Goal: Transaction & Acquisition: Subscribe to service/newsletter

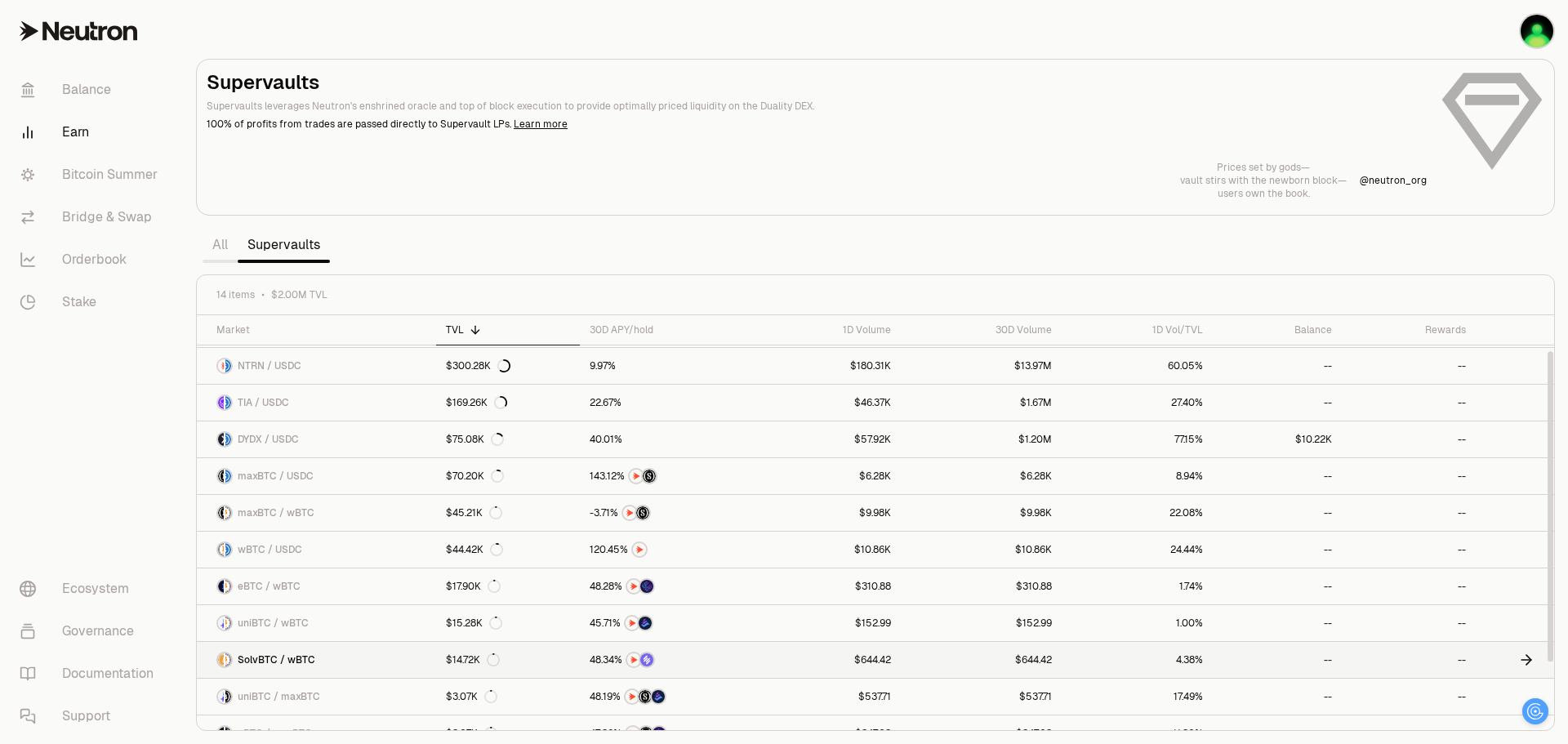
scroll to position [47, 0]
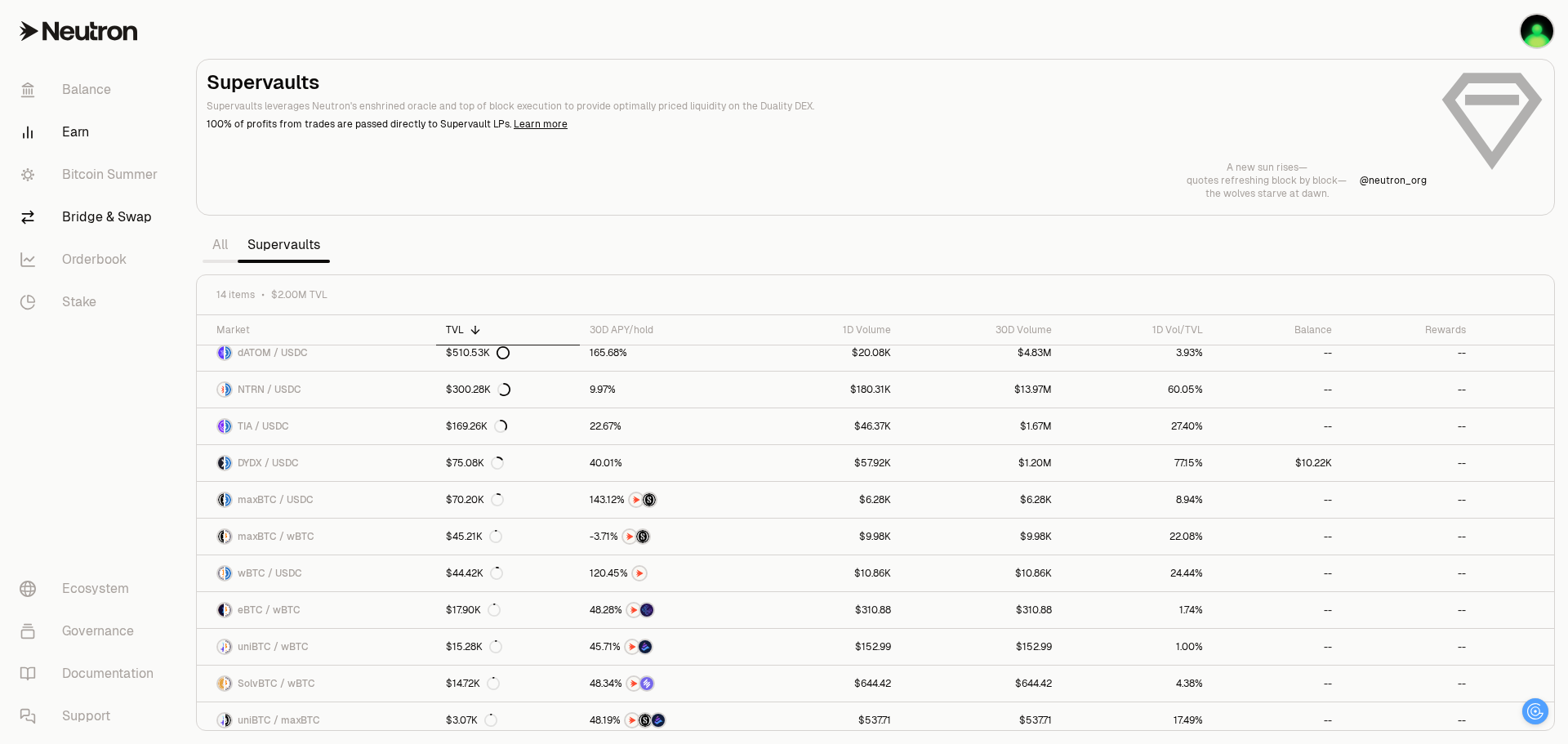
click at [103, 217] on link "Bridge & Swap" at bounding box center [91, 217] width 170 height 43
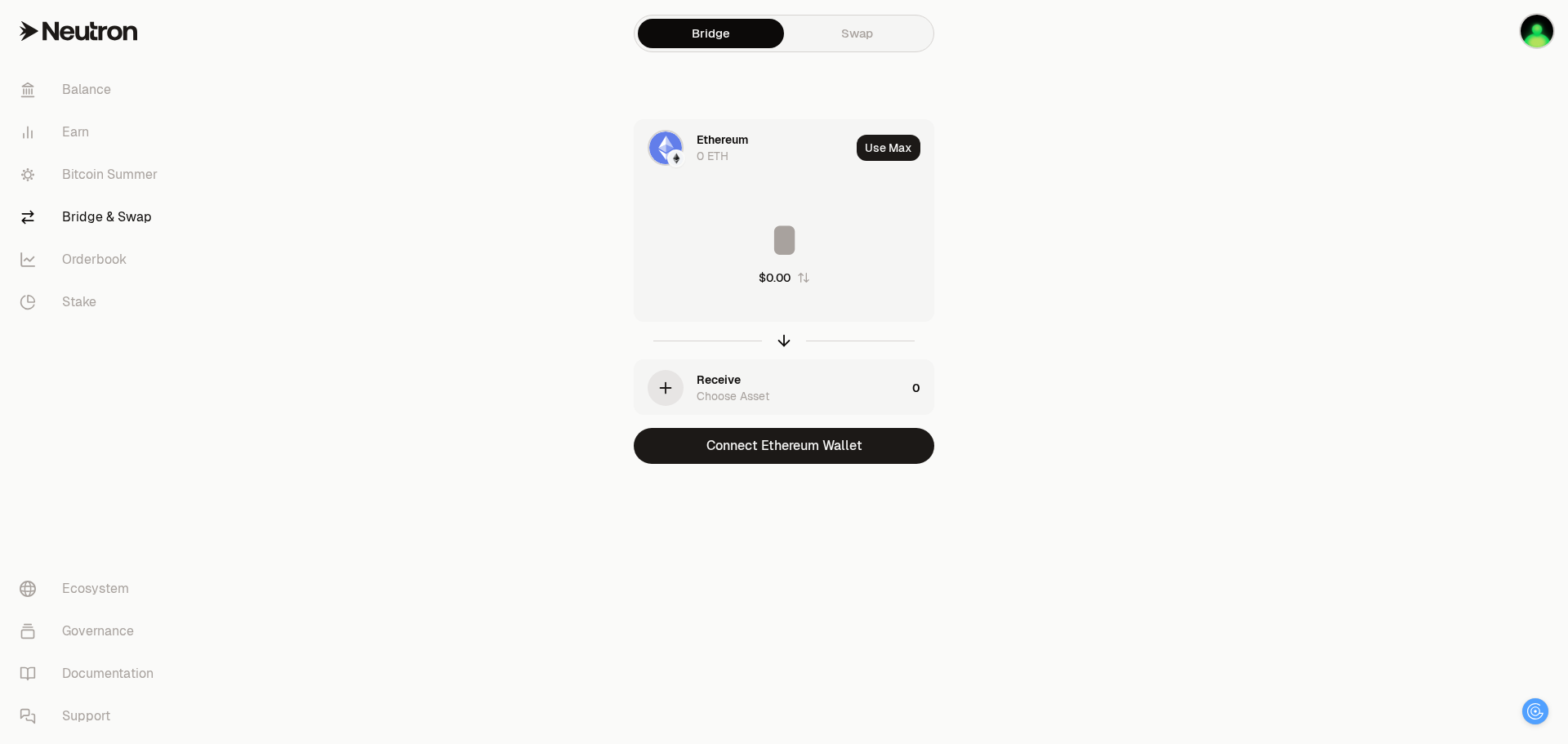
click at [799, 384] on div "Receive Choose Asset" at bounding box center [801, 389] width 209 height 33
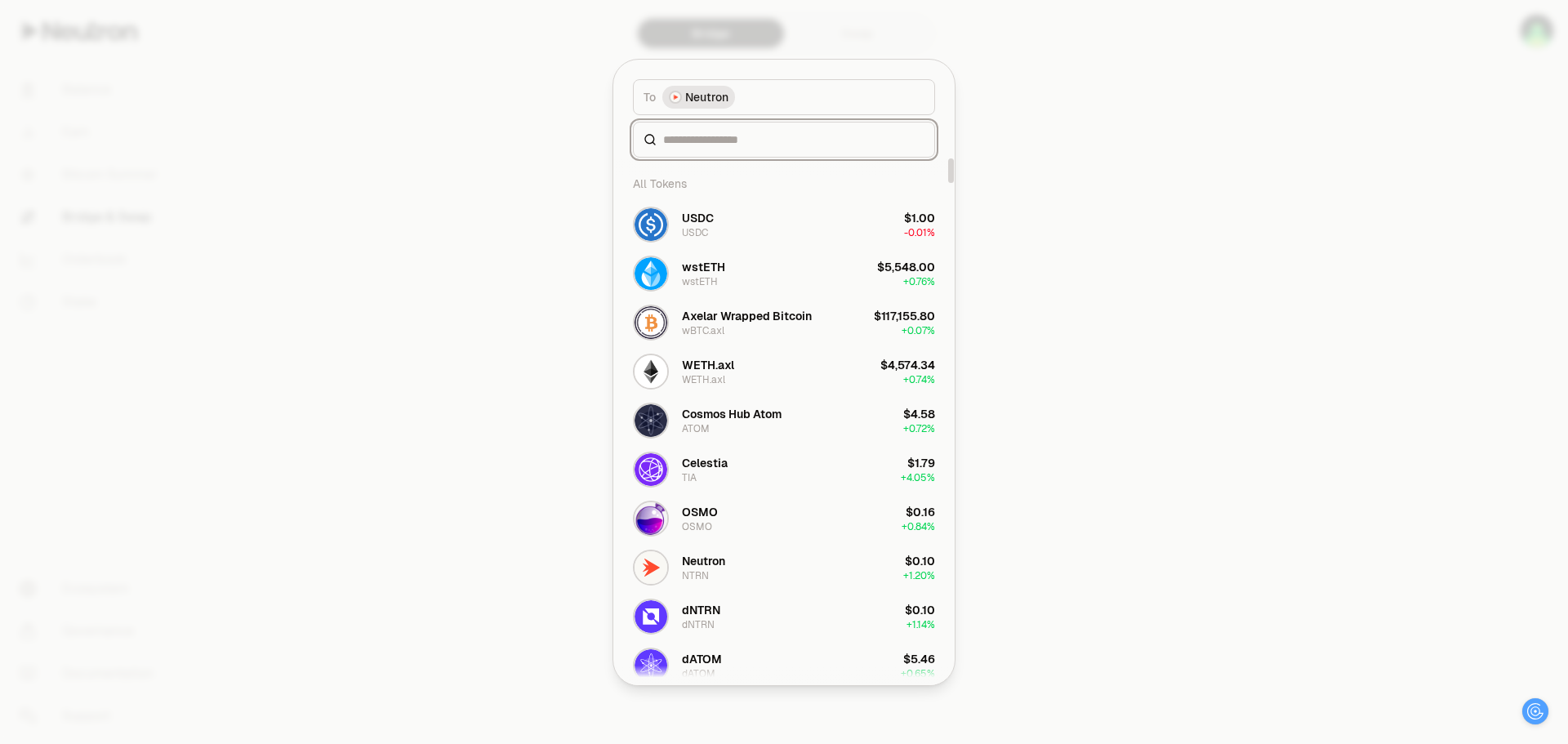
click at [748, 143] on input at bounding box center [793, 139] width 261 height 17
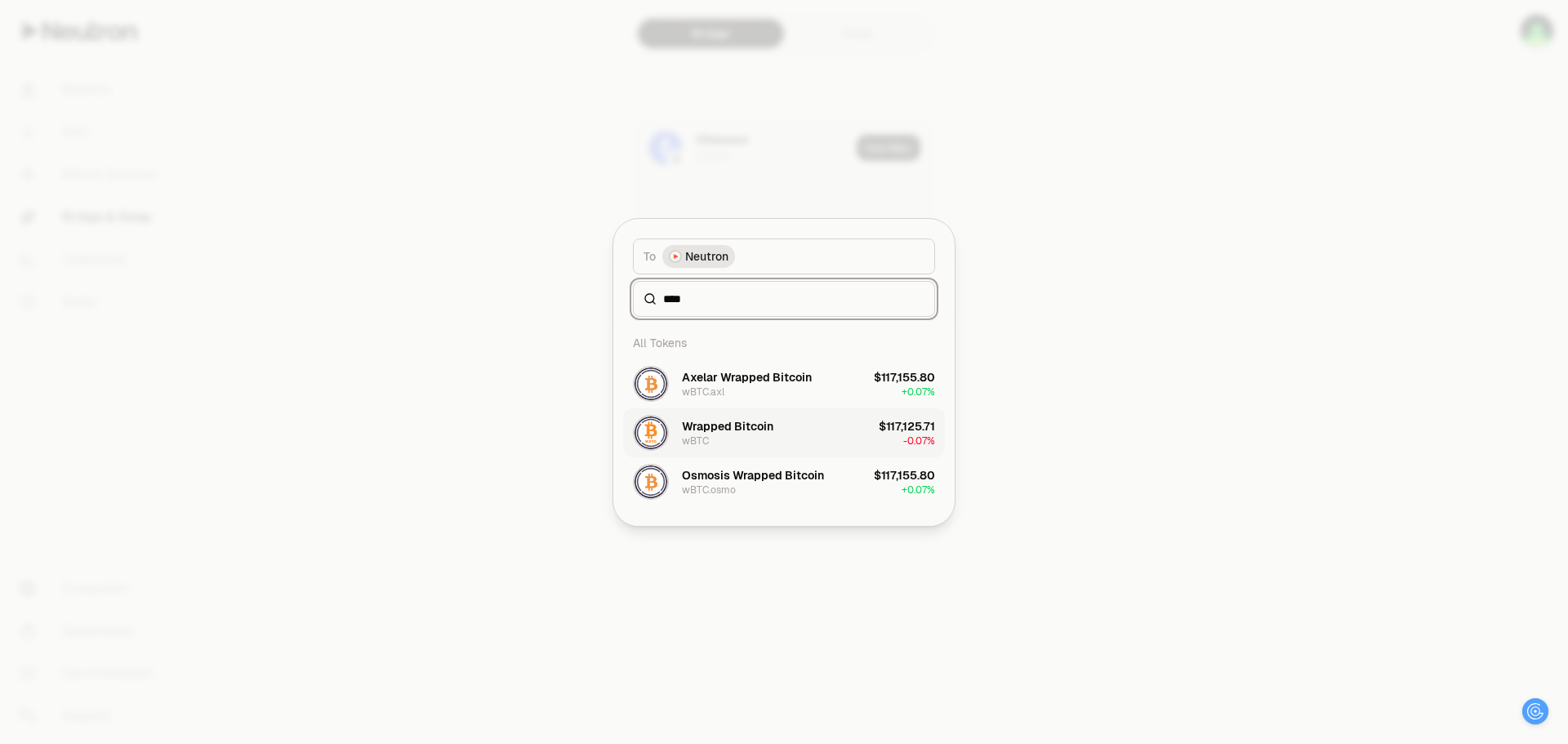
type input "****"
click at [758, 418] on div "Wrapped Bitcoin" at bounding box center [727, 426] width 91 height 17
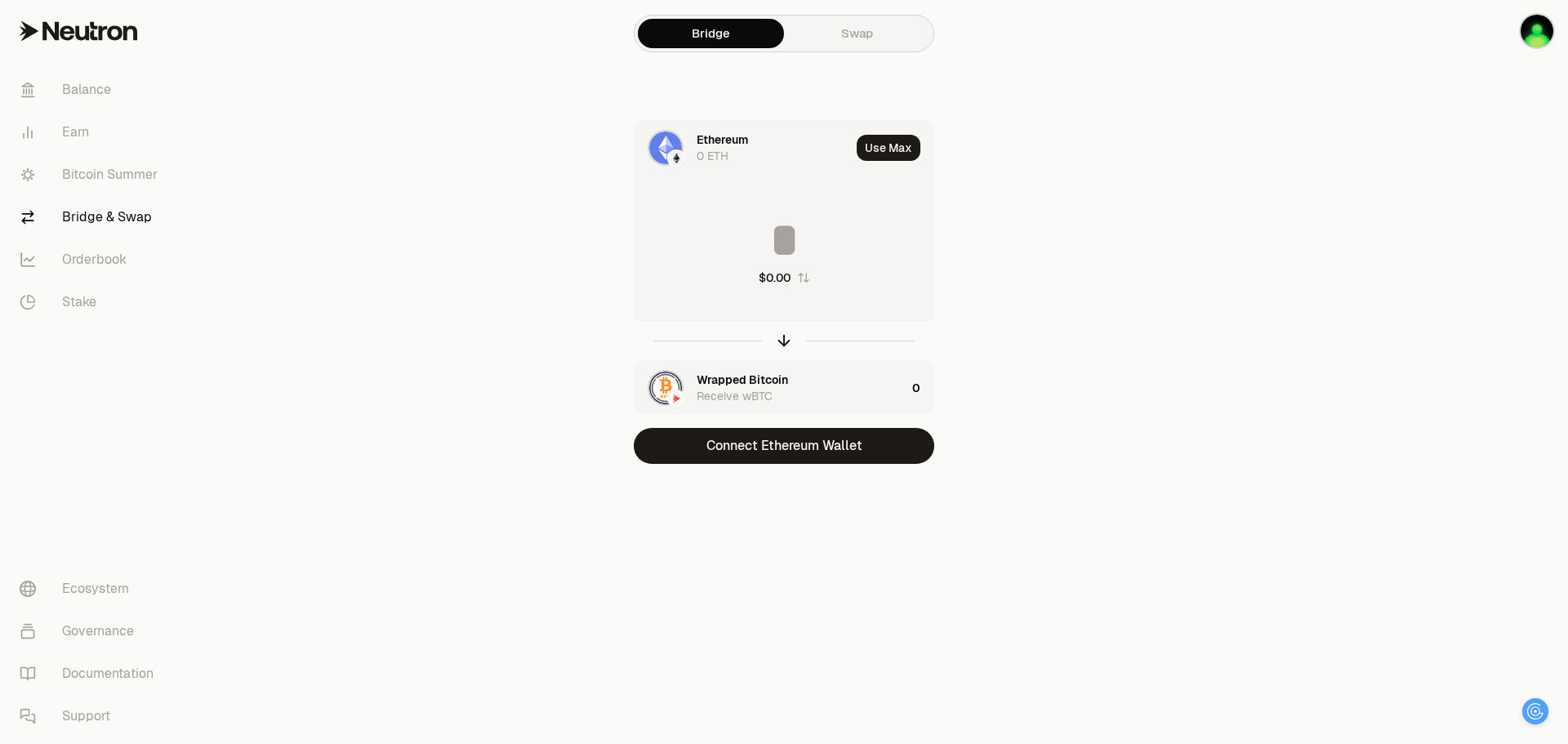
click at [735, 156] on div "Ethereum 0 ETH" at bounding box center [773, 148] width 153 height 33
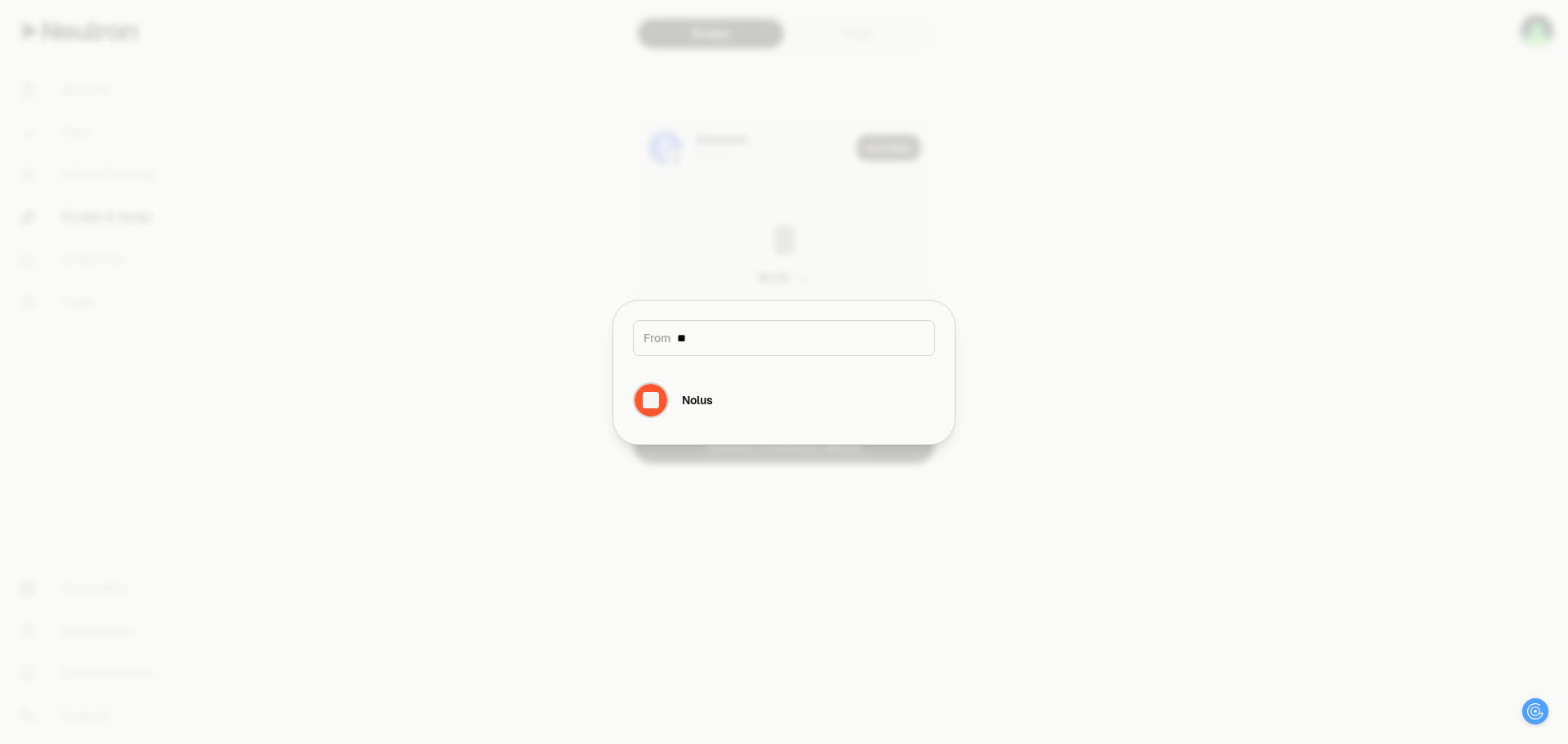
type input "*"
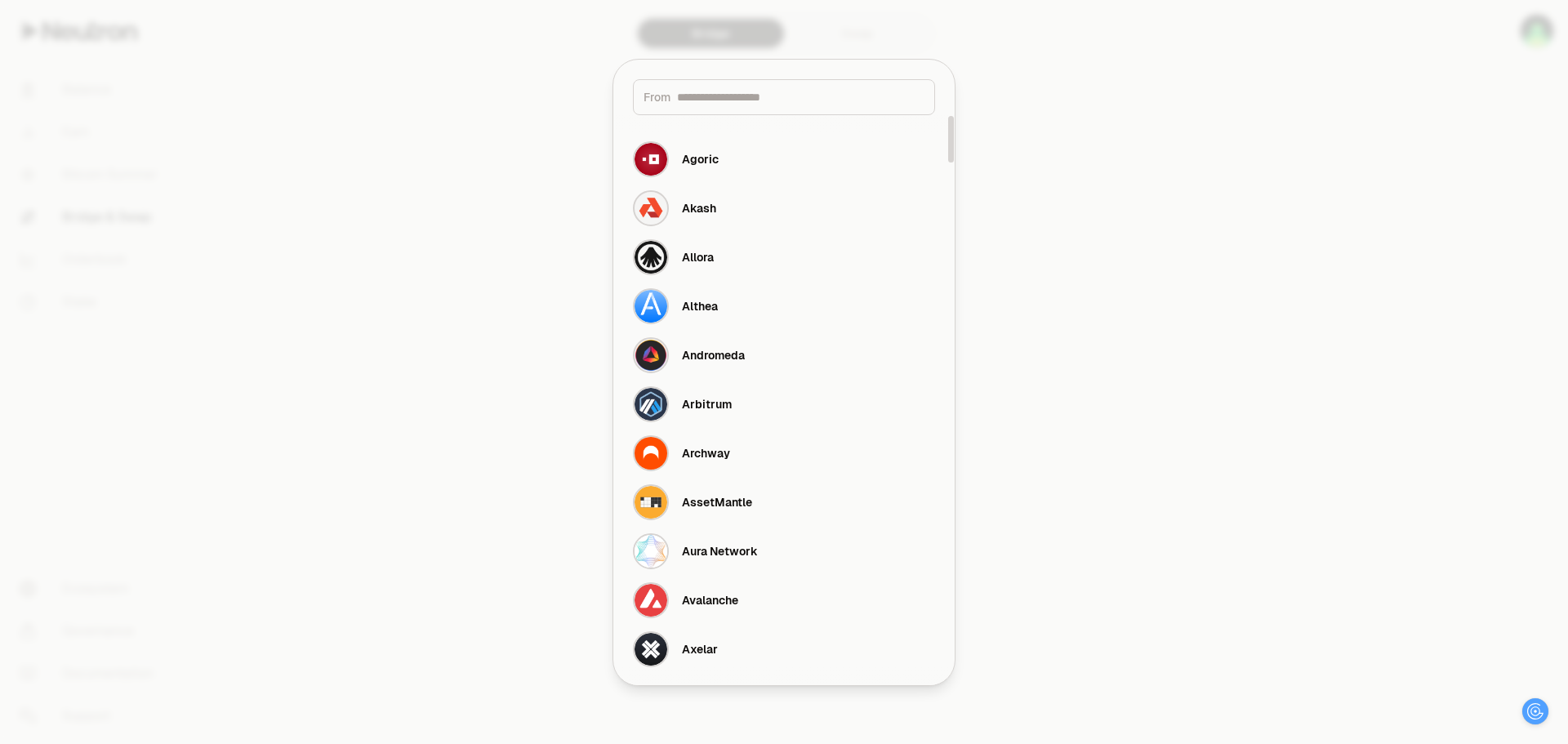
click at [1025, 137] on div at bounding box center [784, 372] width 1568 height 744
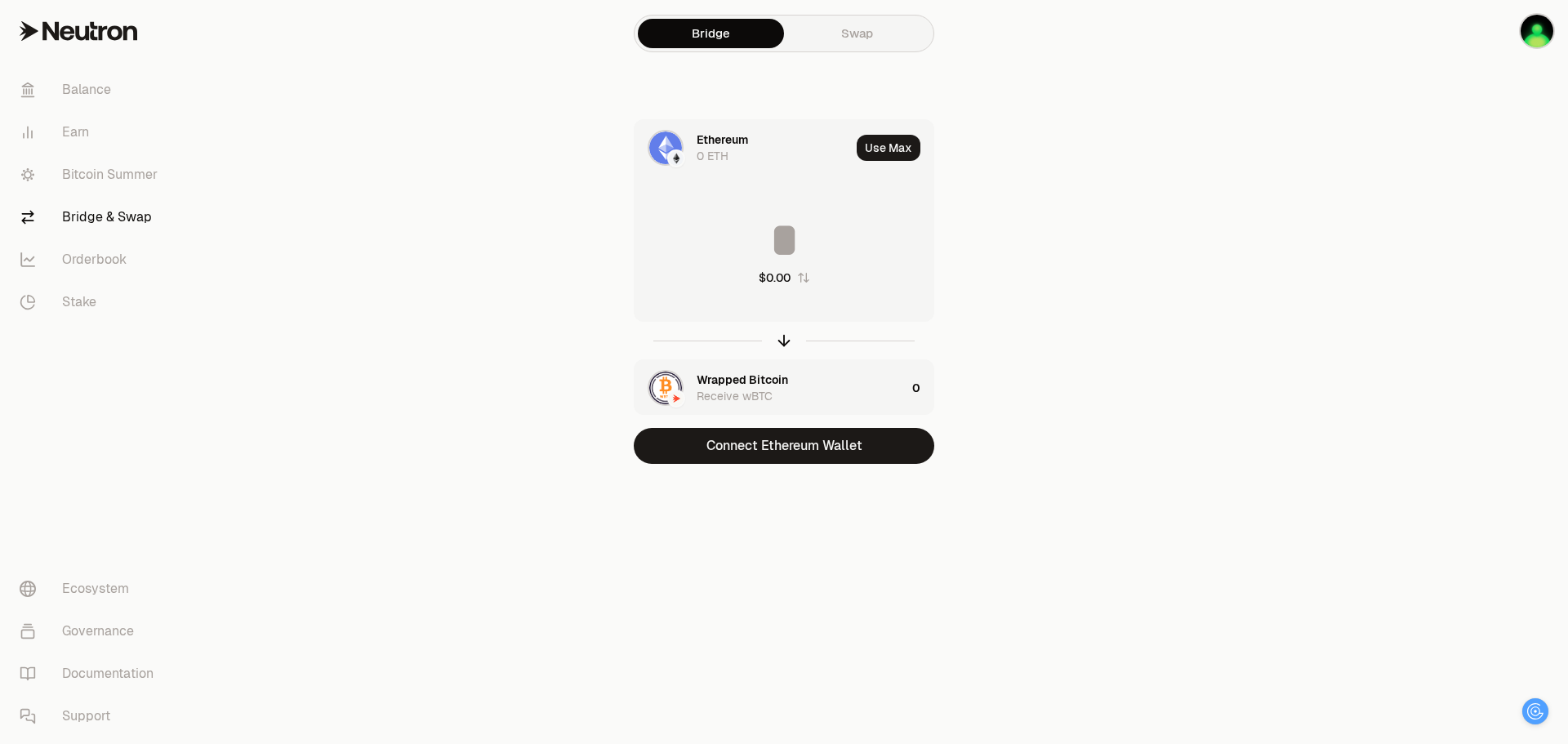
click at [718, 153] on div "0 ETH" at bounding box center [712, 156] width 32 height 17
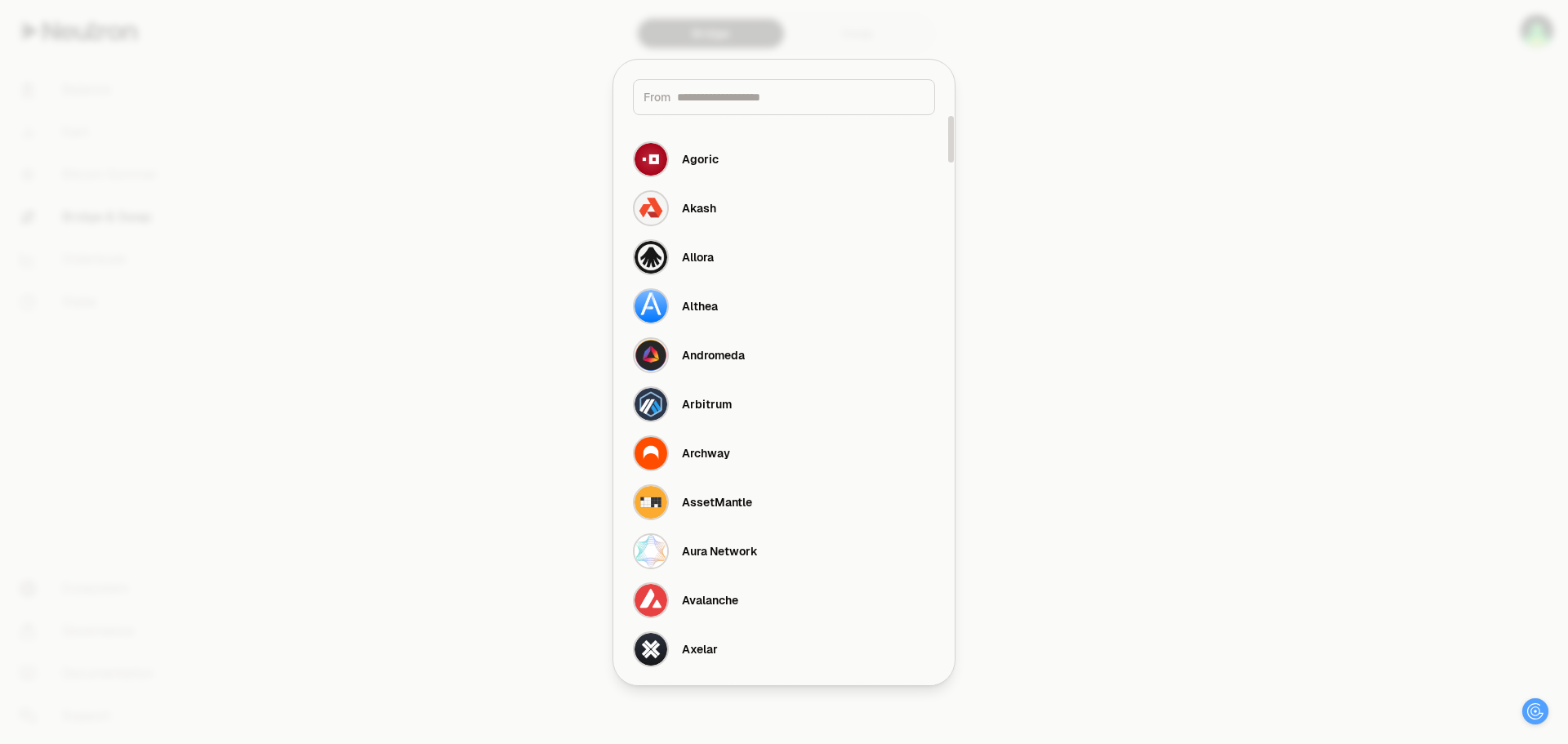
click at [1182, 236] on div at bounding box center [784, 372] width 1568 height 744
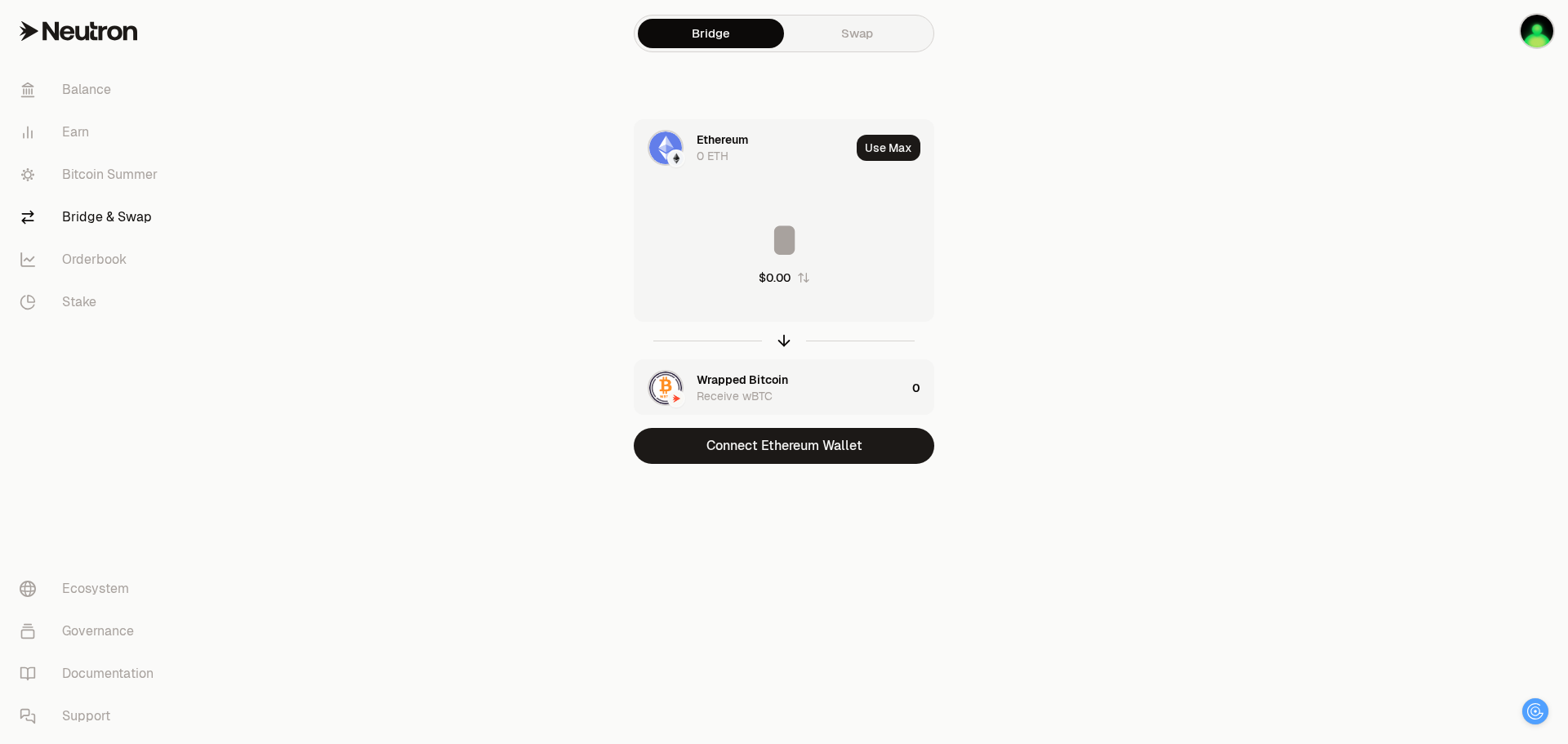
click at [865, 41] on link "Swap" at bounding box center [857, 34] width 146 height 30
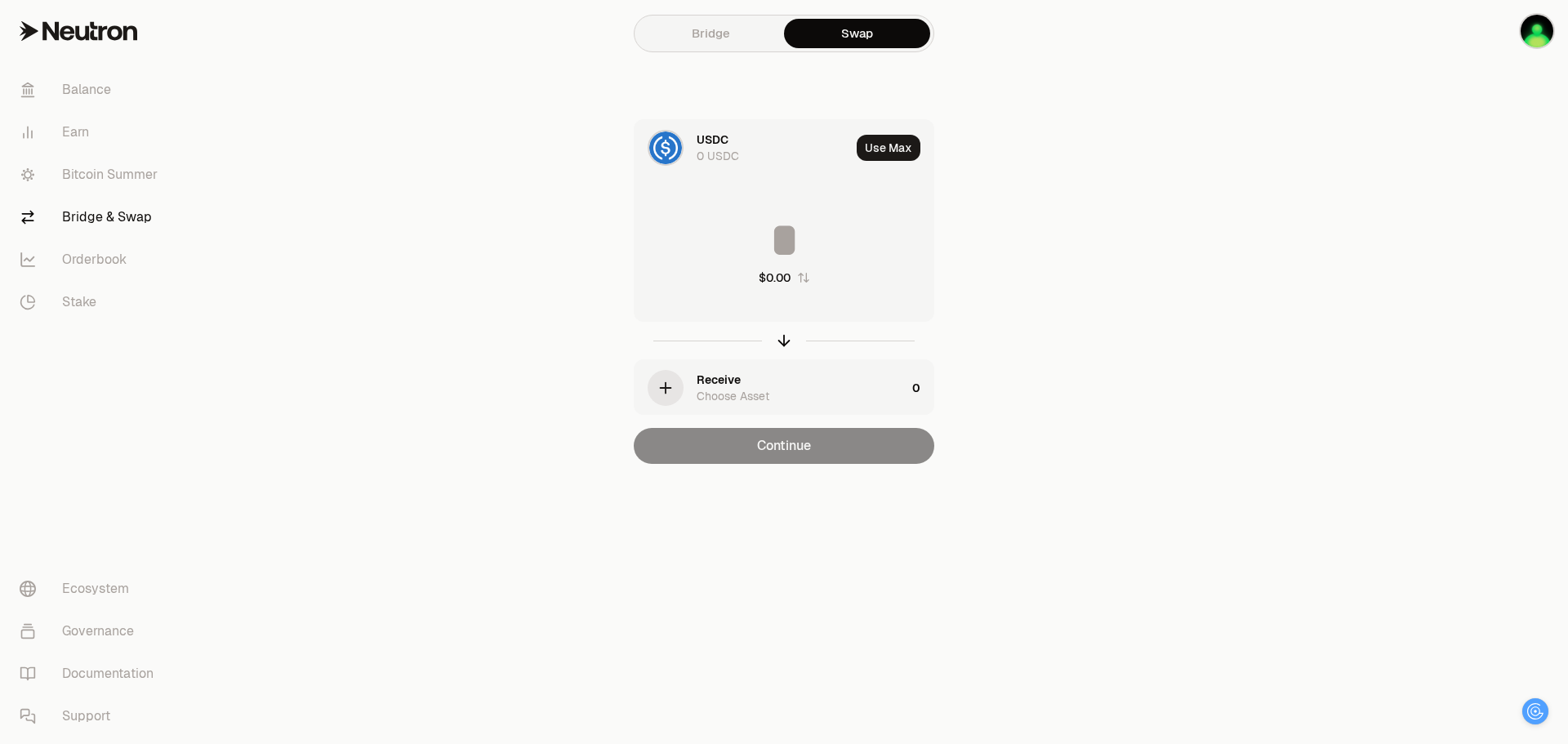
click at [744, 401] on div "Choose Asset" at bounding box center [732, 396] width 72 height 17
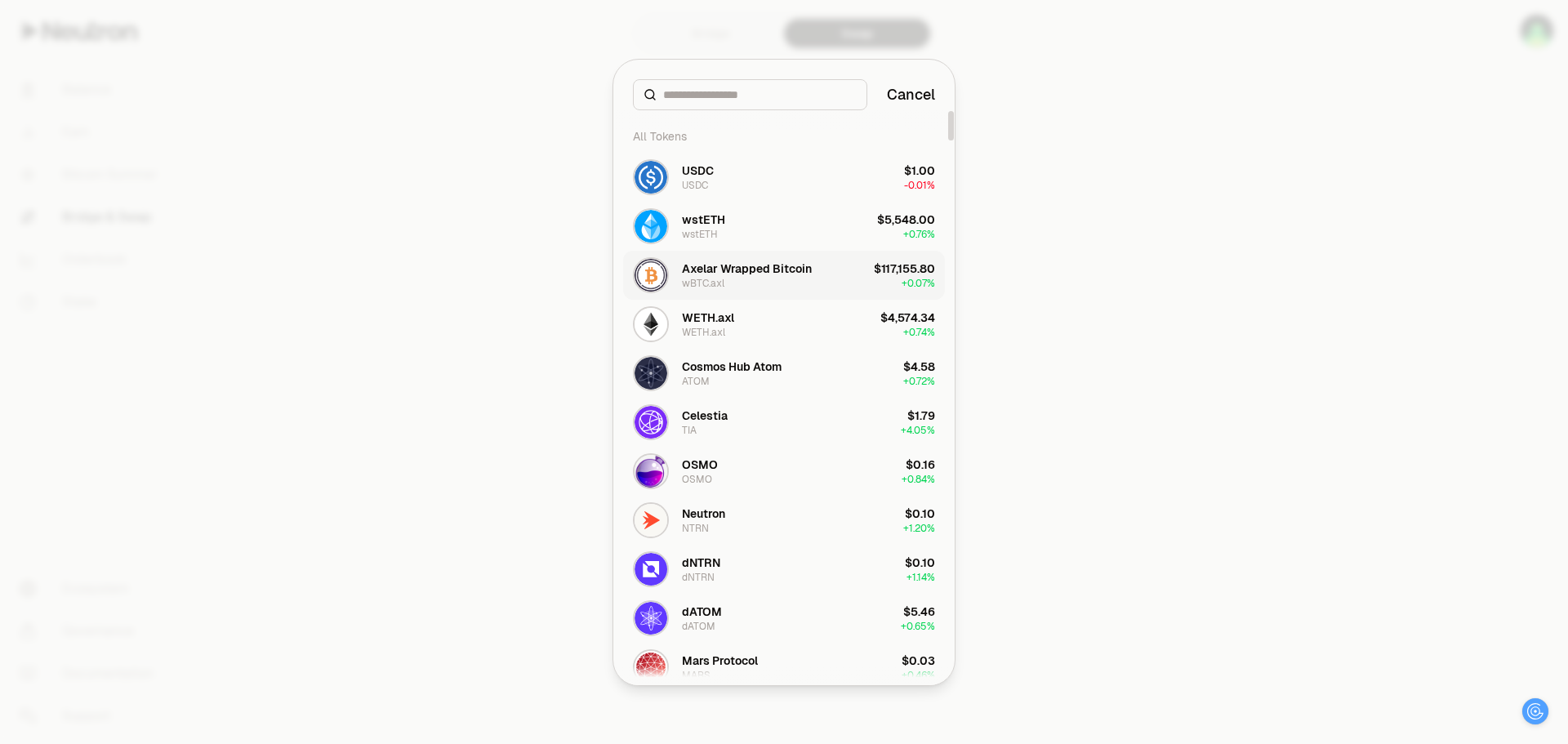
click at [784, 275] on div "Axelar Wrapped Bitcoin" at bounding box center [746, 268] width 130 height 17
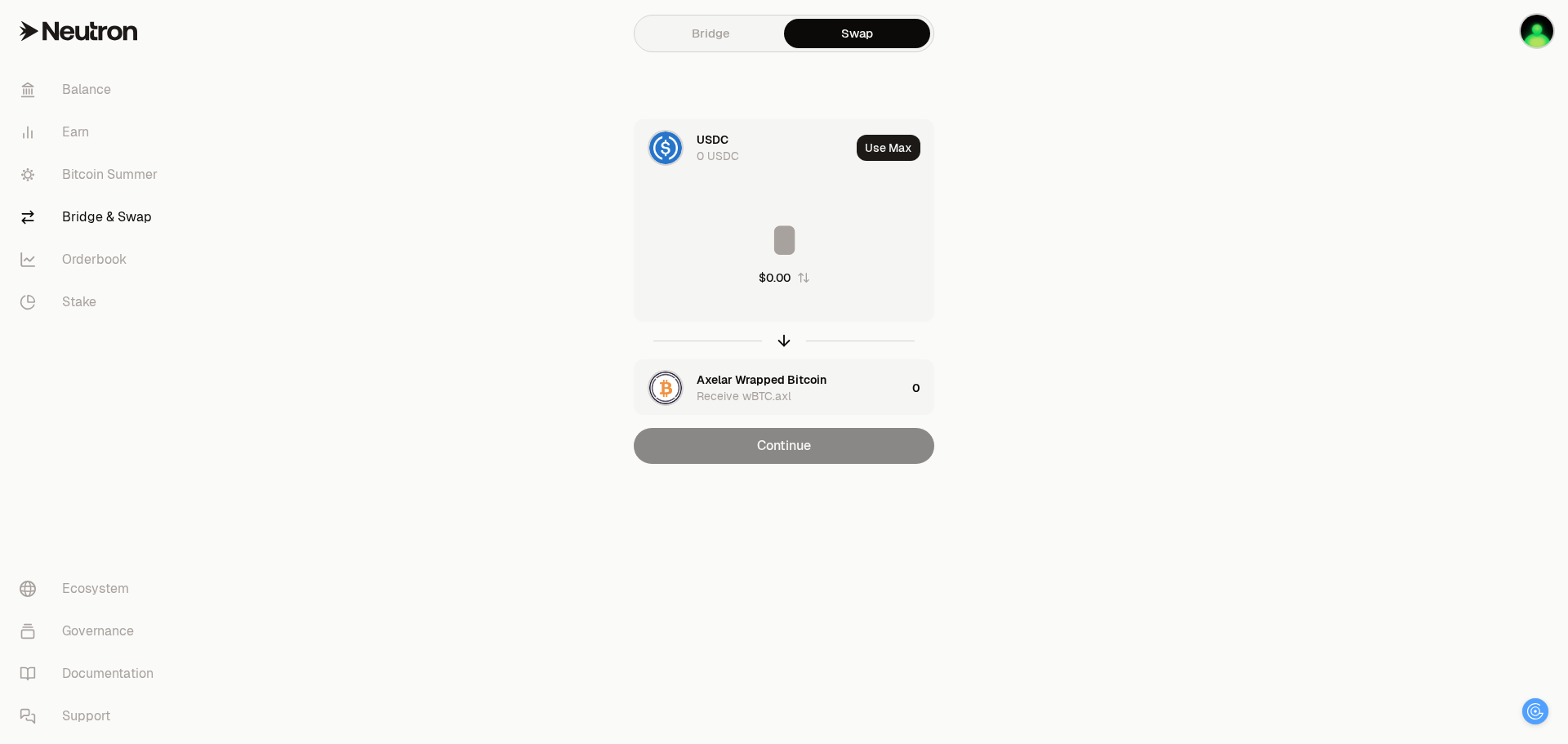
click at [770, 213] on div "$0.00" at bounding box center [784, 250] width 299 height 144
click at [772, 251] on input at bounding box center [784, 240] width 299 height 49
type input "***"
click at [721, 200] on div "*** Not enough USDC" at bounding box center [784, 250] width 299 height 144
click at [849, 388] on div "Axelar Wrapped Bitcoin Receive wBTC.axl" at bounding box center [784, 389] width 175 height 33
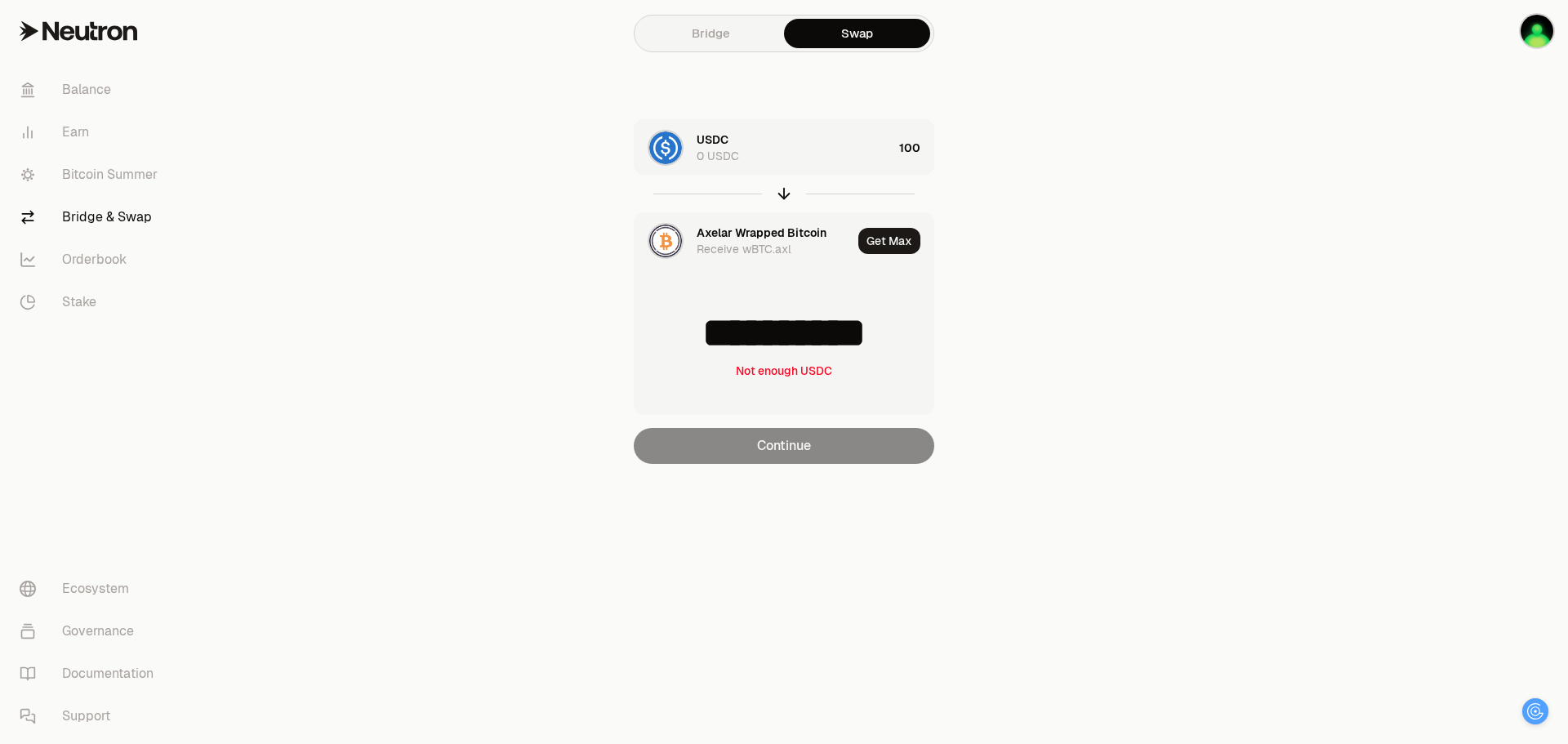
click at [1116, 311] on main "**********" at bounding box center [875, 265] width 1384 height 530
click at [791, 164] on div "USDC 0 USDC" at bounding box center [794, 148] width 196 height 33
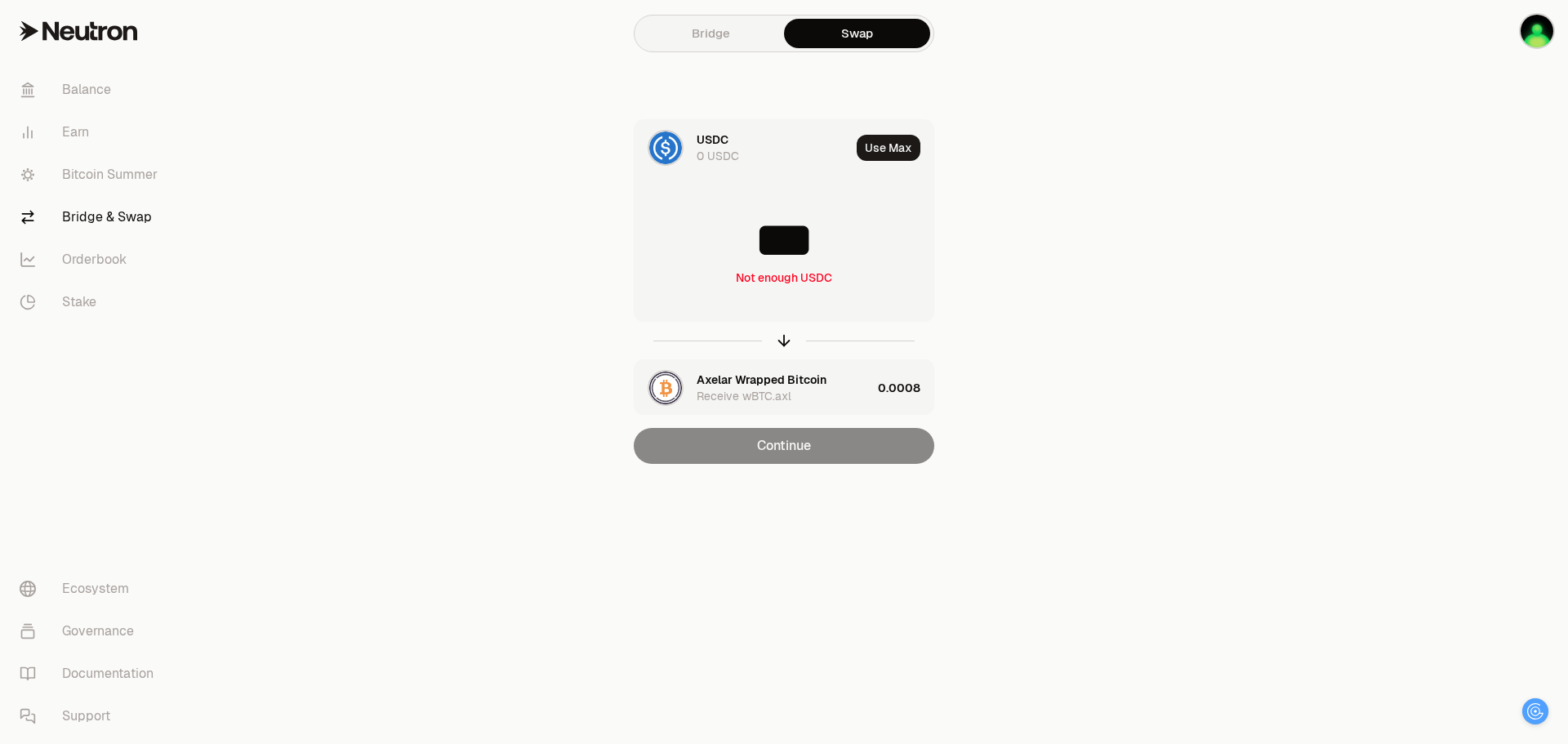
click at [663, 375] on img "button" at bounding box center [666, 389] width 33 height 33
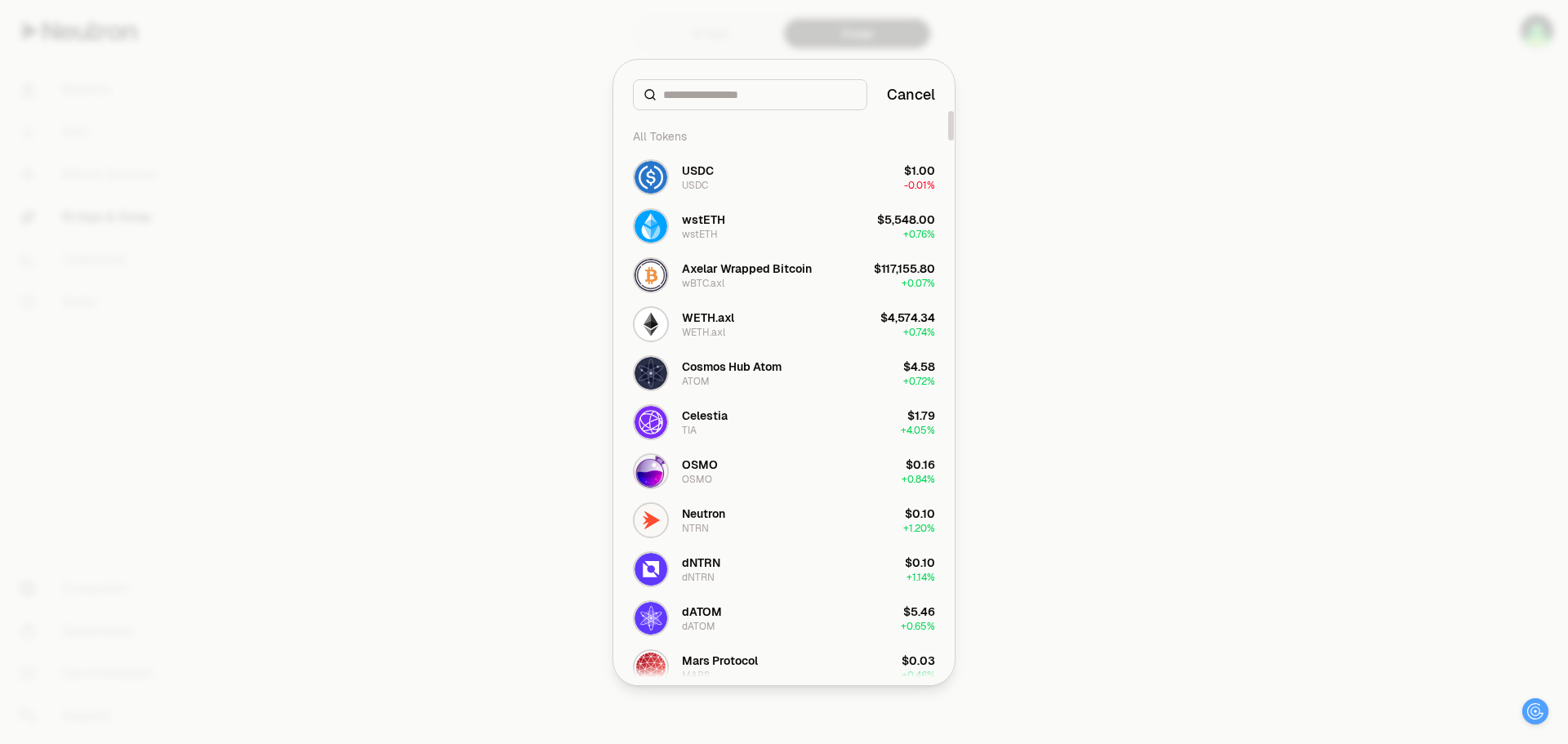
click at [1188, 312] on div at bounding box center [784, 372] width 1568 height 744
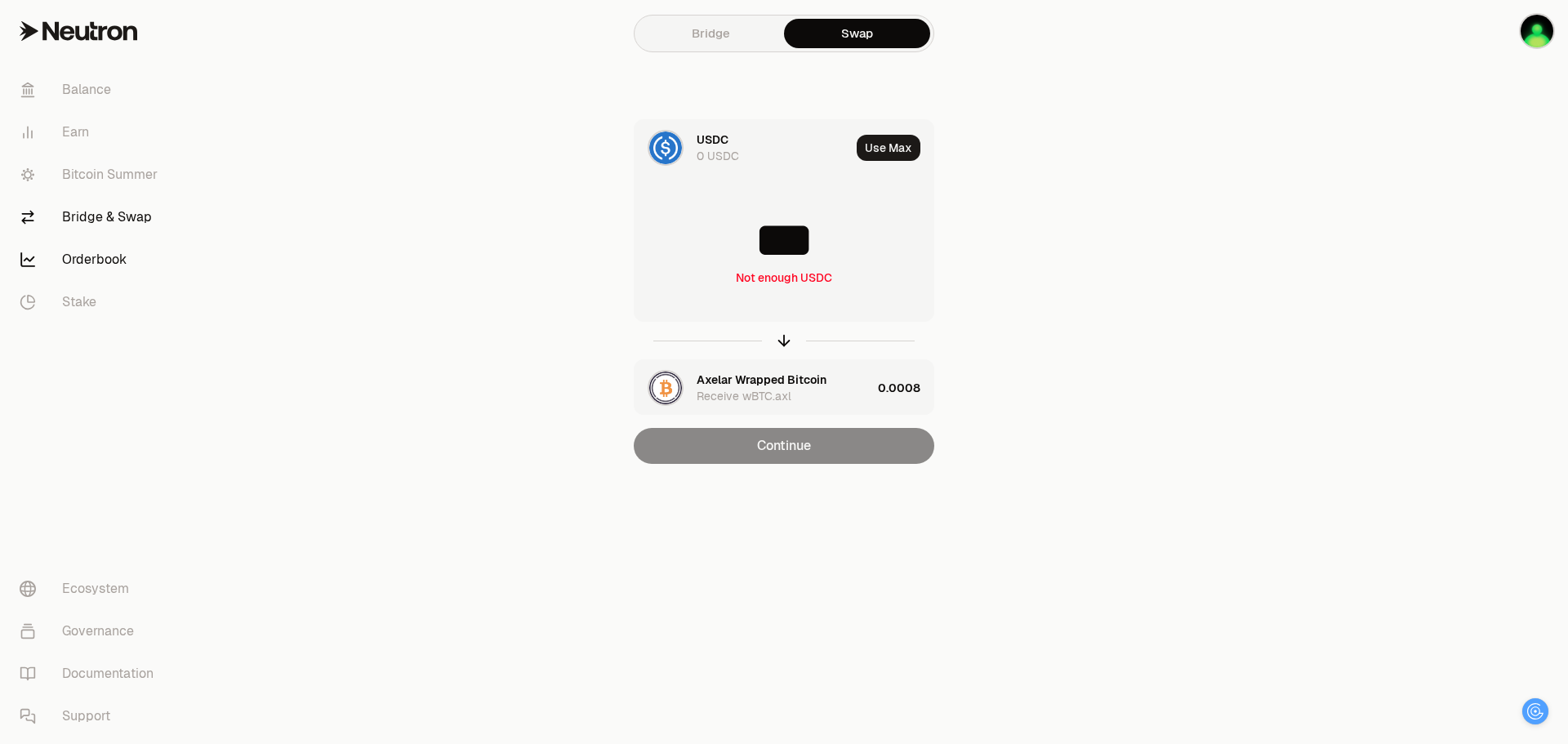
click at [107, 255] on link "Orderbook" at bounding box center [91, 260] width 170 height 43
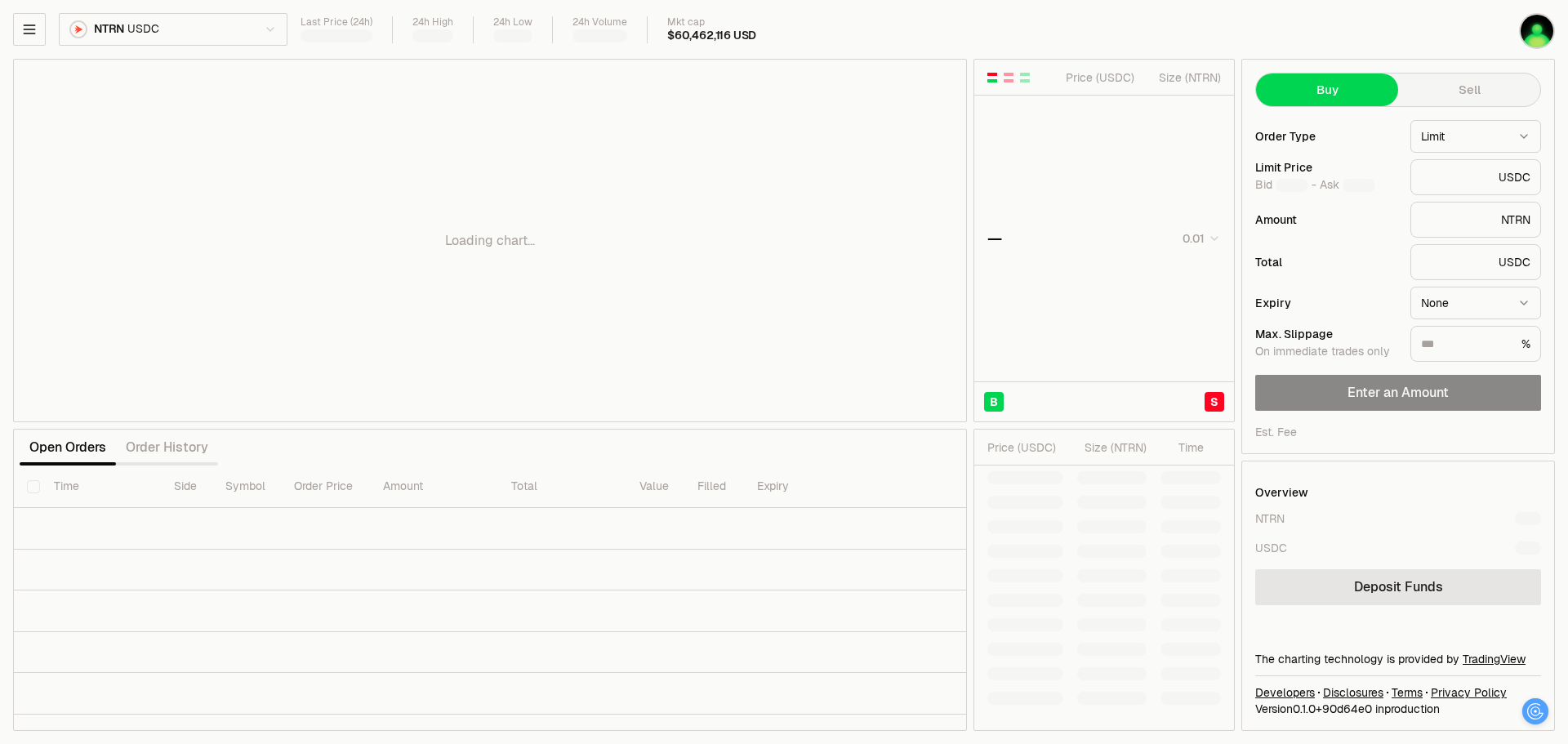
type input "********"
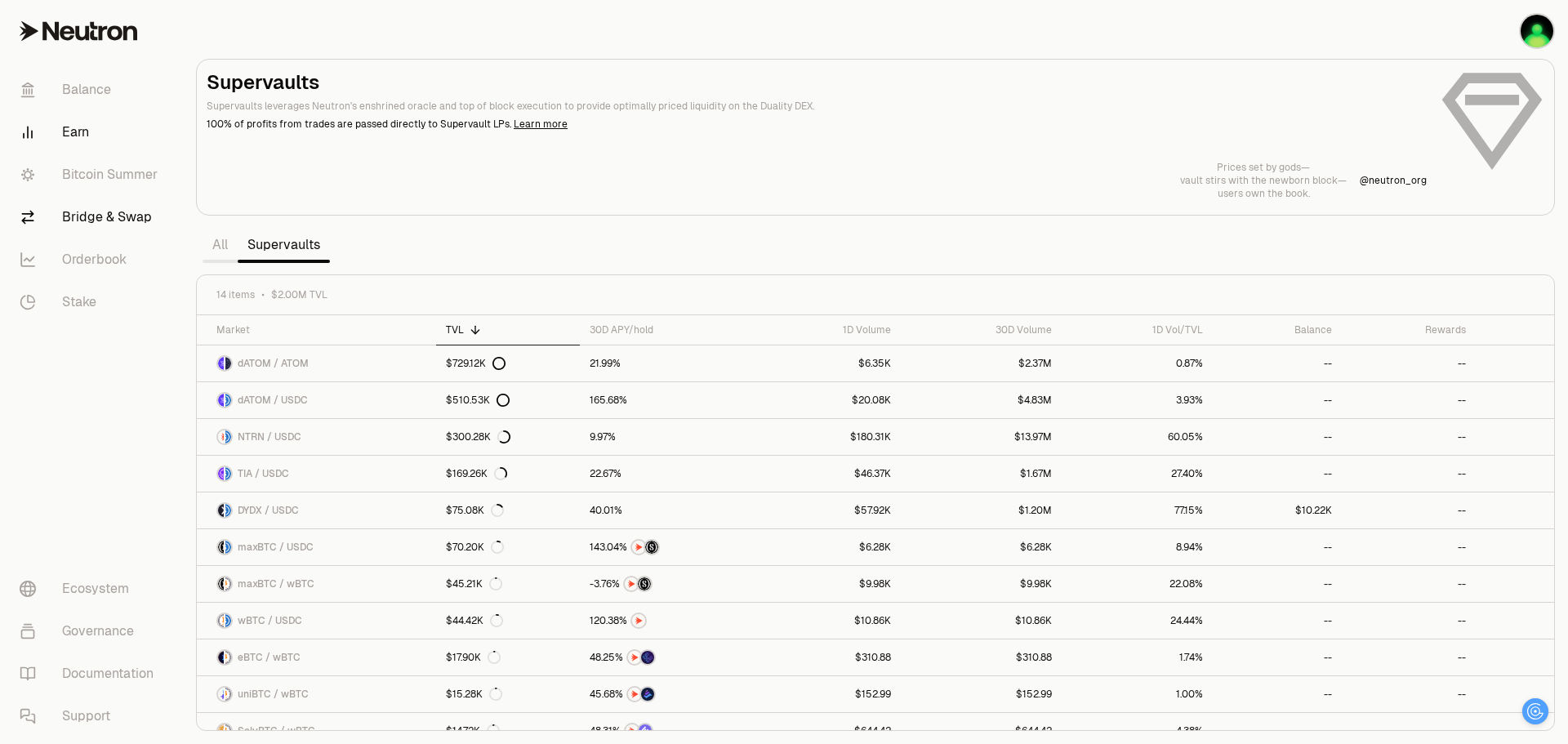
click at [85, 220] on link "Bridge & Swap" at bounding box center [91, 217] width 170 height 43
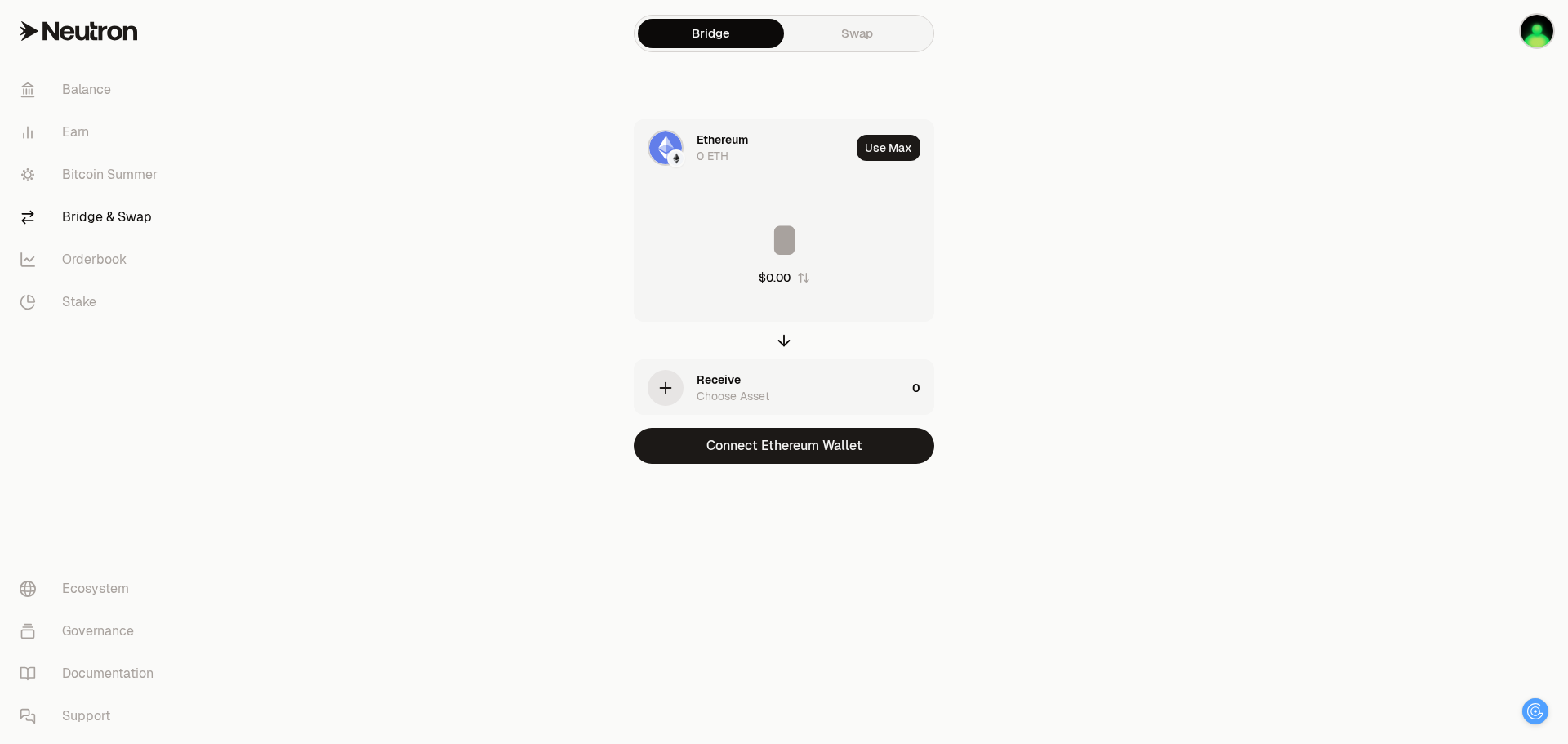
click at [831, 46] on link "Swap" at bounding box center [857, 34] width 146 height 30
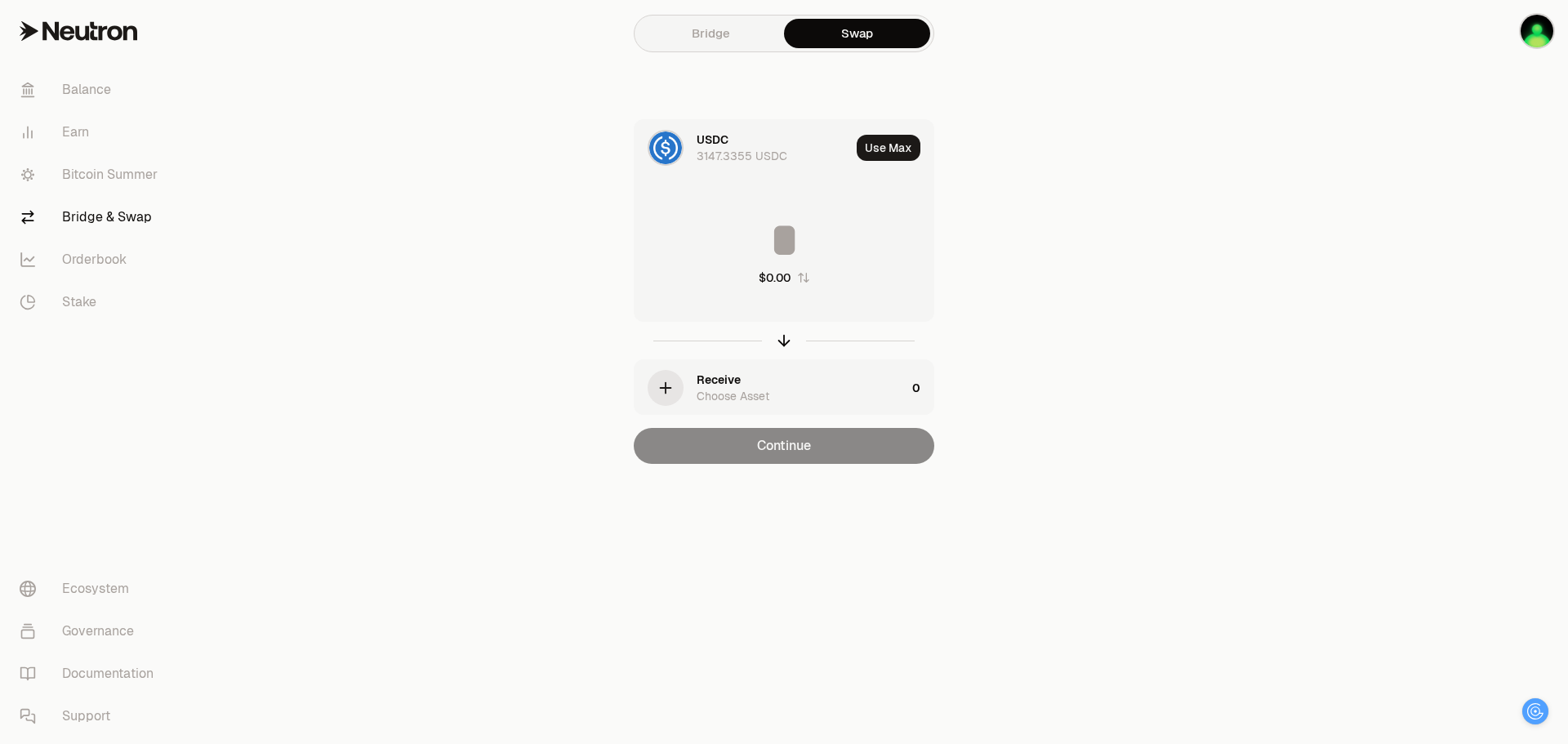
click at [675, 388] on div "button" at bounding box center [665, 388] width 36 height 36
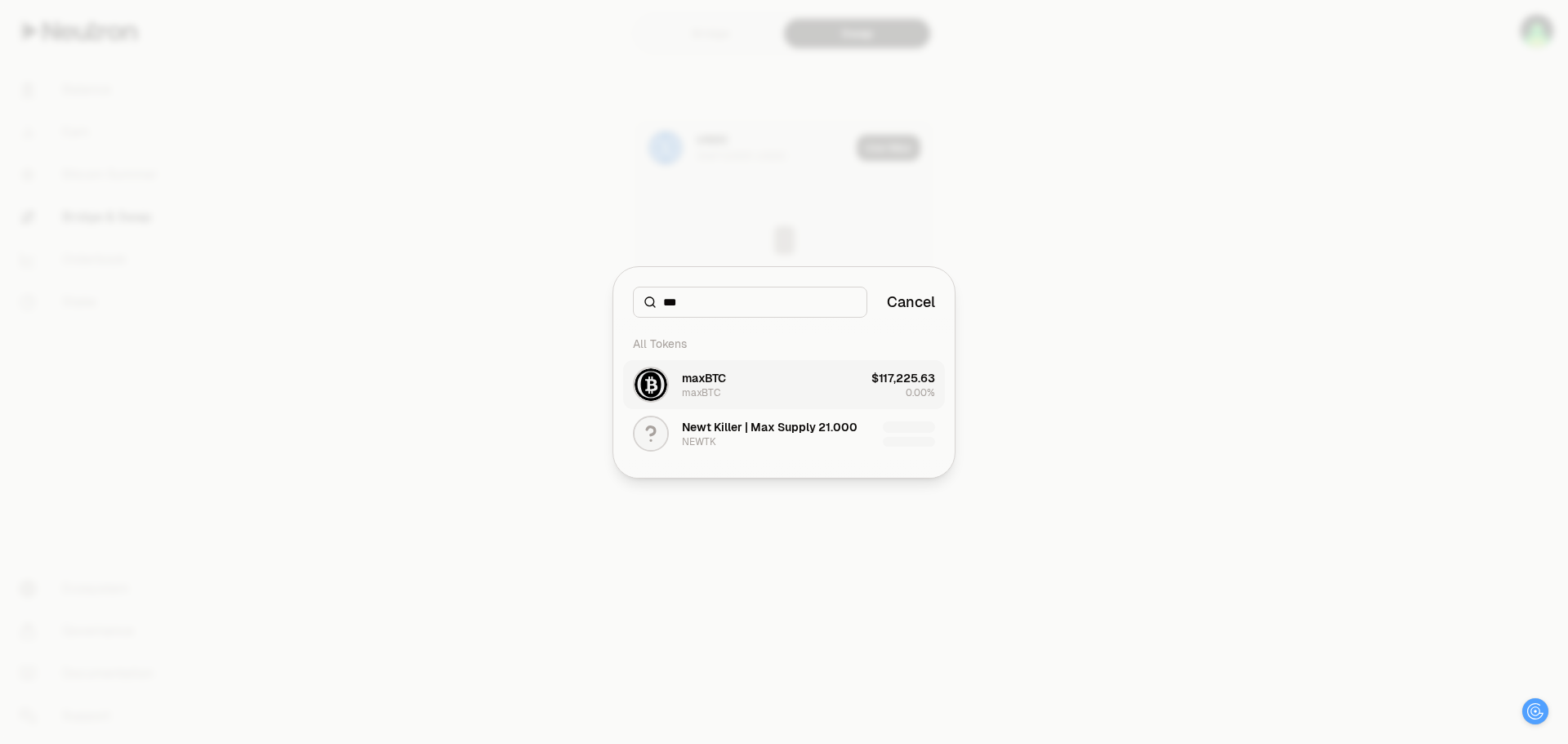
type input "***"
click at [814, 384] on button "maxBTC maxBTC $117,225.63 0.00%" at bounding box center [784, 385] width 321 height 49
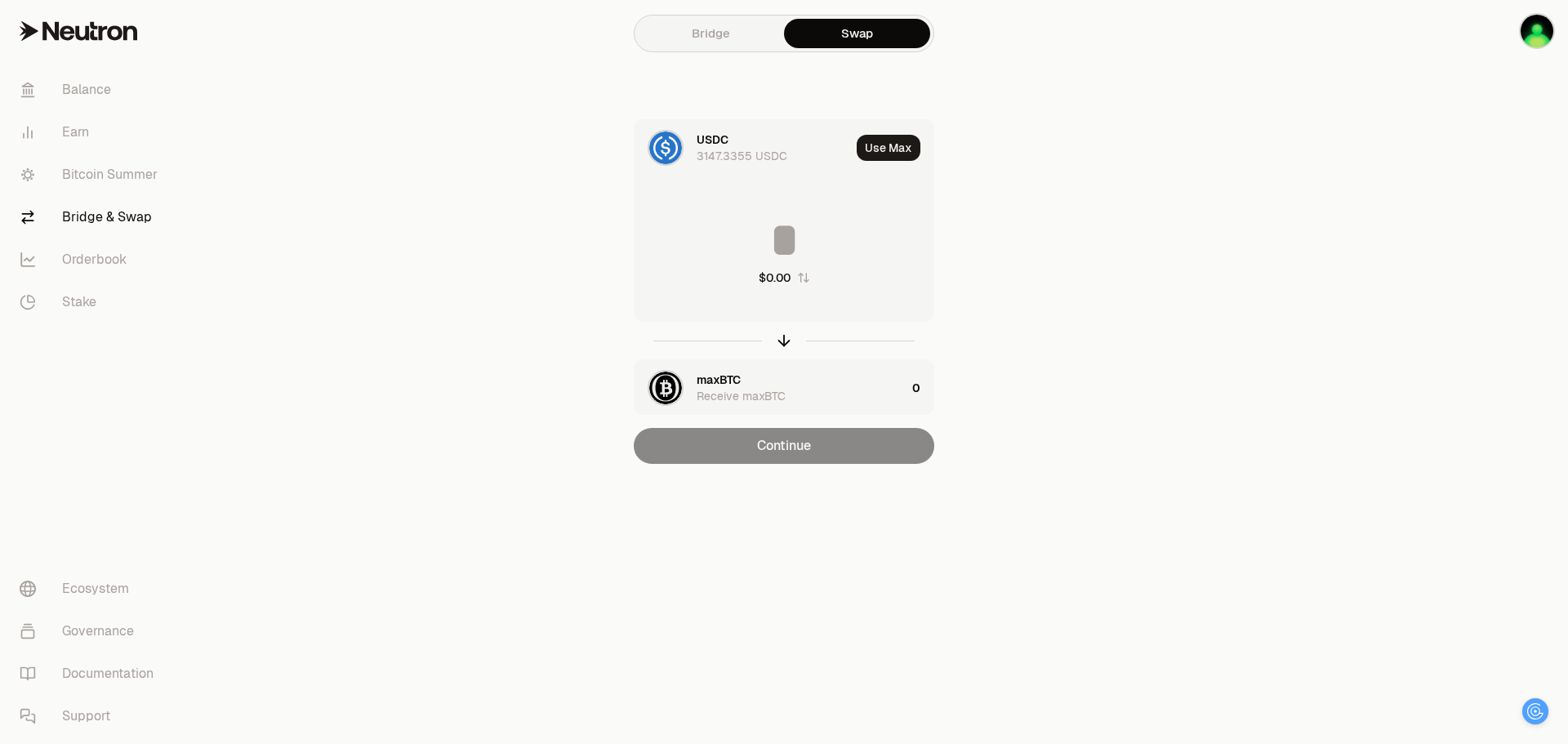
click at [689, 151] on div "USDC 3147.3355 USDC" at bounding box center [743, 148] width 216 height 56
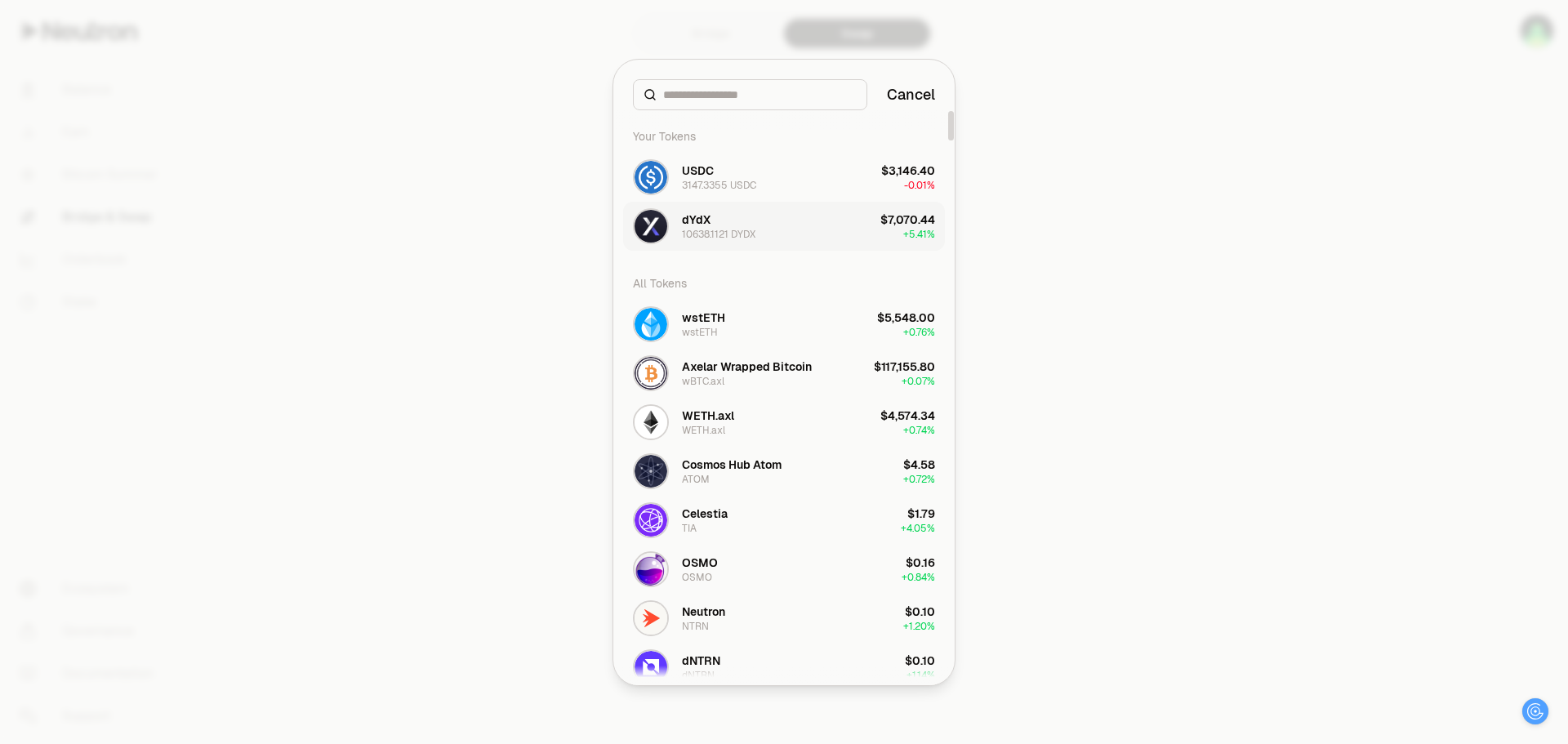
click at [736, 219] on div "dYdX 10638.1121 DYDX" at bounding box center [718, 227] width 73 height 30
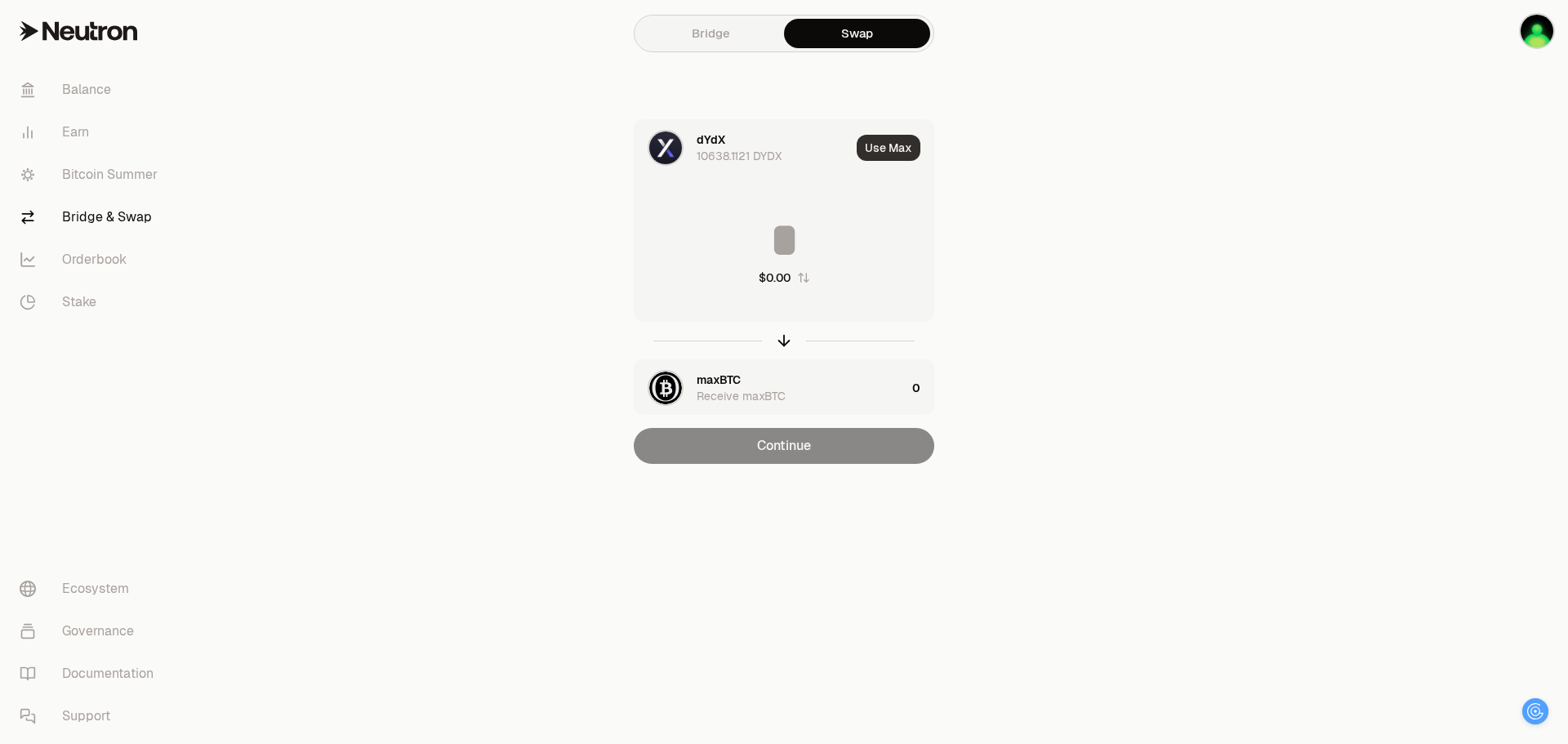
click at [892, 152] on button "Use Max" at bounding box center [888, 148] width 64 height 26
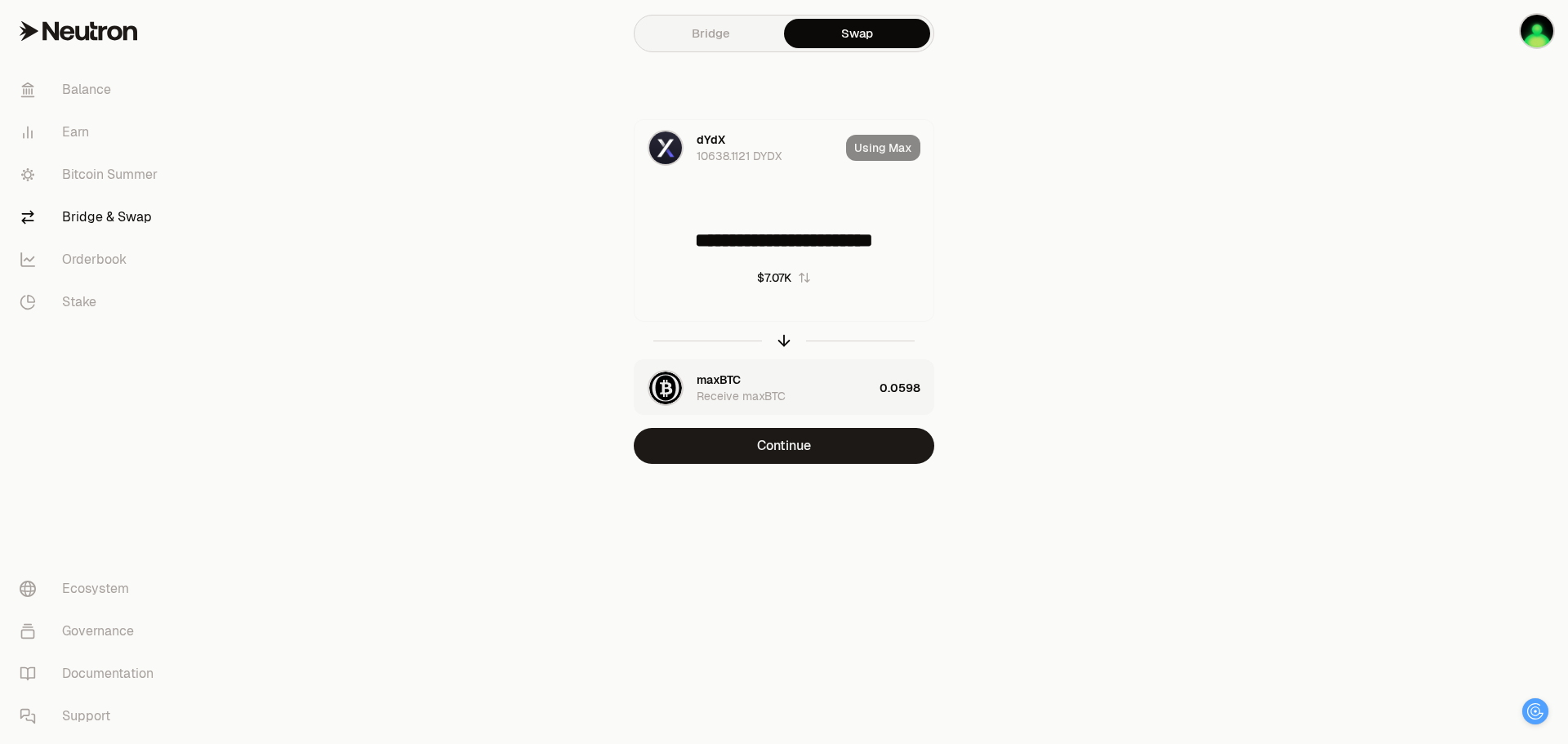
drag, startPoint x: 639, startPoint y: 243, endPoint x: 1048, endPoint y: 246, distance: 409.0
click at [1048, 246] on div "**********" at bounding box center [784, 292] width 548 height 345
click at [656, 233] on input "**********" at bounding box center [784, 240] width 299 height 49
type input "**********"
click at [804, 449] on button "Continue" at bounding box center [784, 445] width 300 height 36
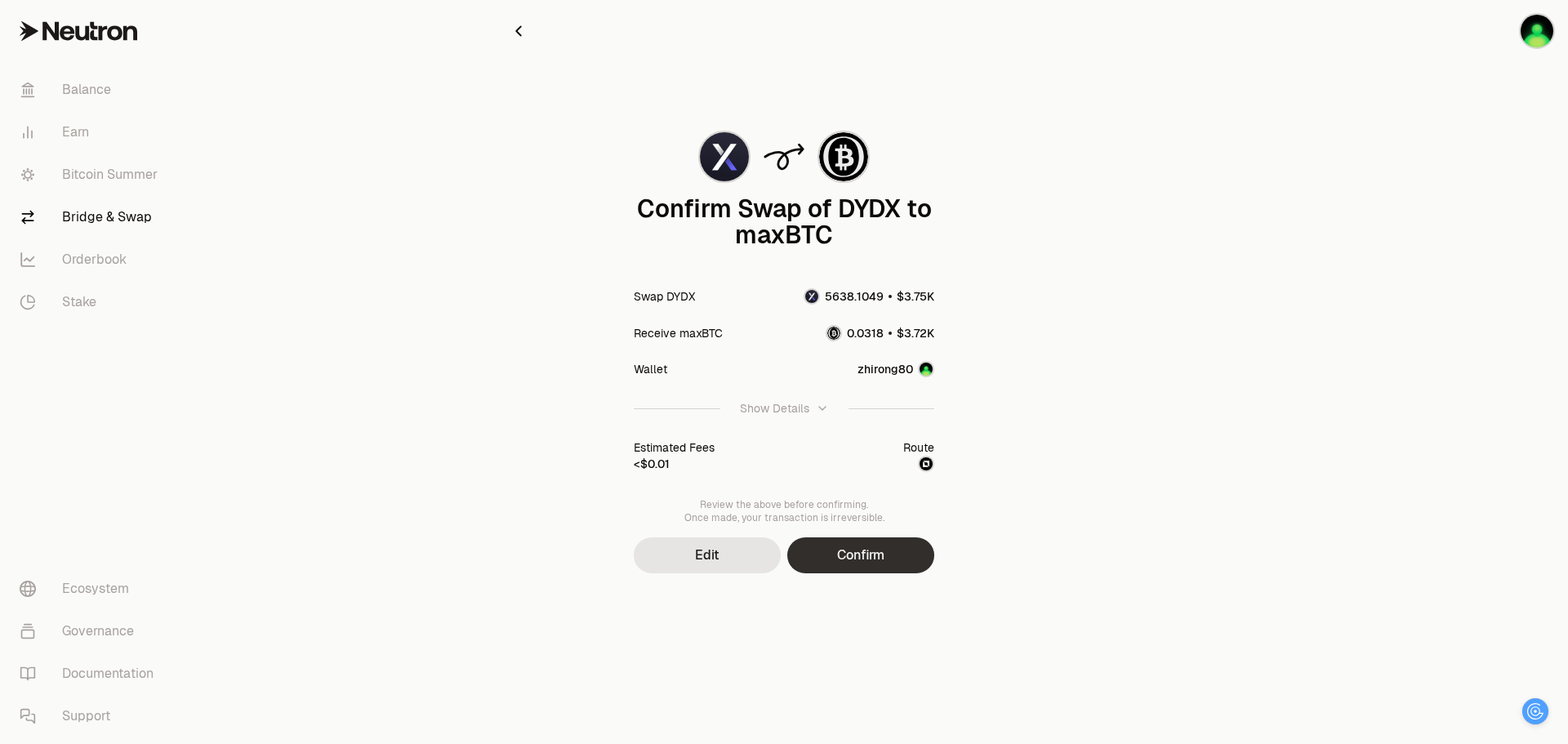
click at [852, 557] on button "Confirm" at bounding box center [860, 555] width 147 height 36
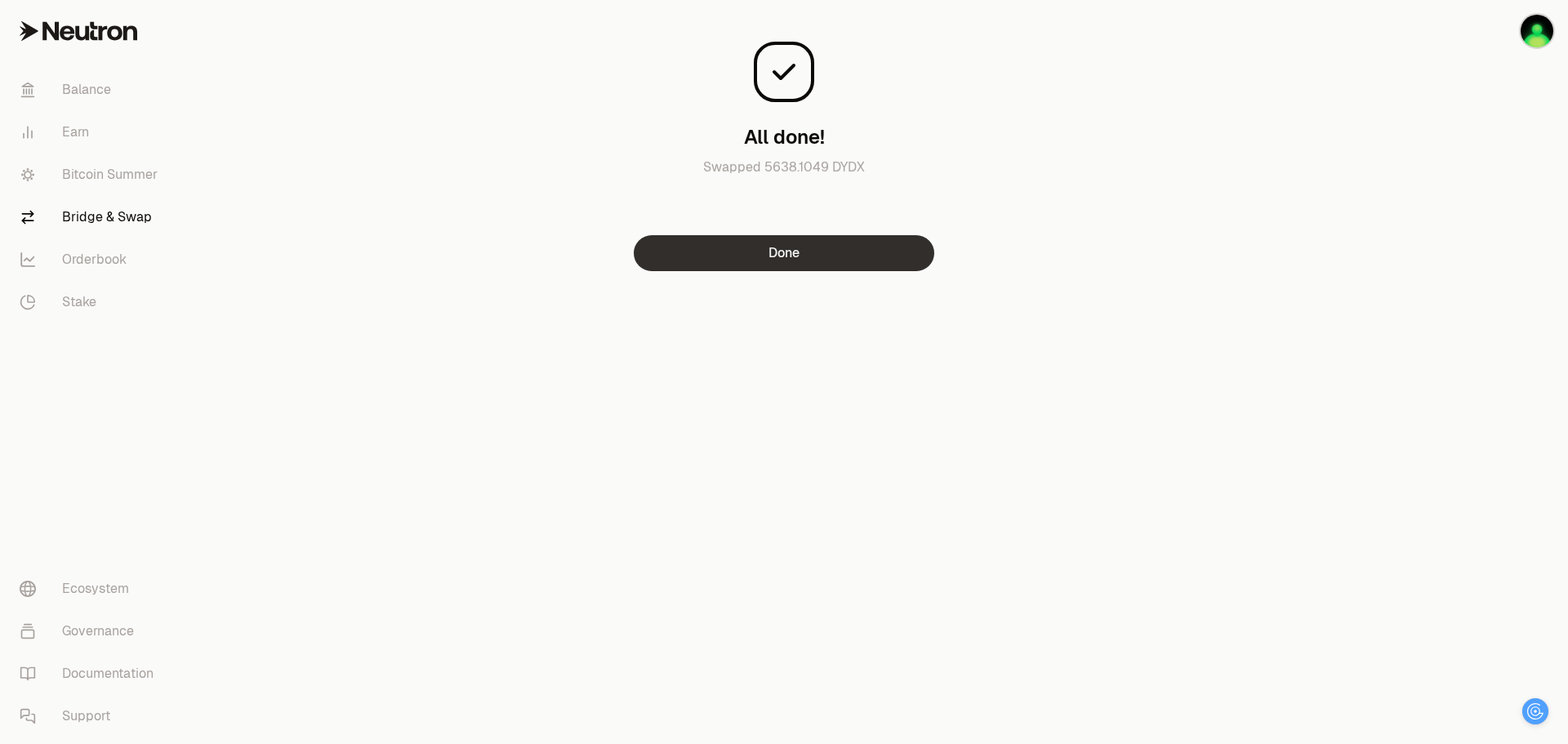
click at [758, 268] on button "Done" at bounding box center [784, 253] width 300 height 36
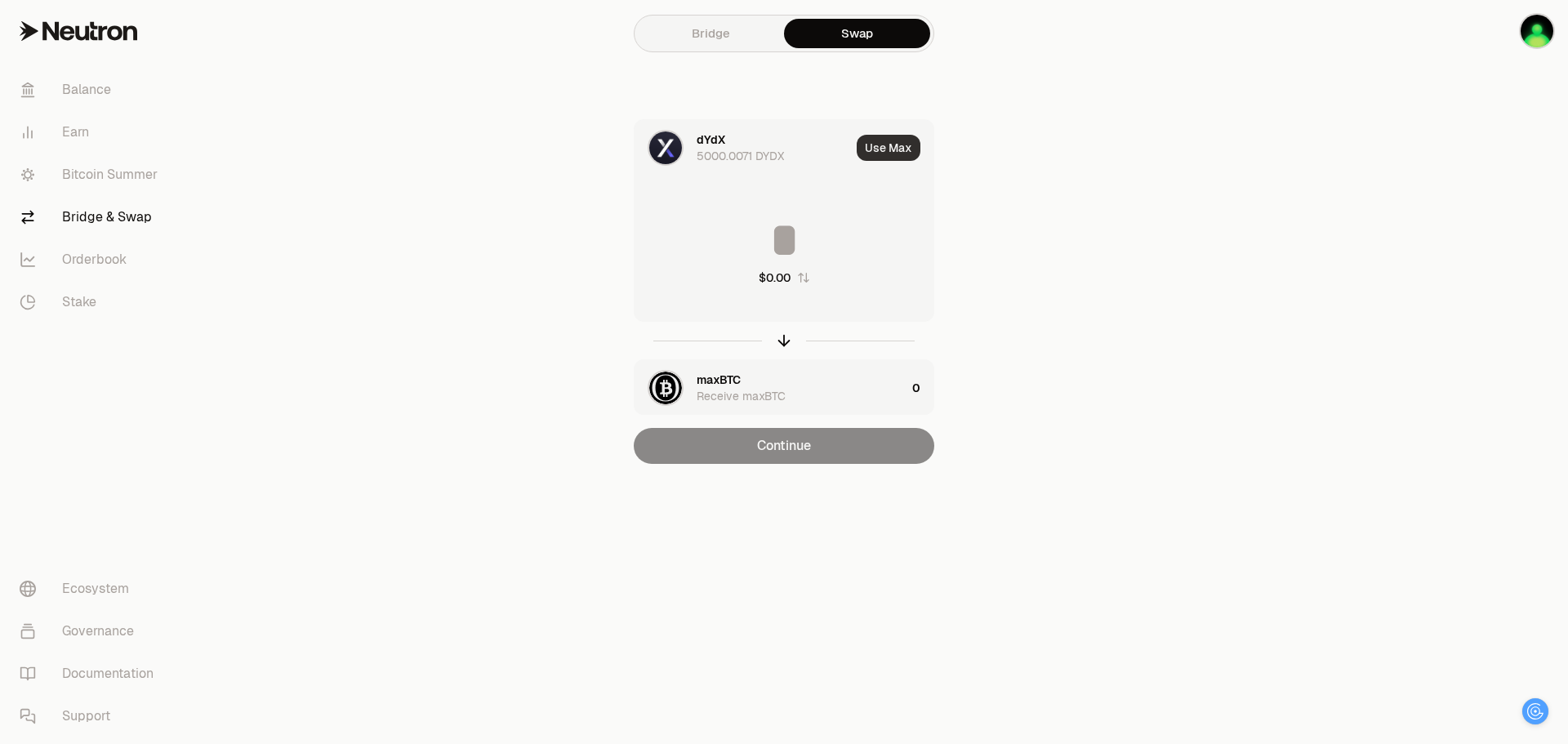
click at [891, 153] on button "Use Max" at bounding box center [888, 148] width 64 height 26
click at [758, 246] on input "****" at bounding box center [784, 240] width 299 height 49
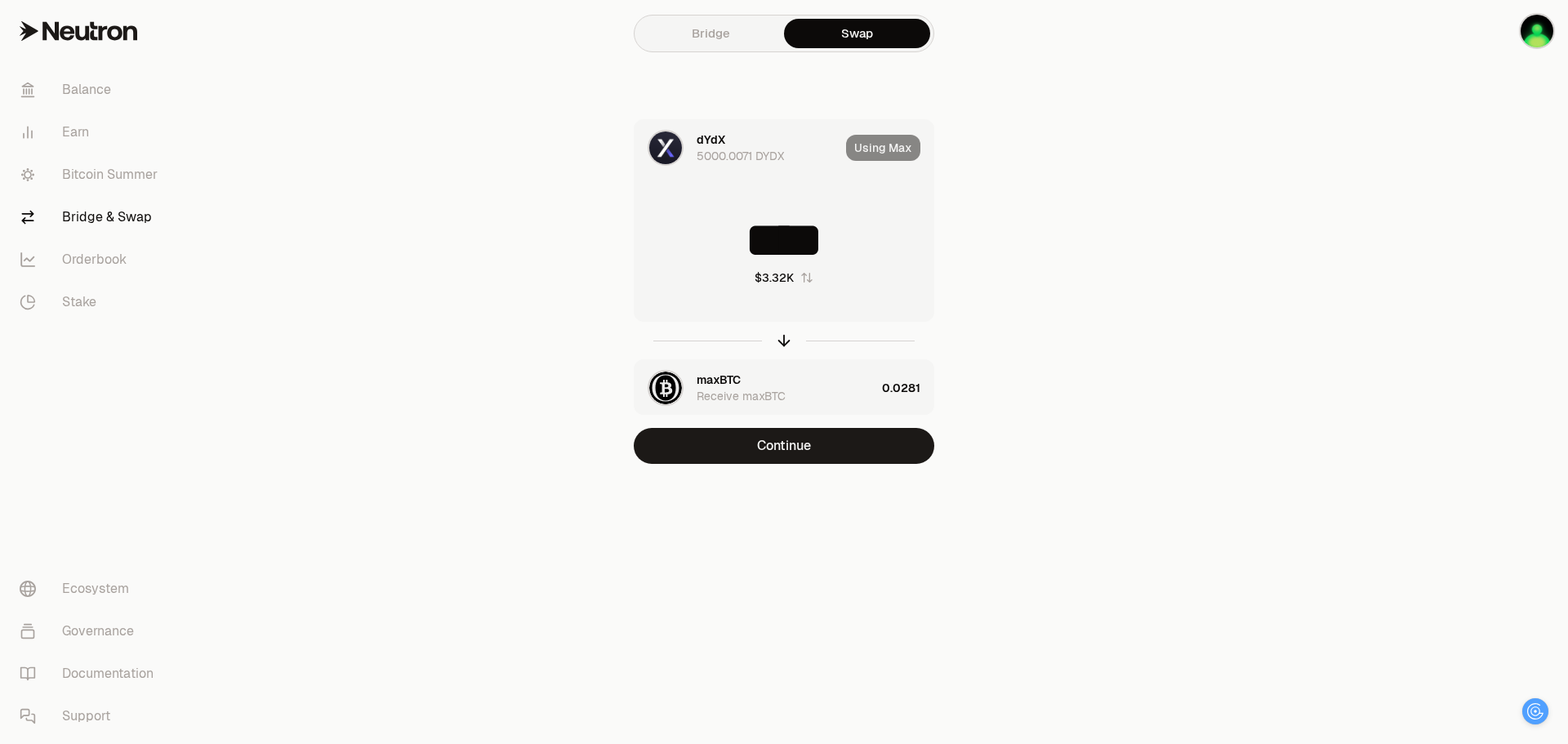
drag, startPoint x: 758, startPoint y: 246, endPoint x: 721, endPoint y: 244, distance: 37.1
click at [721, 244] on input "****" at bounding box center [784, 240] width 299 height 49
click at [758, 251] on input "****" at bounding box center [784, 240] width 299 height 49
drag, startPoint x: 771, startPoint y: 245, endPoint x: 715, endPoint y: 248, distance: 56.1
click at [715, 248] on input "****" at bounding box center [784, 240] width 299 height 49
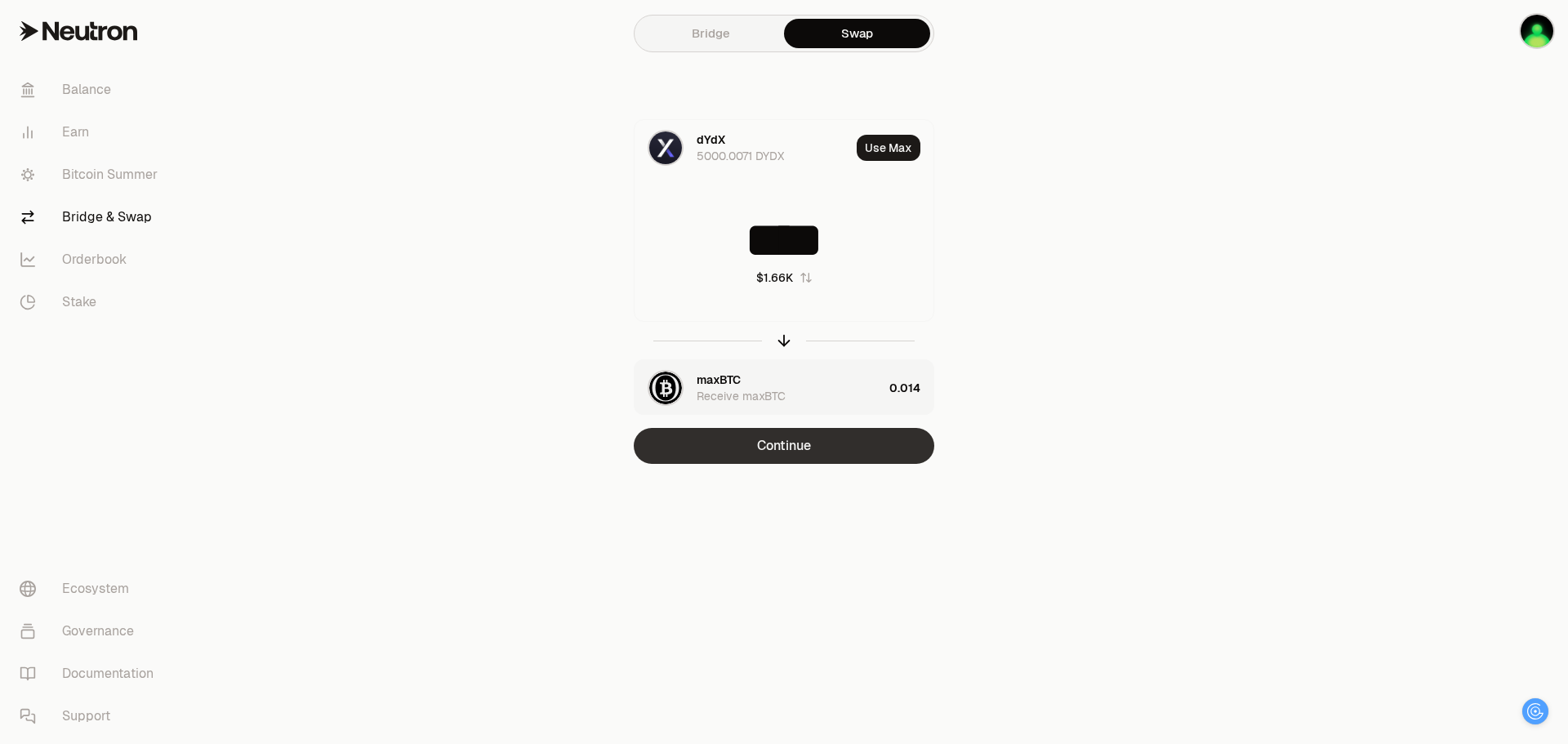
type input "****"
click at [807, 449] on button "Continue" at bounding box center [784, 445] width 300 height 36
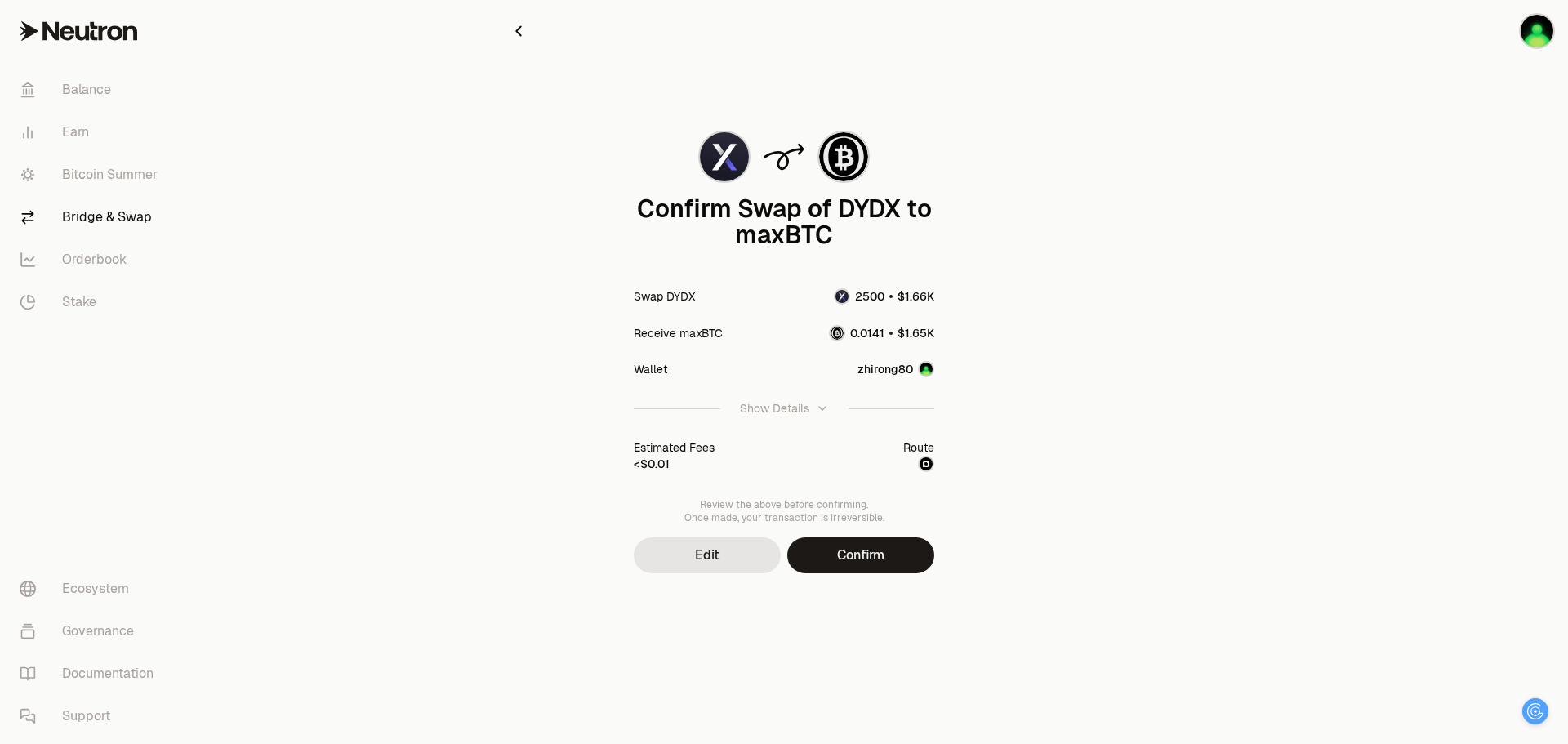
click at [871, 573] on div "Confirm Swap of DYDX to maxBTC Swap DYDX Receive maxBTC Wallet zhirong80 Show D…" at bounding box center [784, 319] width 588 height 639
click at [863, 551] on button "Confirm" at bounding box center [860, 555] width 147 height 36
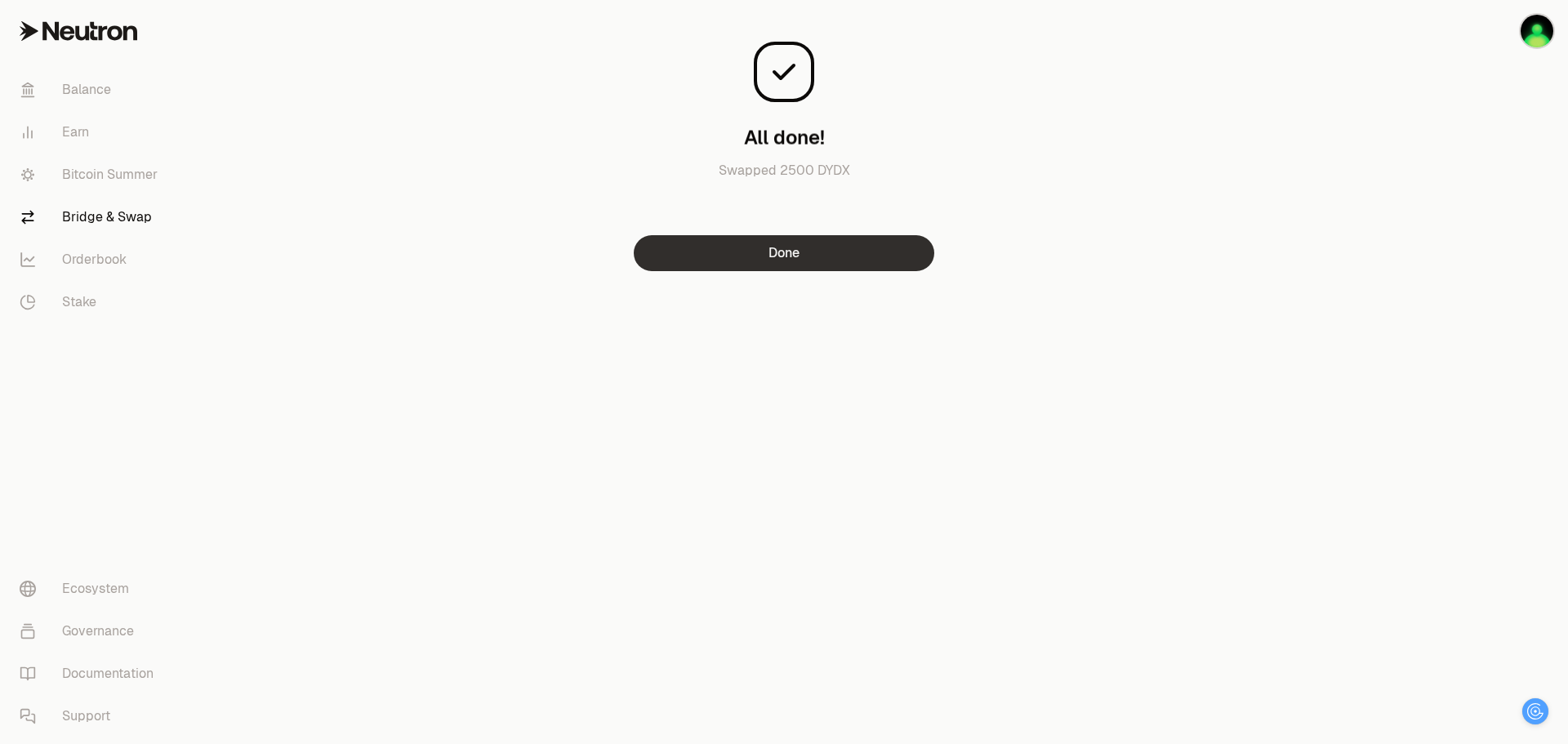
click at [784, 250] on button "Done" at bounding box center [784, 253] width 300 height 36
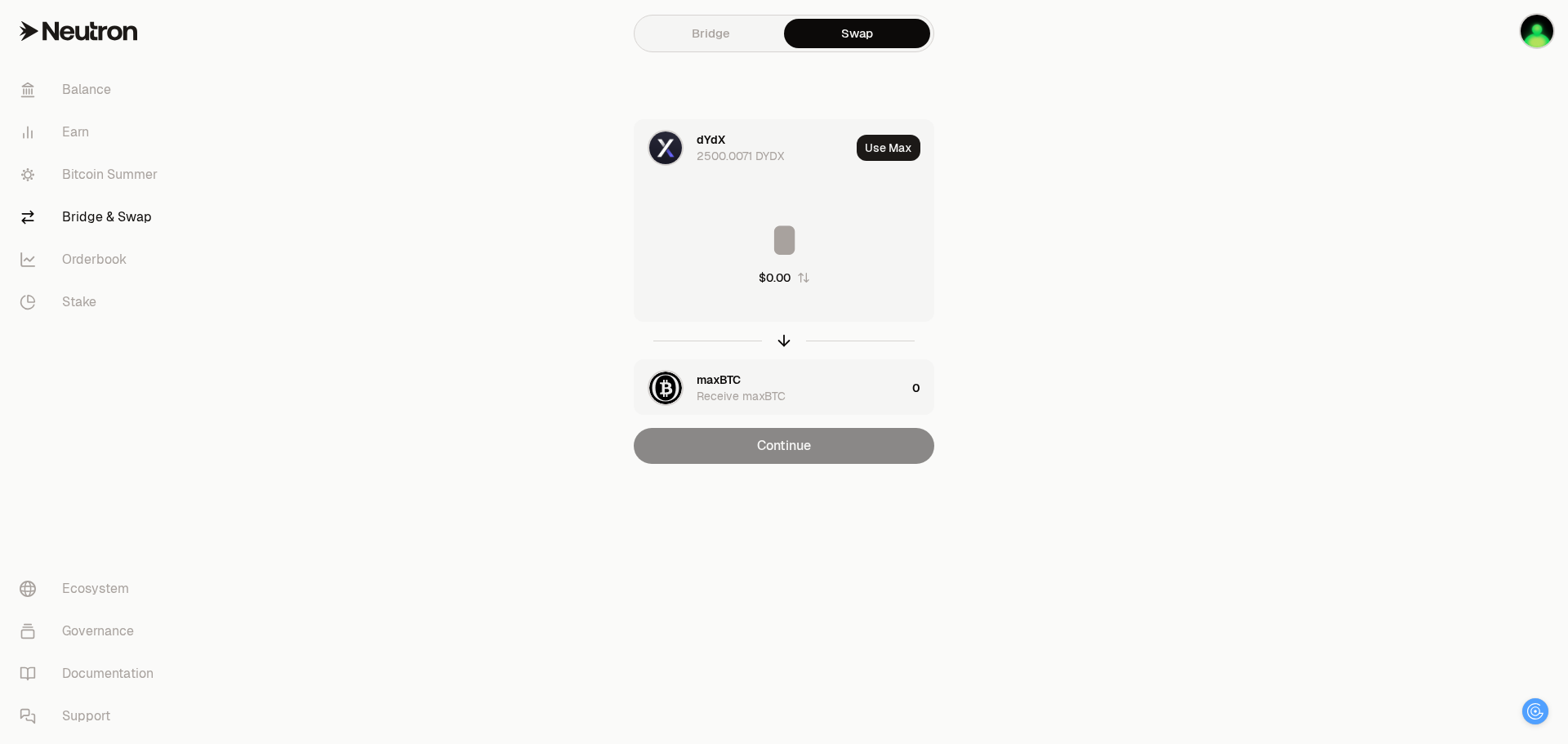
click at [783, 382] on div "maxBTC Receive maxBTC" at bounding box center [801, 389] width 209 height 33
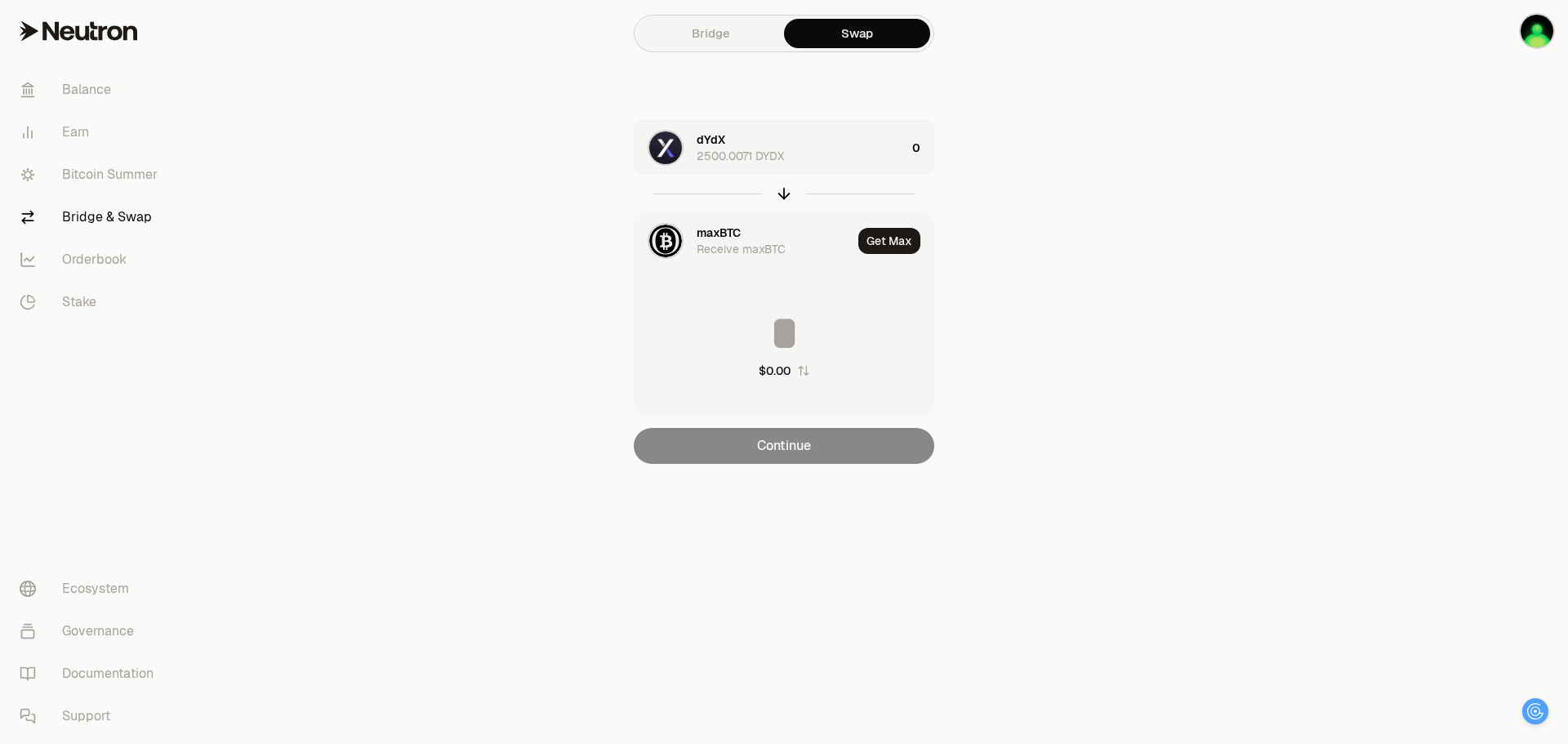
click at [735, 242] on div "Receive maxBTC" at bounding box center [741, 249] width 89 height 17
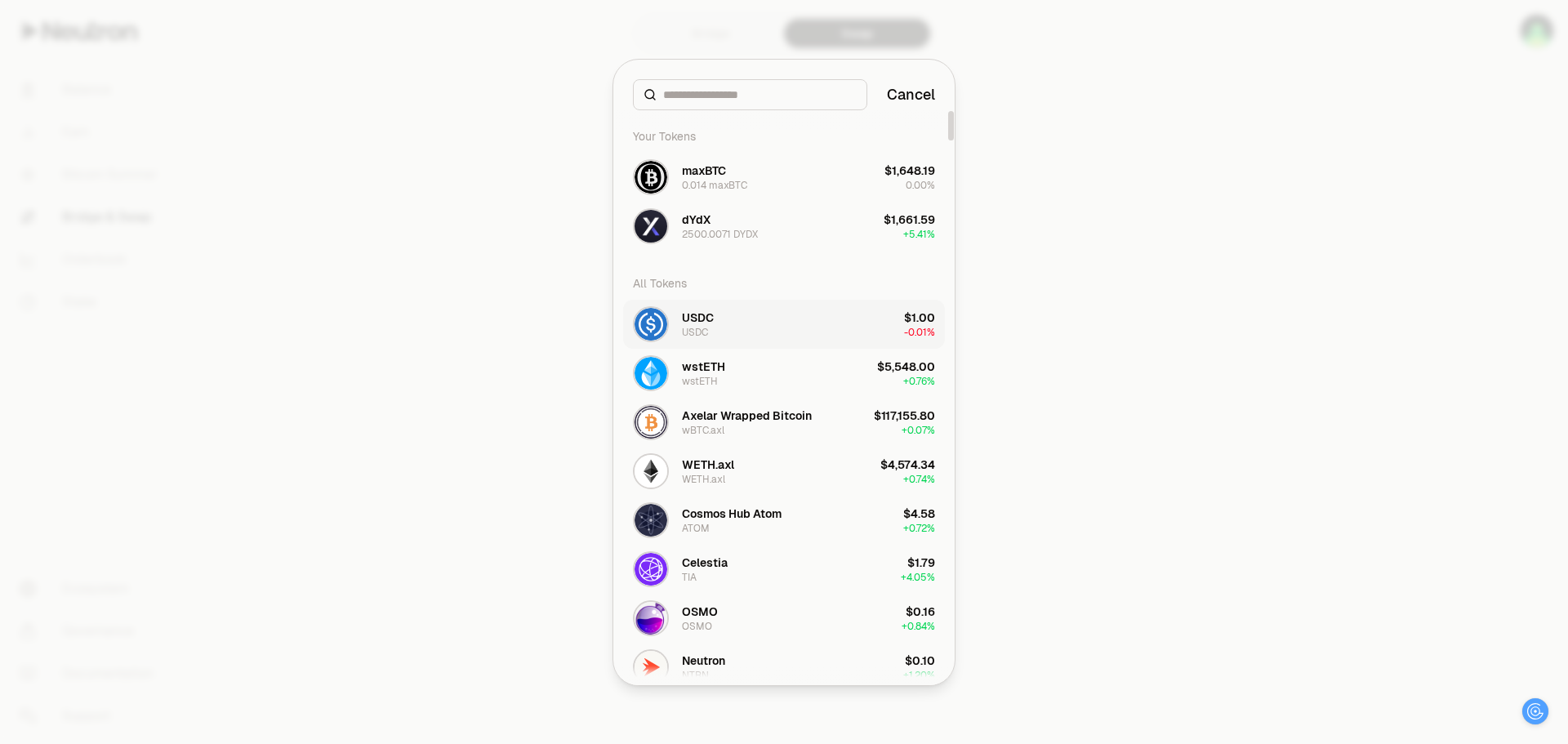
click at [773, 324] on button "USDC USDC $1.00 -0.01%" at bounding box center [784, 324] width 321 height 49
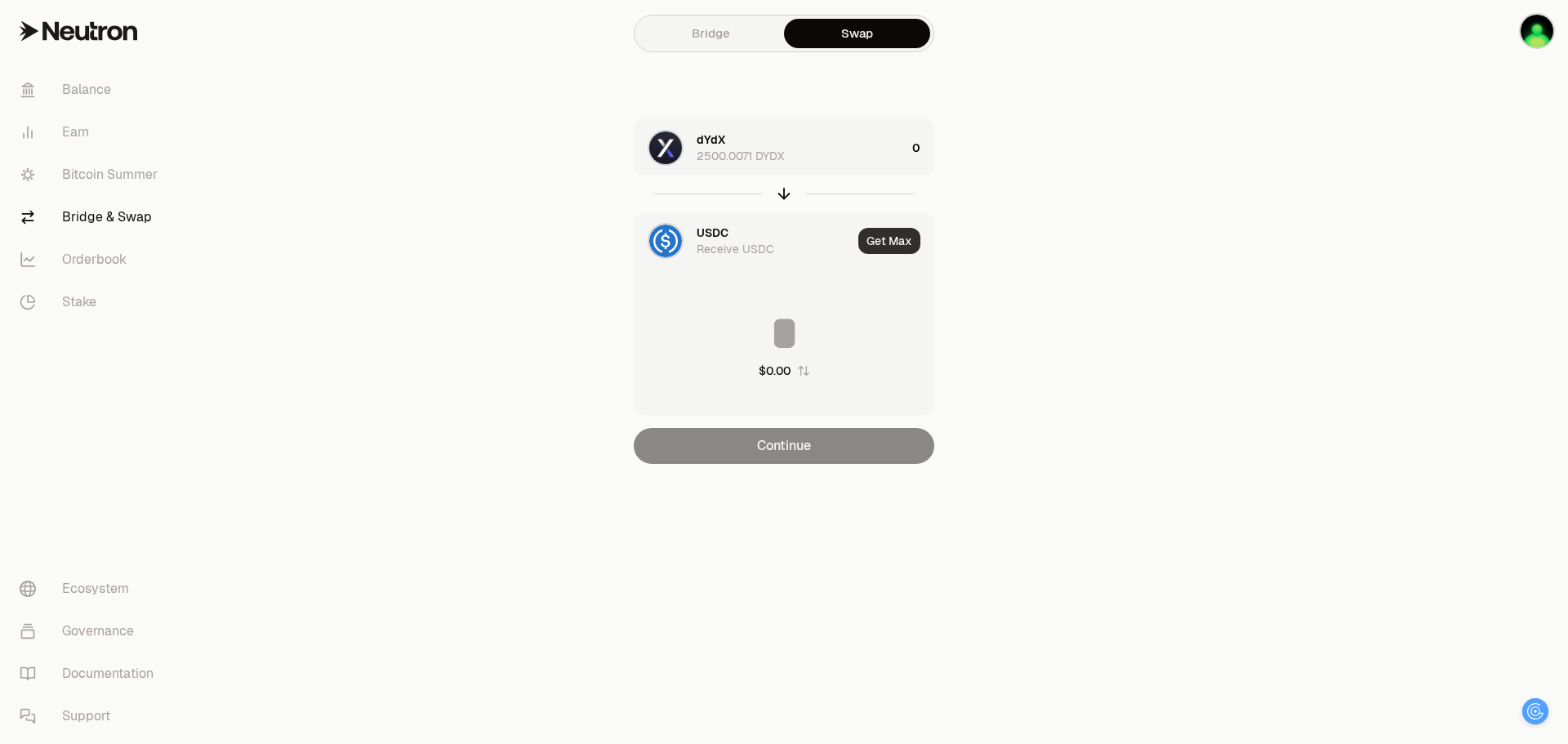
click at [891, 247] on button "Get Max" at bounding box center [889, 241] width 62 height 26
type input "**********"
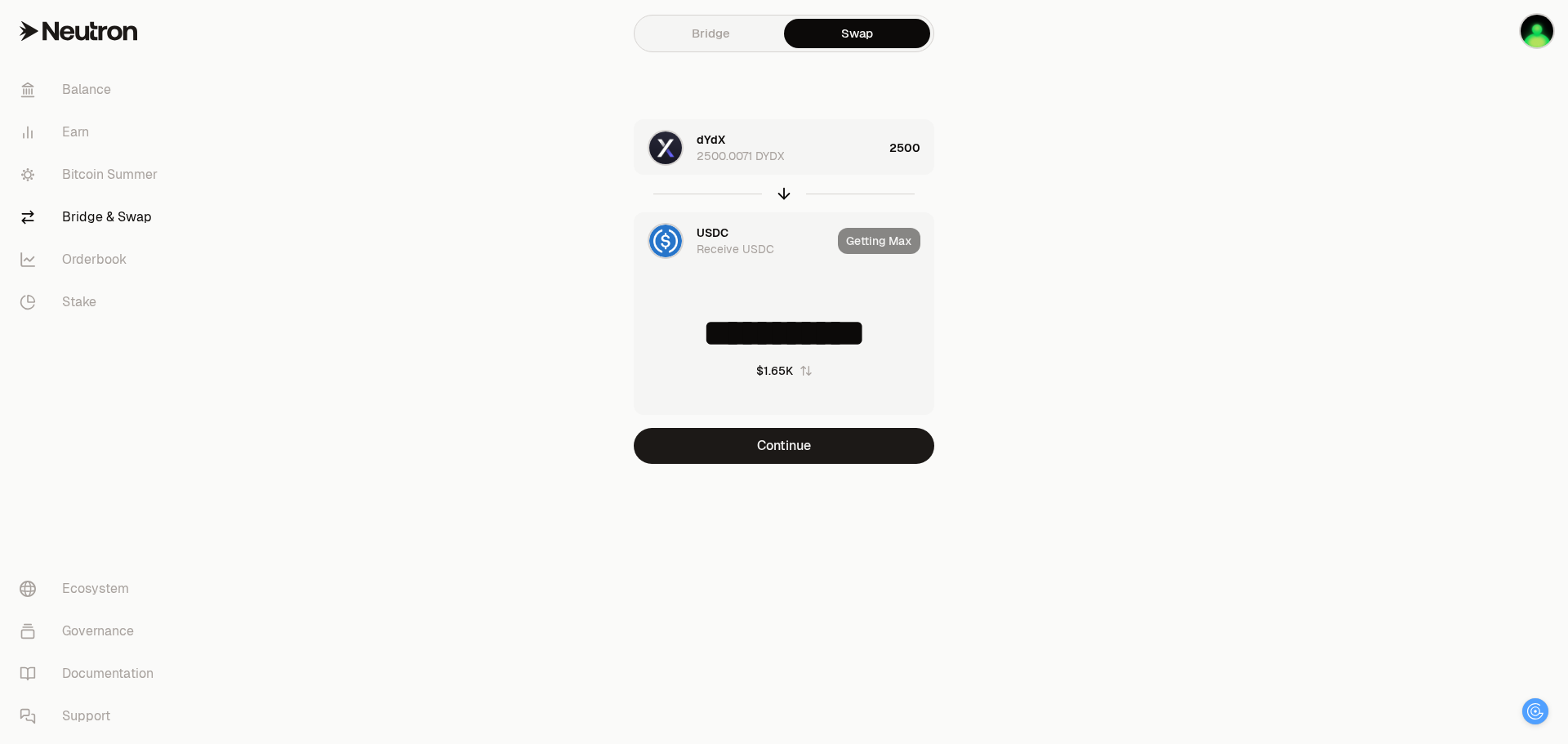
click at [843, 450] on button "Continue" at bounding box center [784, 445] width 300 height 36
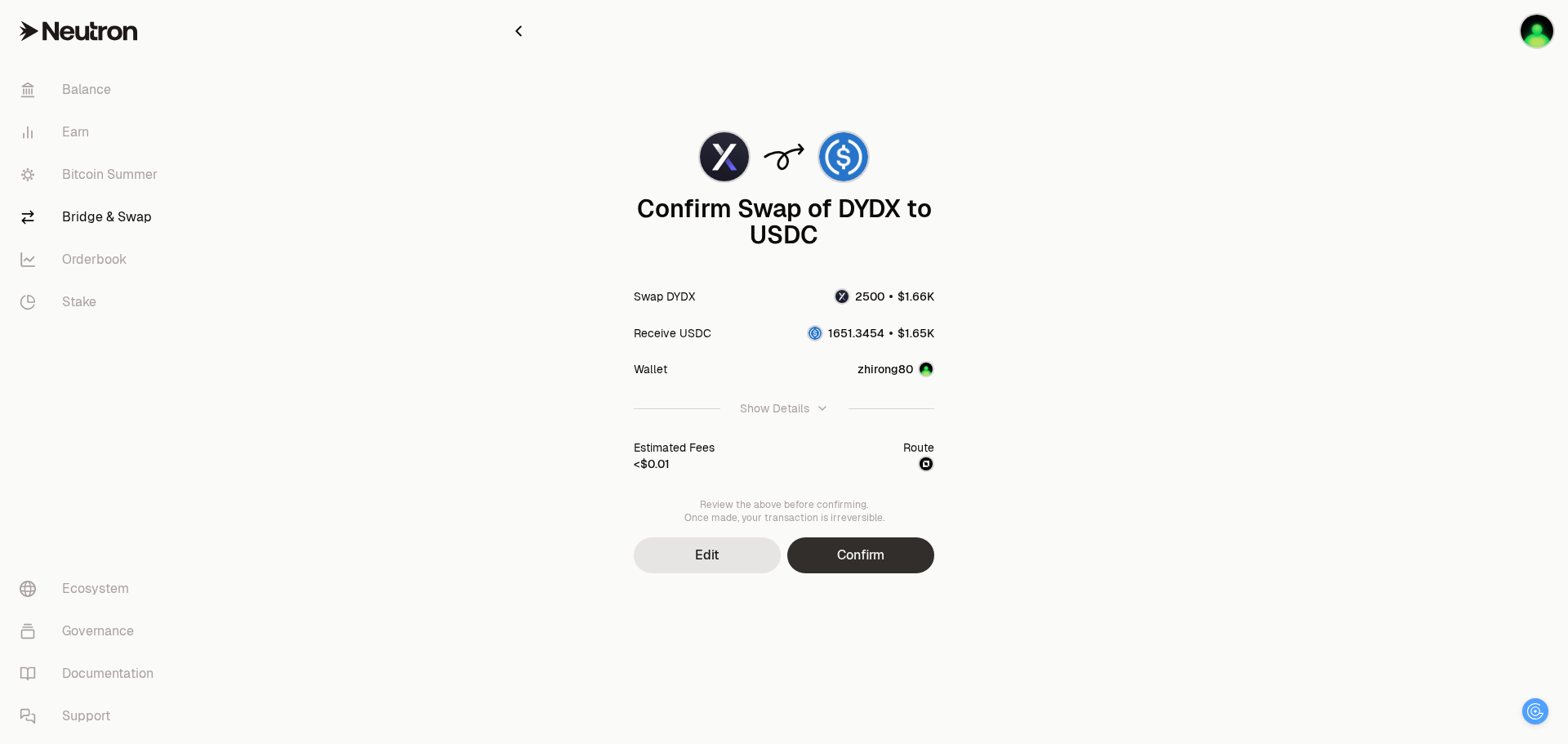
click at [875, 554] on button "Confirm" at bounding box center [860, 555] width 147 height 36
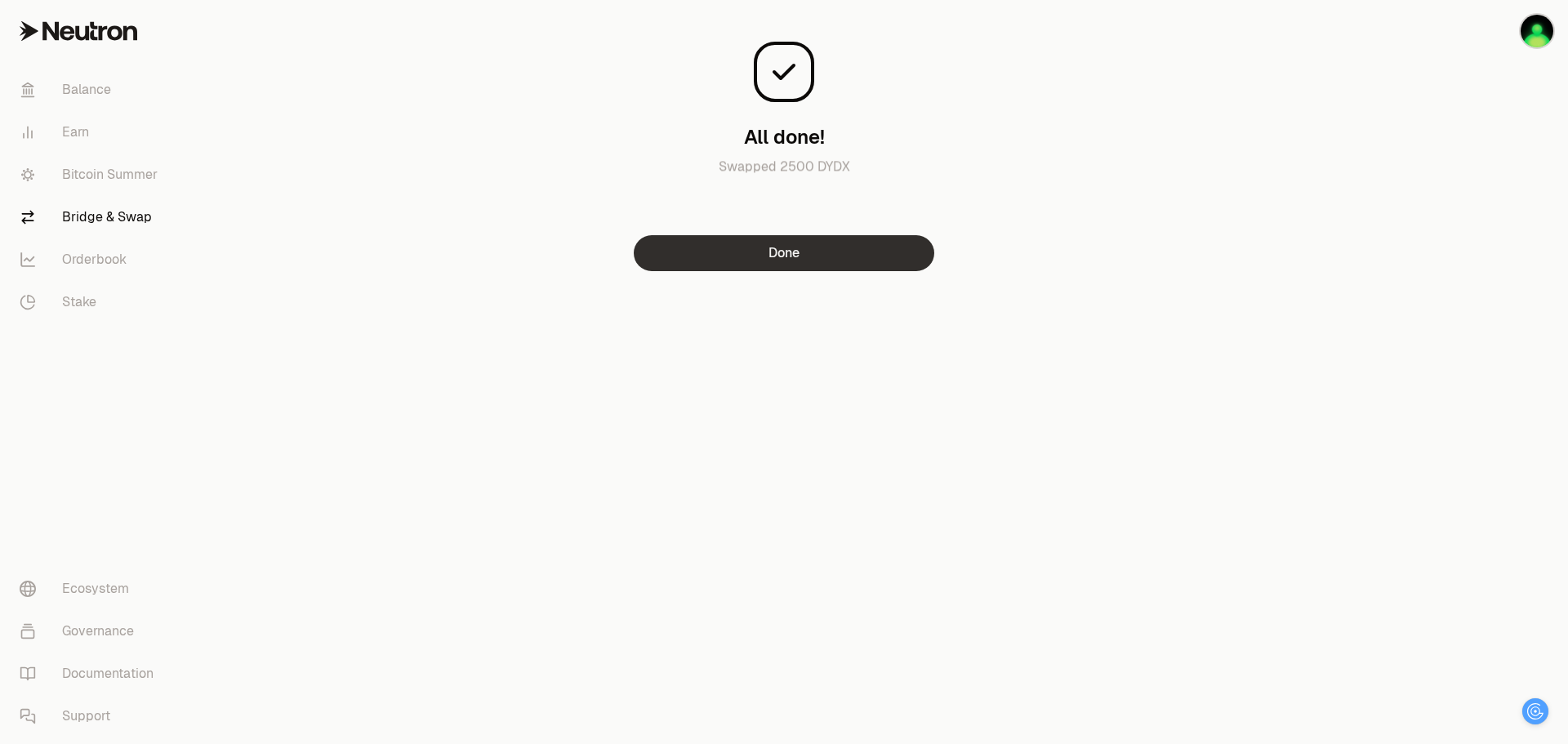
click at [824, 260] on button "Done" at bounding box center [784, 253] width 300 height 36
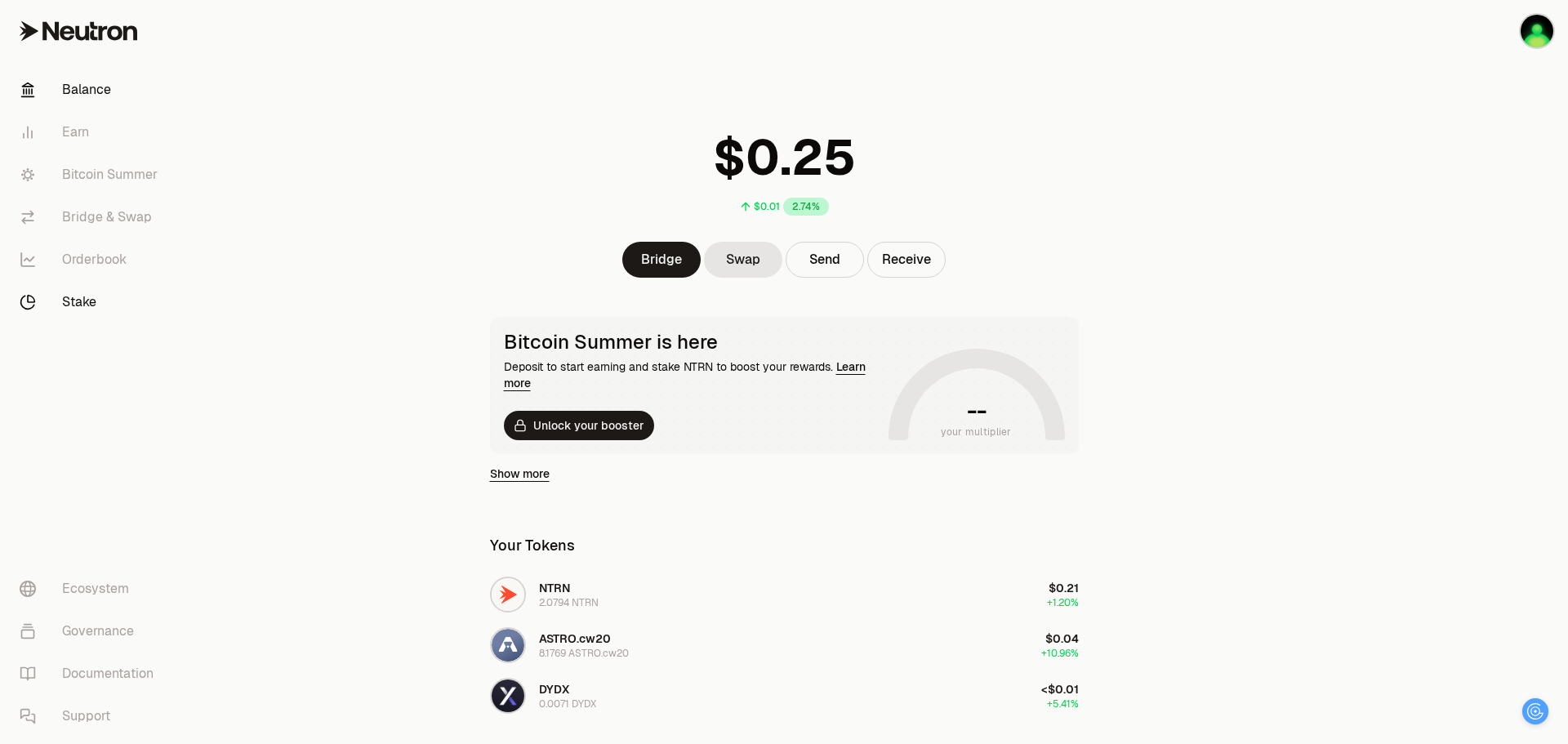
click at [82, 296] on link "Stake" at bounding box center [91, 302] width 170 height 43
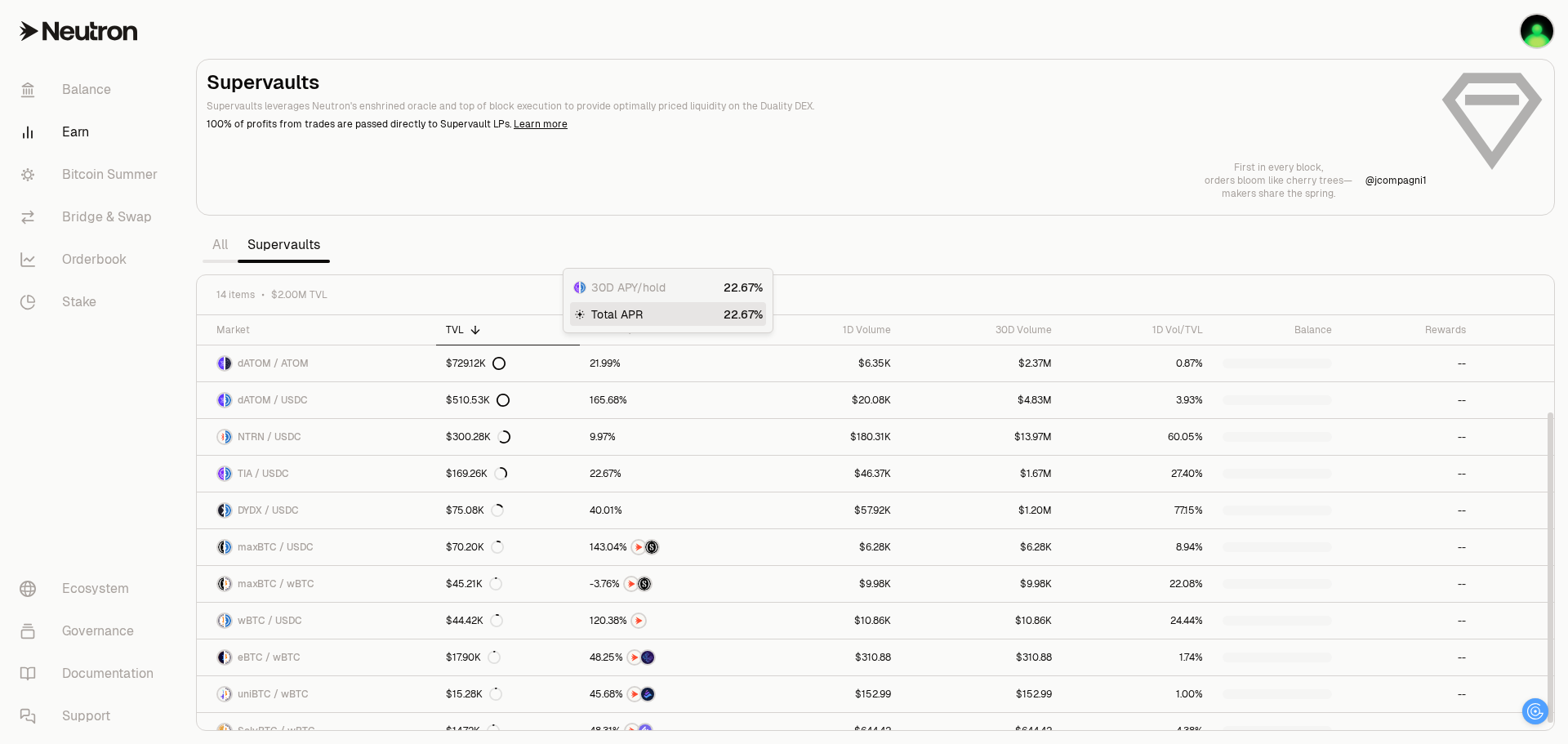
scroll to position [129, 0]
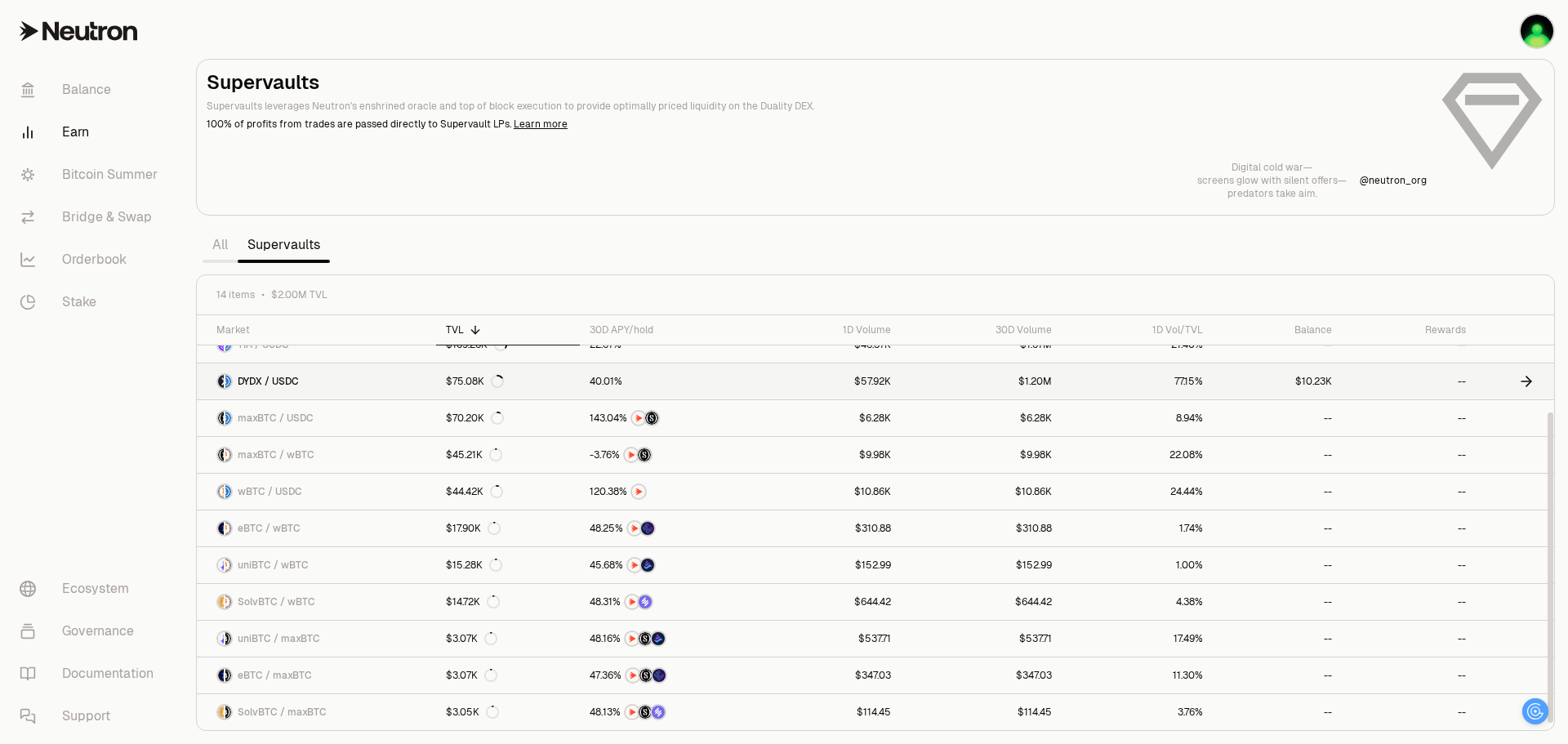
click at [1354, 373] on link "--" at bounding box center [1409, 381] width 134 height 36
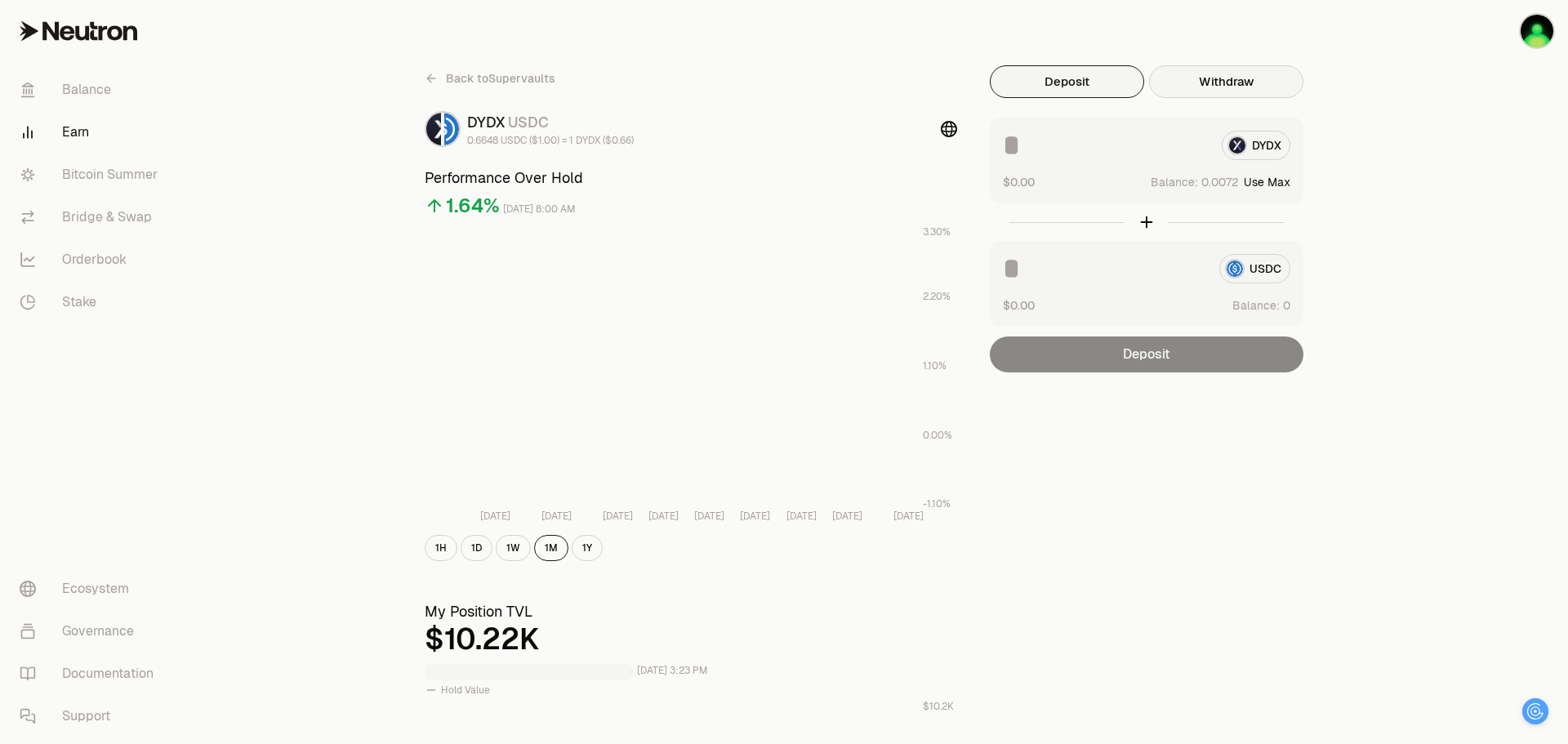
click at [1240, 90] on button "Withdraw" at bounding box center [1225, 82] width 154 height 33
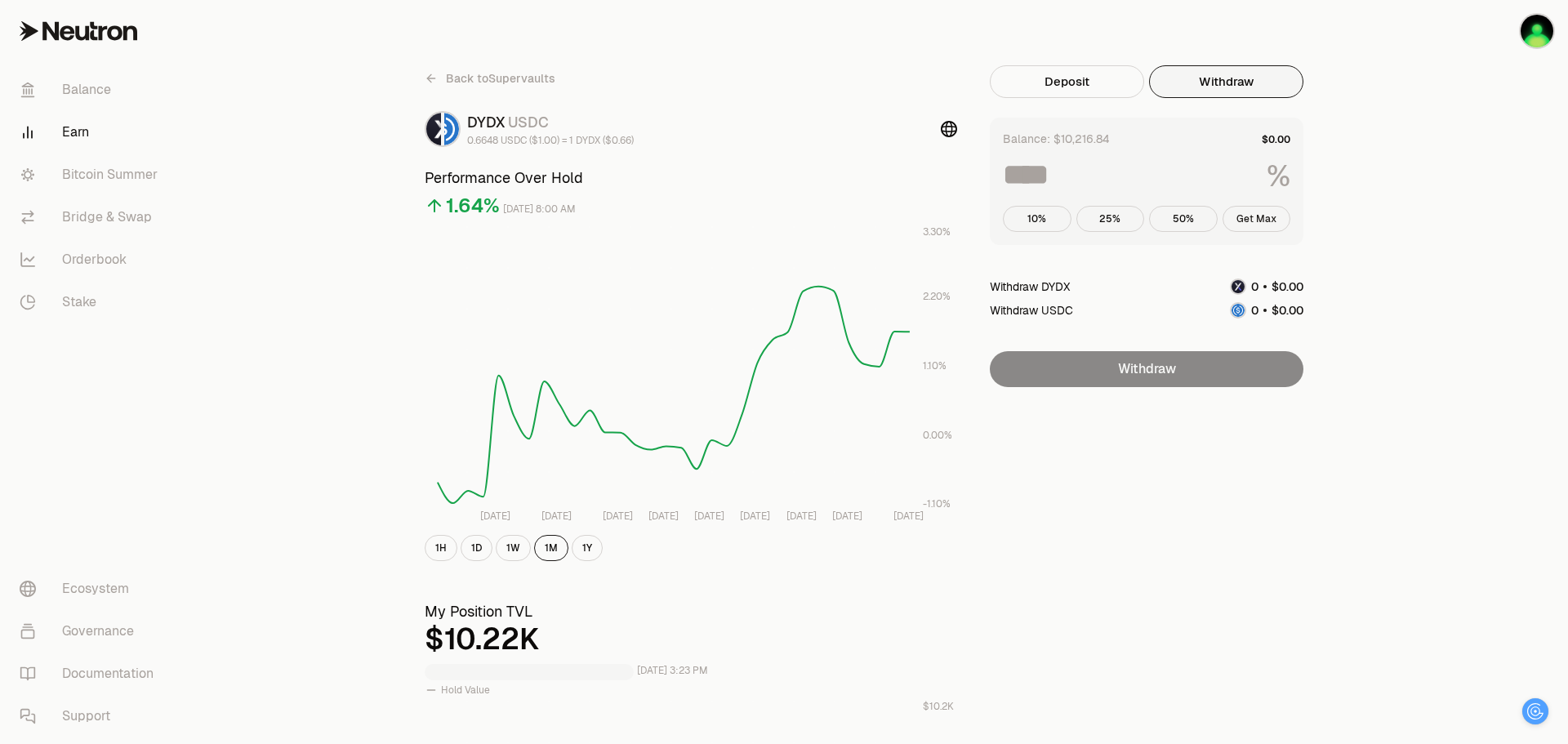
click at [1255, 229] on button "Get Max" at bounding box center [1256, 219] width 69 height 26
type input "***"
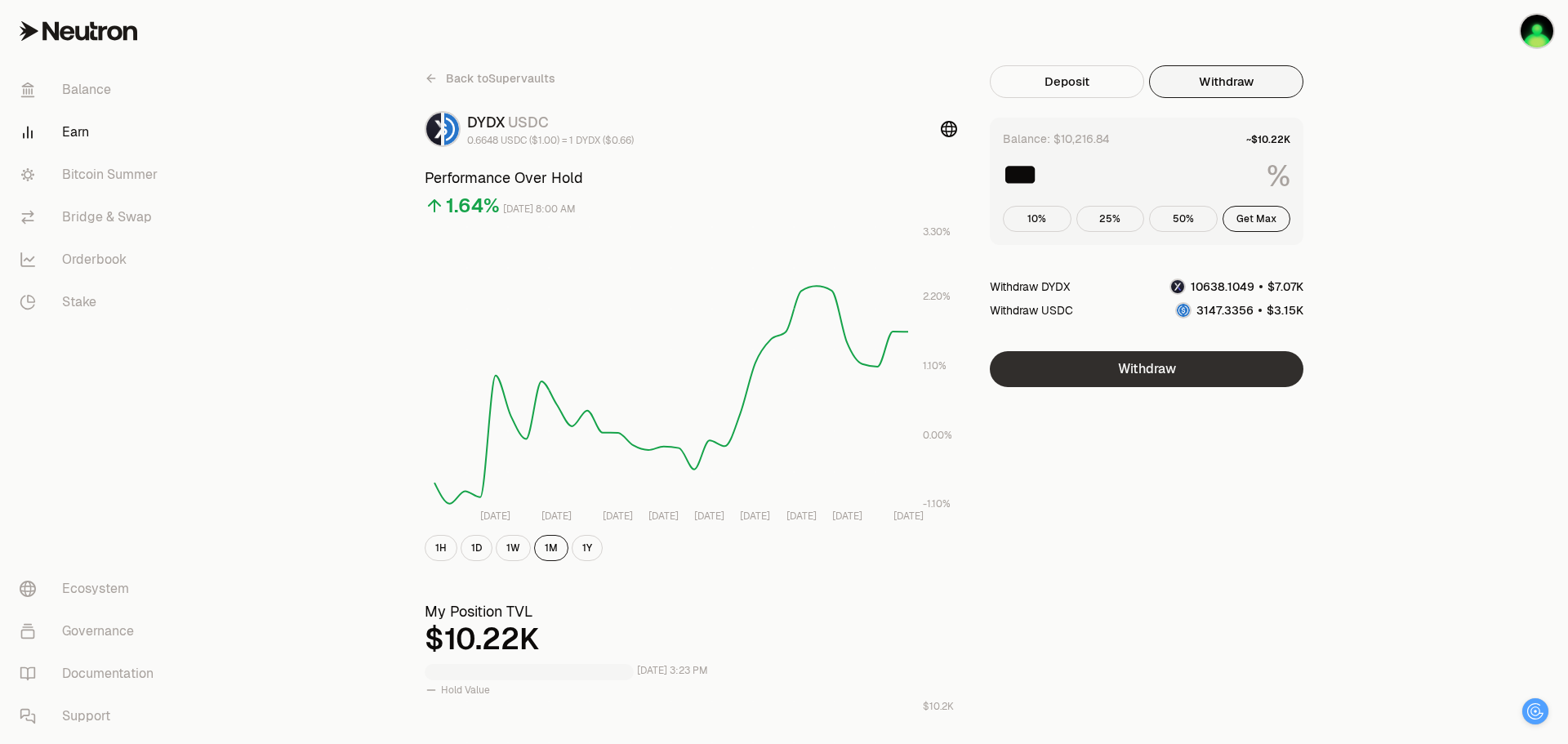
click at [1174, 361] on button "Withdraw" at bounding box center [1147, 369] width 313 height 36
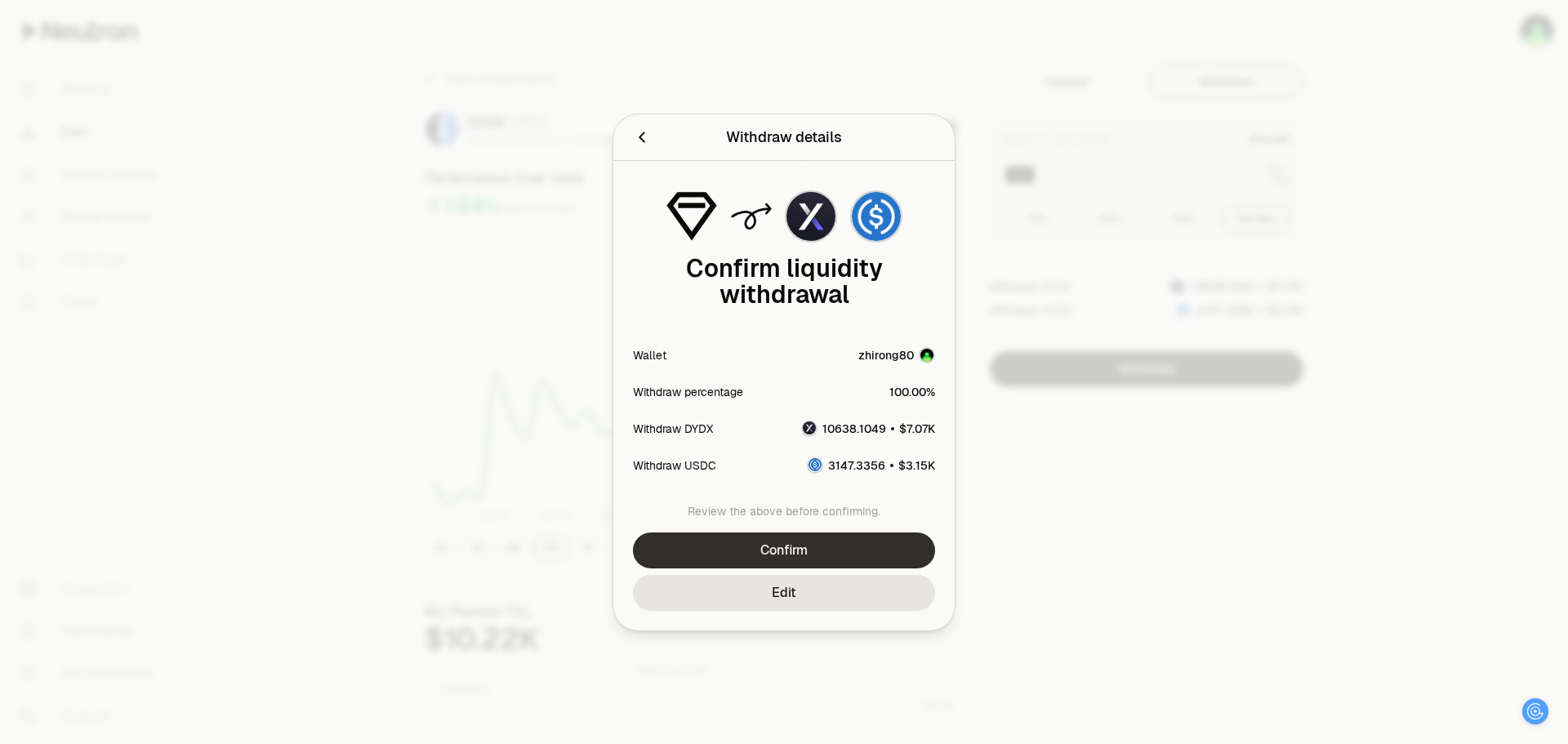
click at [840, 544] on button "Confirm" at bounding box center [784, 550] width 302 height 36
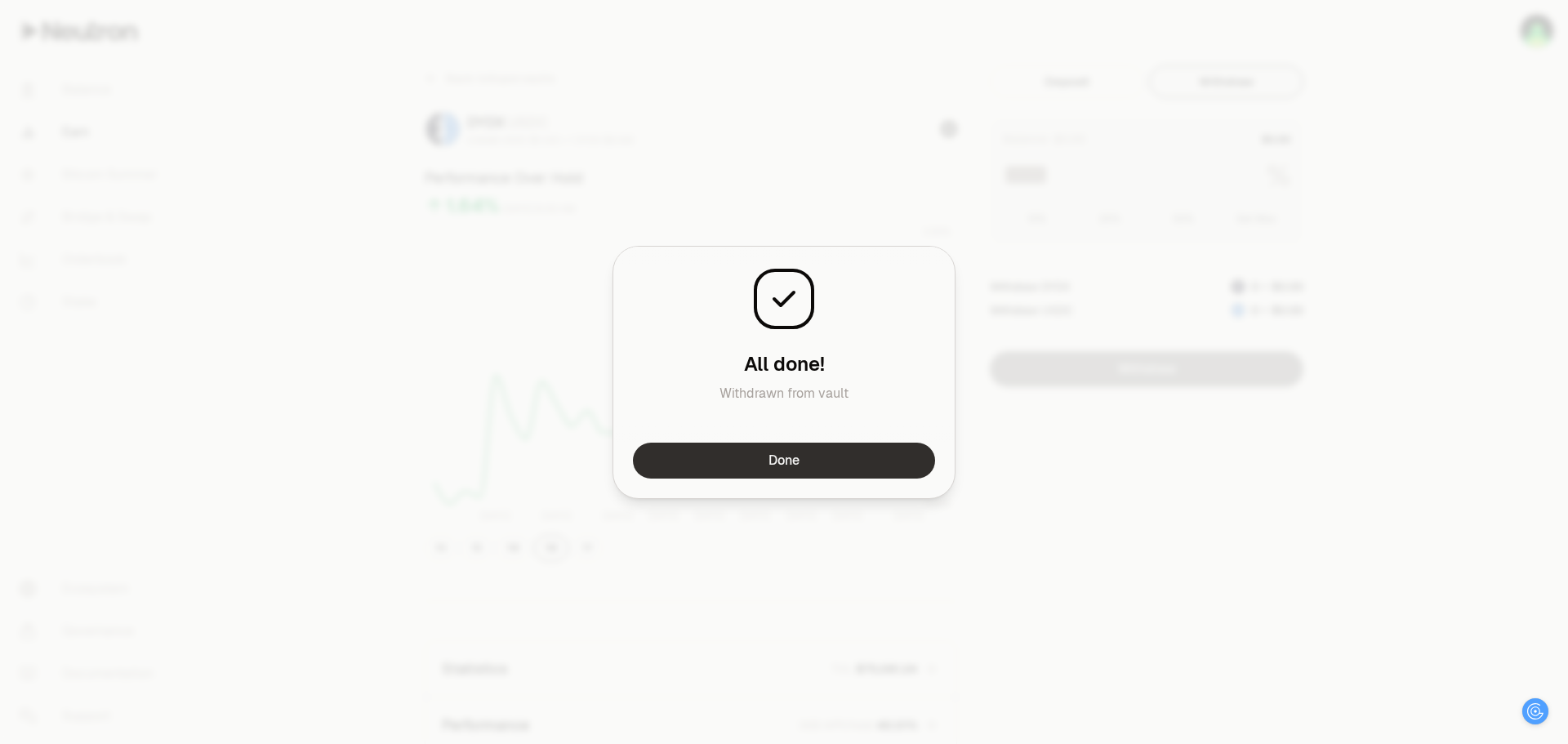
click at [911, 463] on button "Done" at bounding box center [784, 460] width 302 height 36
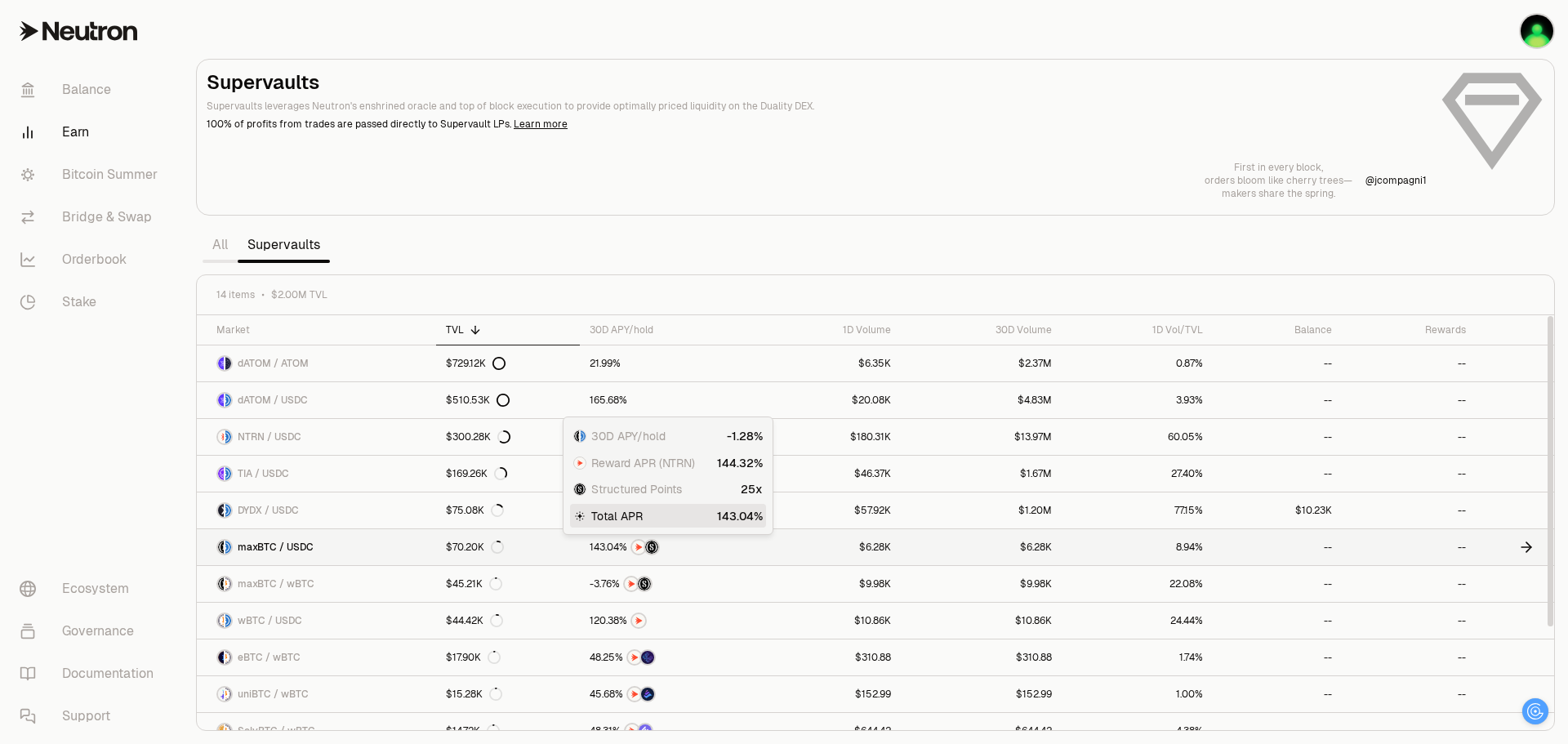
click at [720, 550] on div at bounding box center [666, 547] width 153 height 17
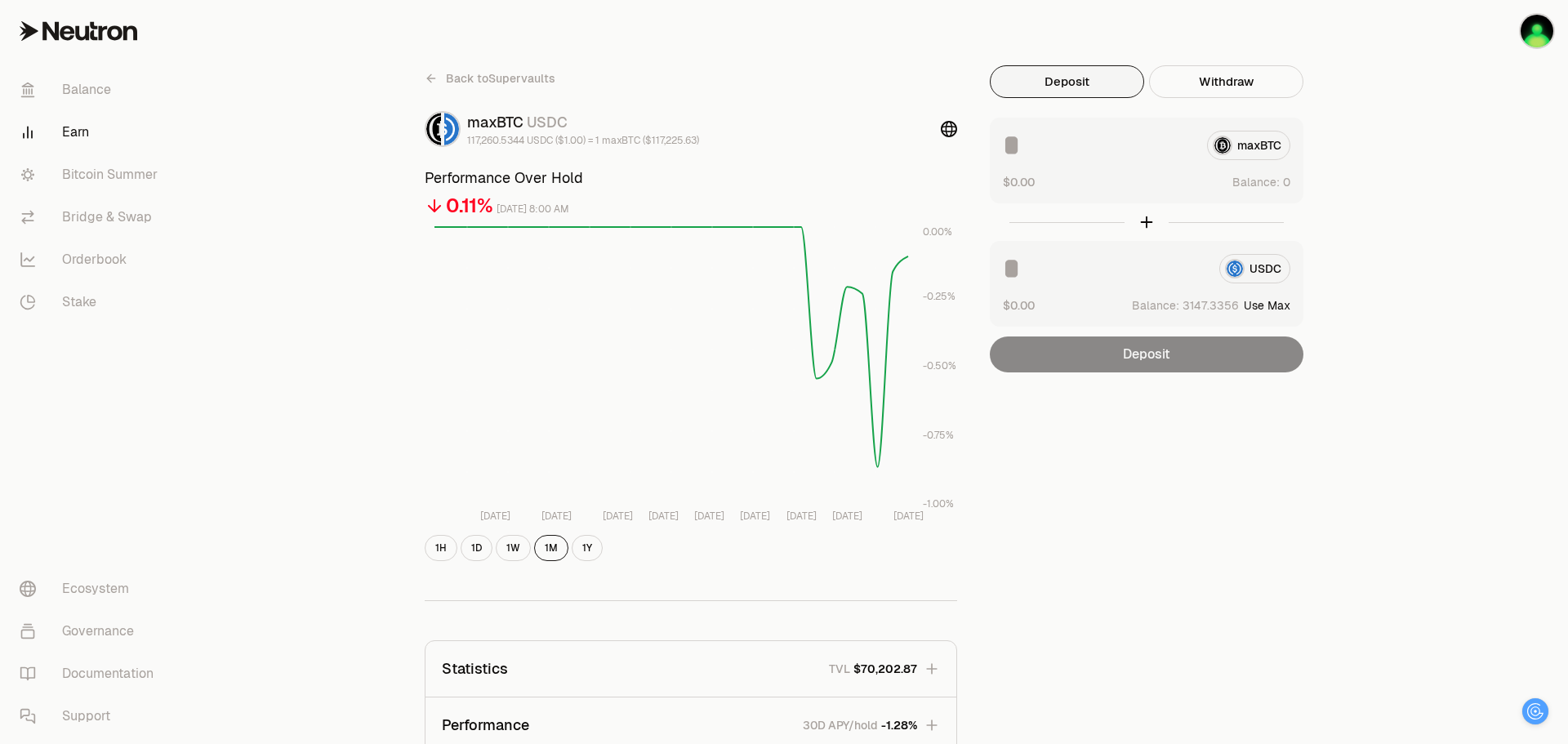
click at [1209, 311] on span "." at bounding box center [1208, 305] width 3 height 11
click at [1256, 279] on div "USDC" at bounding box center [1147, 269] width 287 height 30
click at [1266, 260] on div "USDC" at bounding box center [1147, 269] width 287 height 30
click at [1272, 301] on button "Use Max" at bounding box center [1266, 305] width 46 height 17
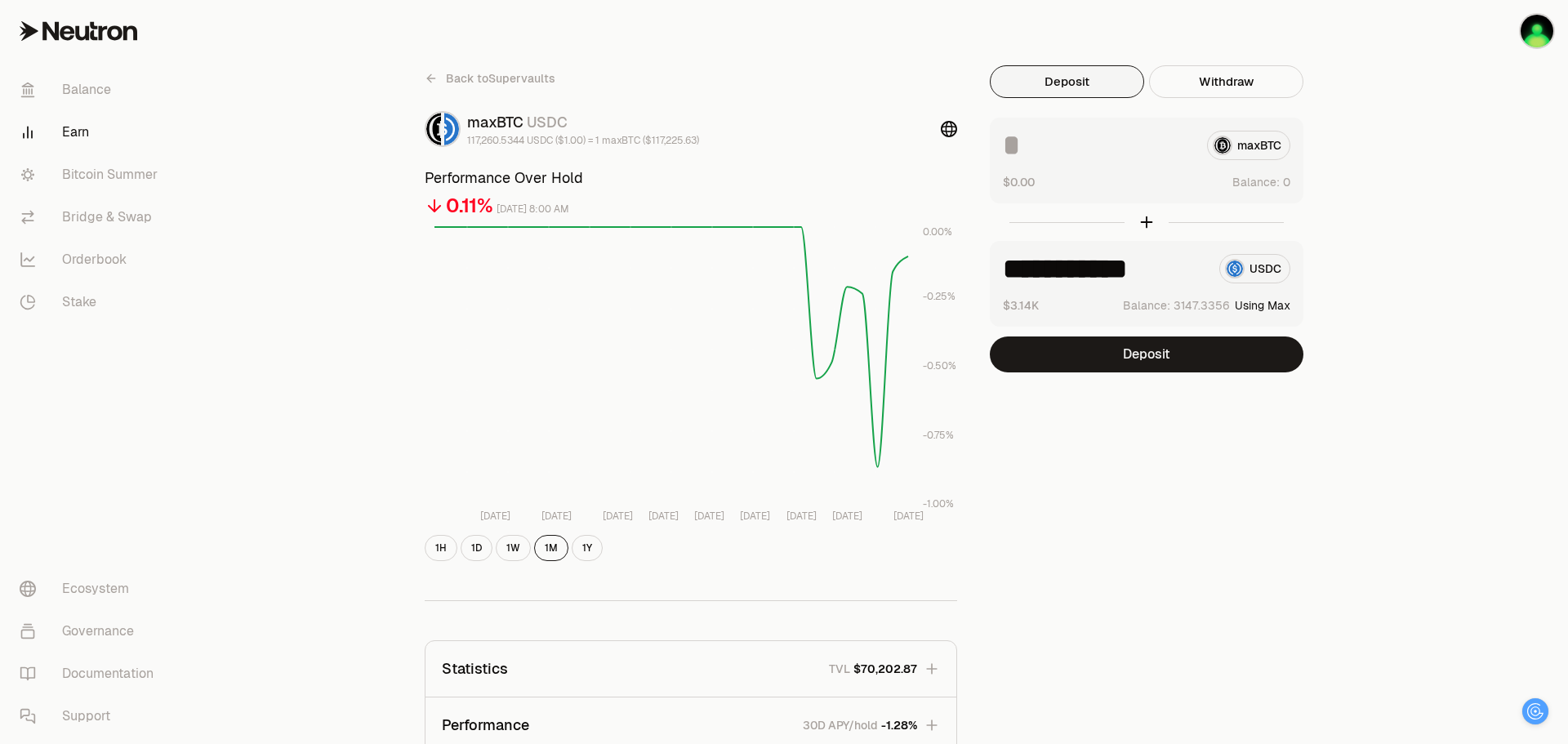
drag, startPoint x: 1174, startPoint y: 263, endPoint x: 950, endPoint y: 260, distance: 224.0
click at [950, 260] on div "**********" at bounding box center [875, 537] width 940 height 943
click at [1098, 276] on input "*" at bounding box center [1105, 269] width 204 height 30
type input "*"
click at [119, 217] on link "Bridge & Swap" at bounding box center [91, 217] width 170 height 43
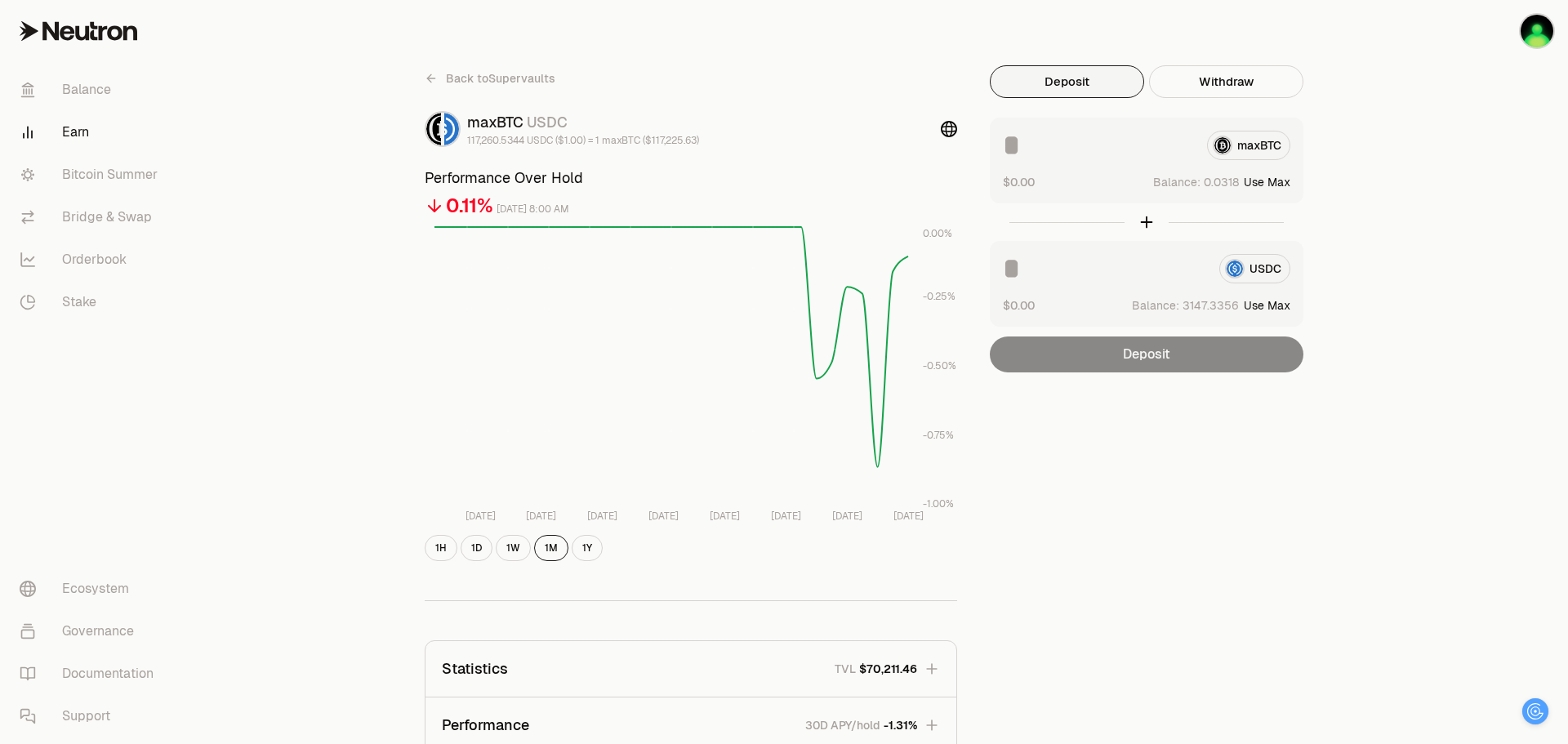
click at [1282, 183] on button "Use Max" at bounding box center [1266, 182] width 46 height 17
type input "**********"
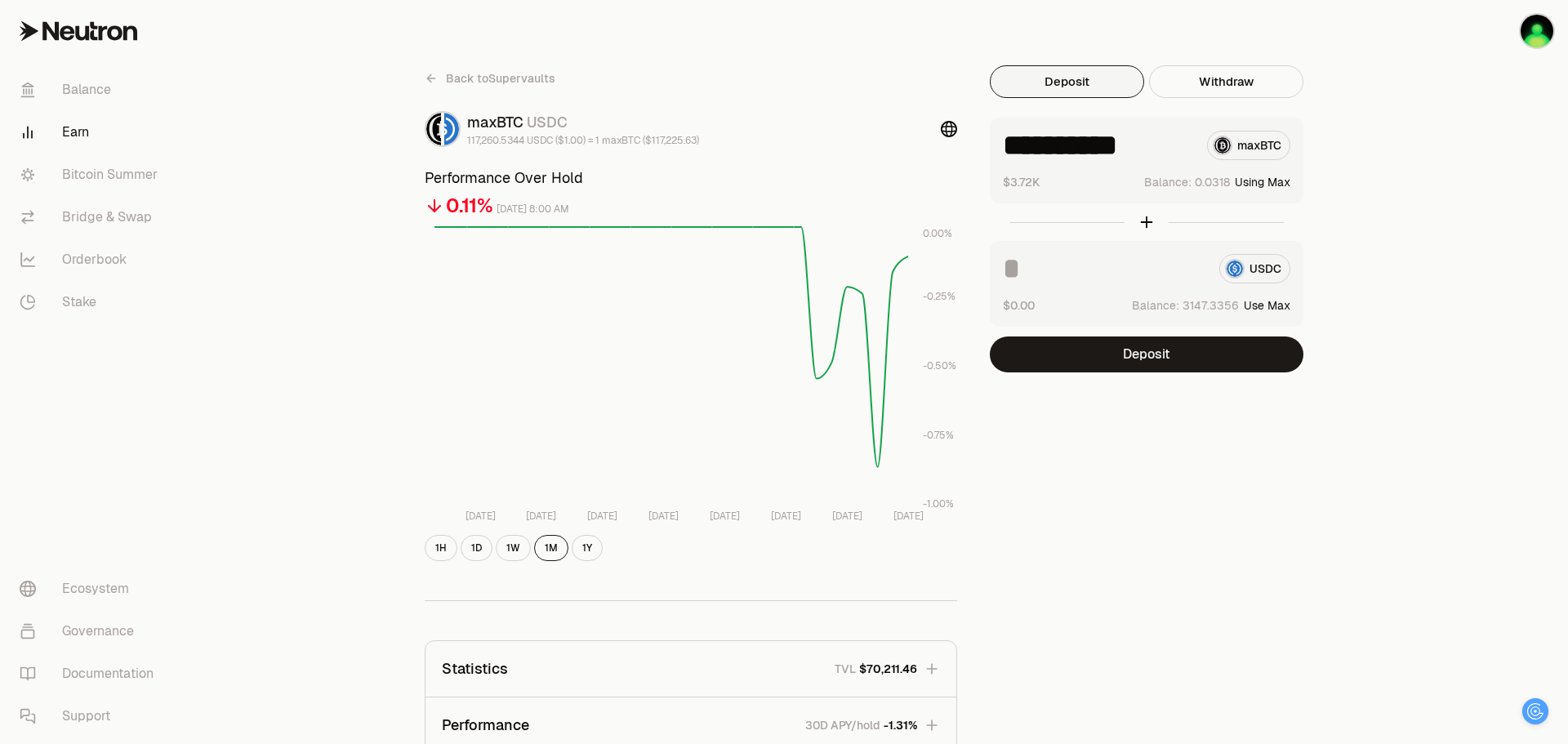
click at [1282, 306] on button "Use Max" at bounding box center [1266, 305] width 46 height 17
type input "**********"
click at [1152, 360] on button "Deposit" at bounding box center [1147, 354] width 313 height 36
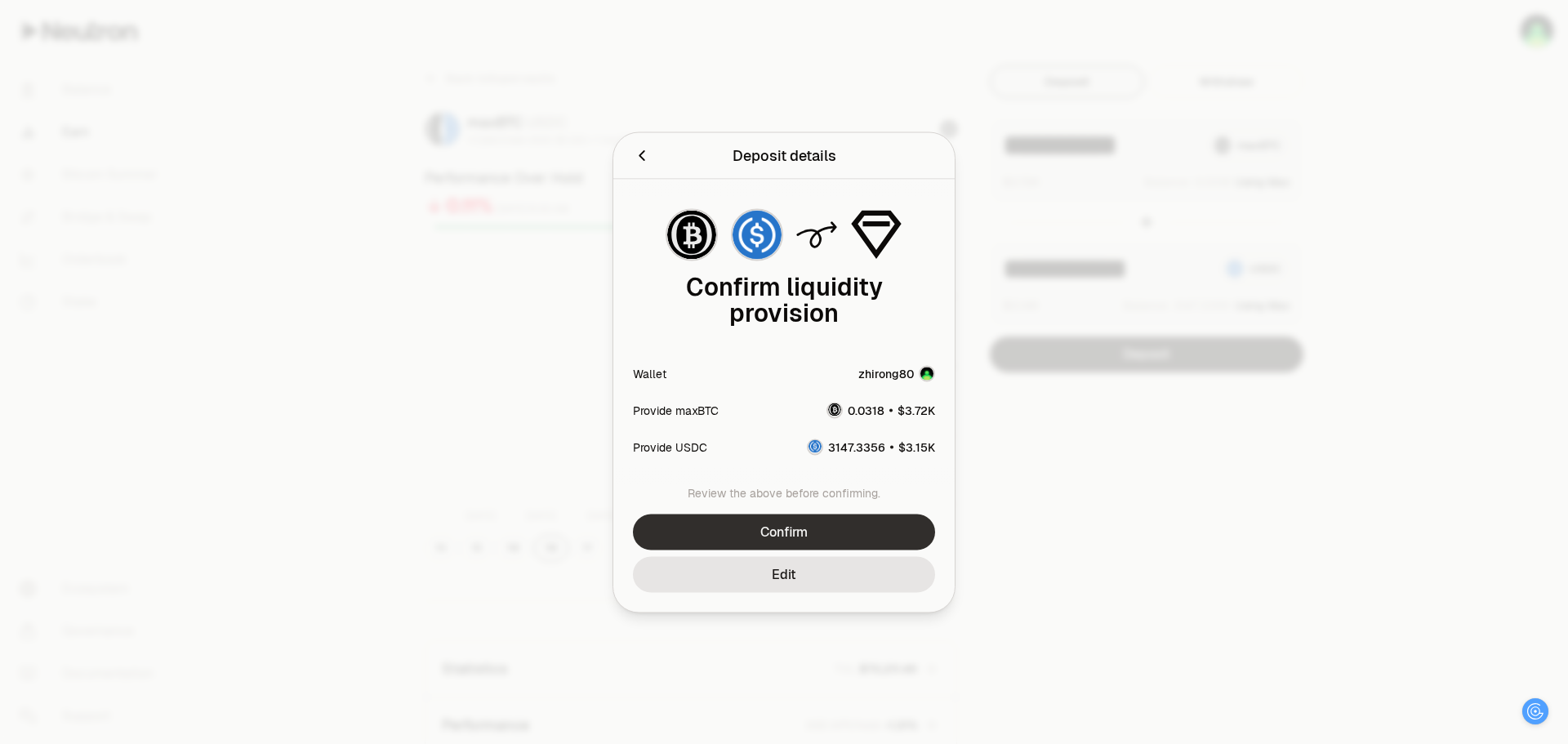
click at [788, 526] on button "Confirm" at bounding box center [784, 531] width 302 height 36
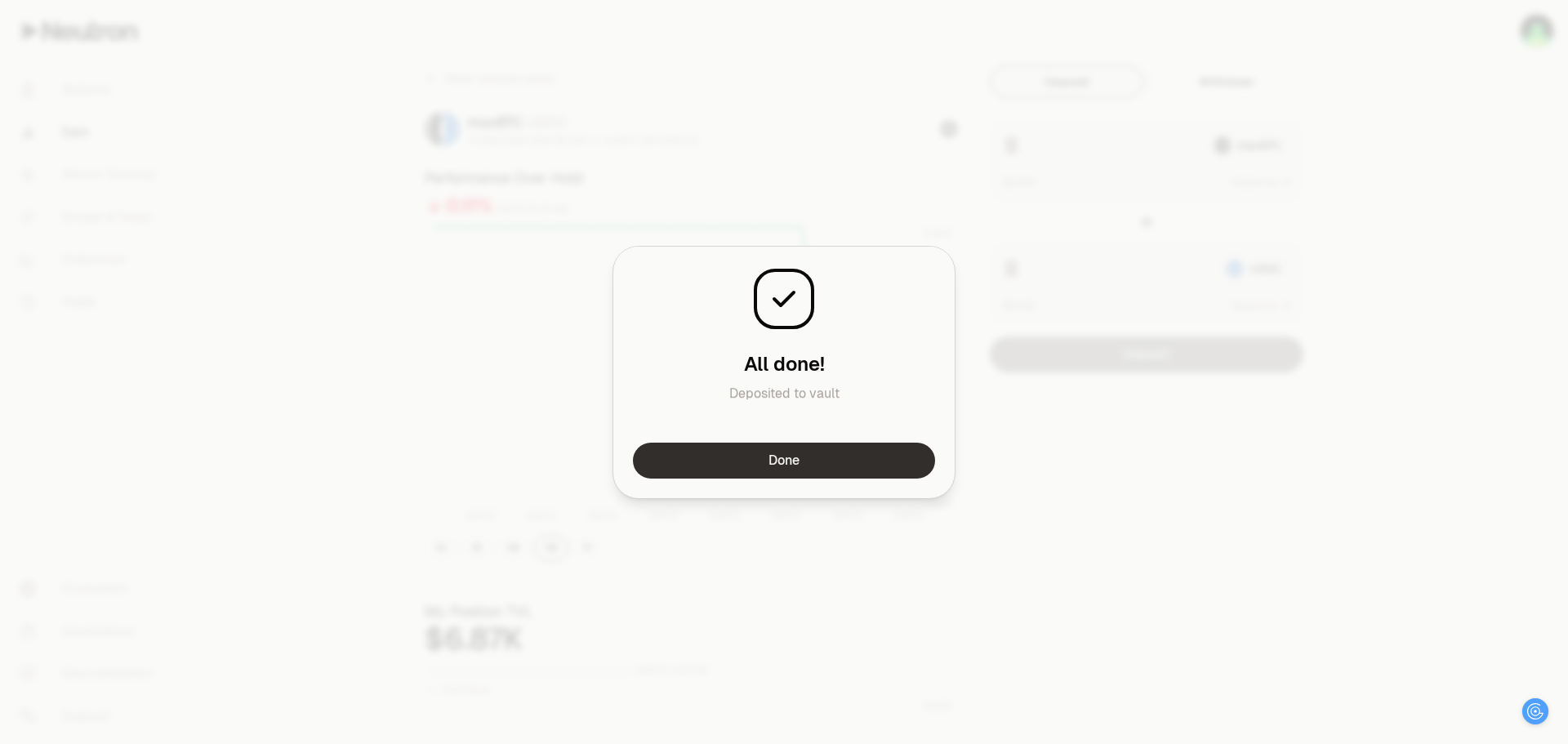
click at [824, 467] on button "Done" at bounding box center [784, 460] width 302 height 36
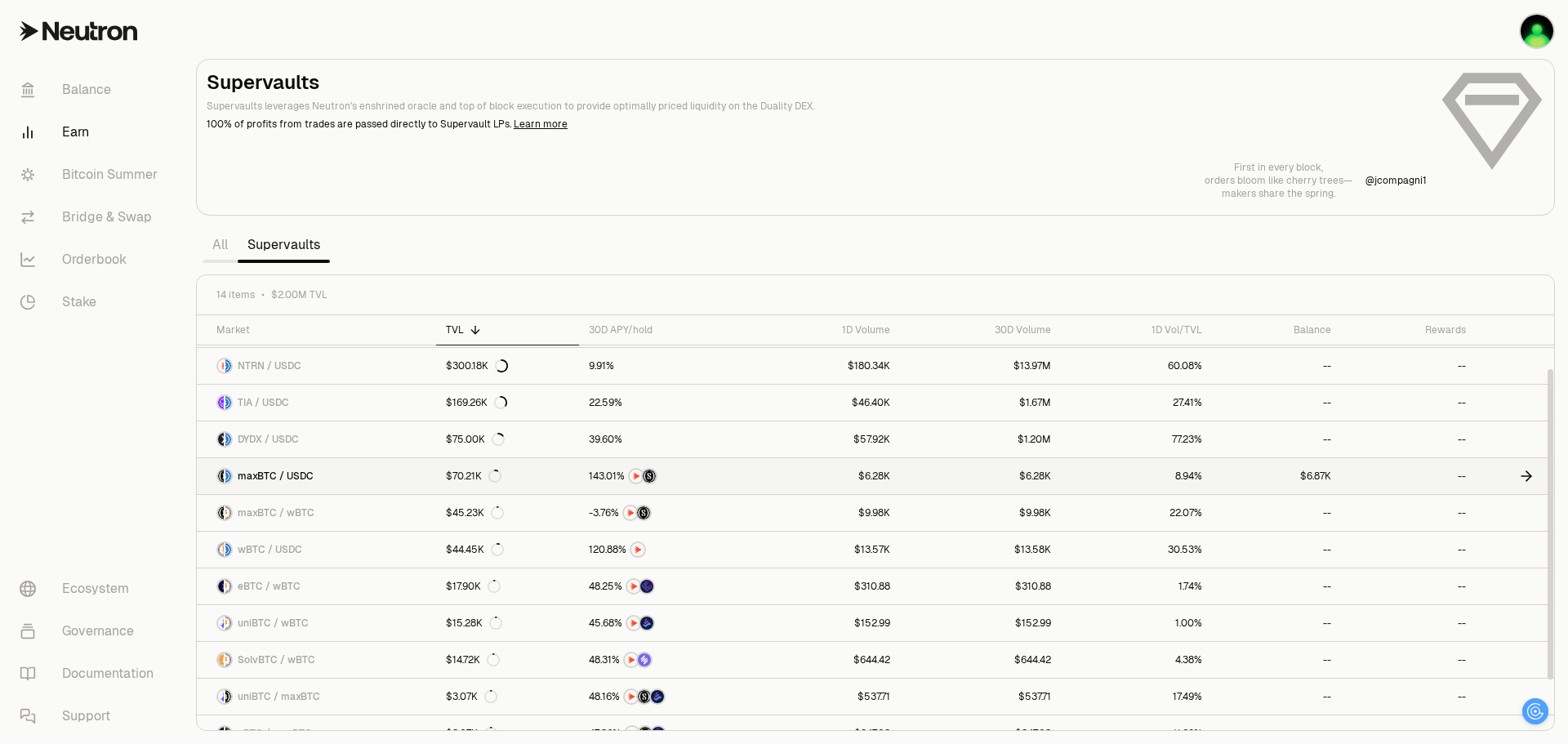
scroll to position [129, 0]
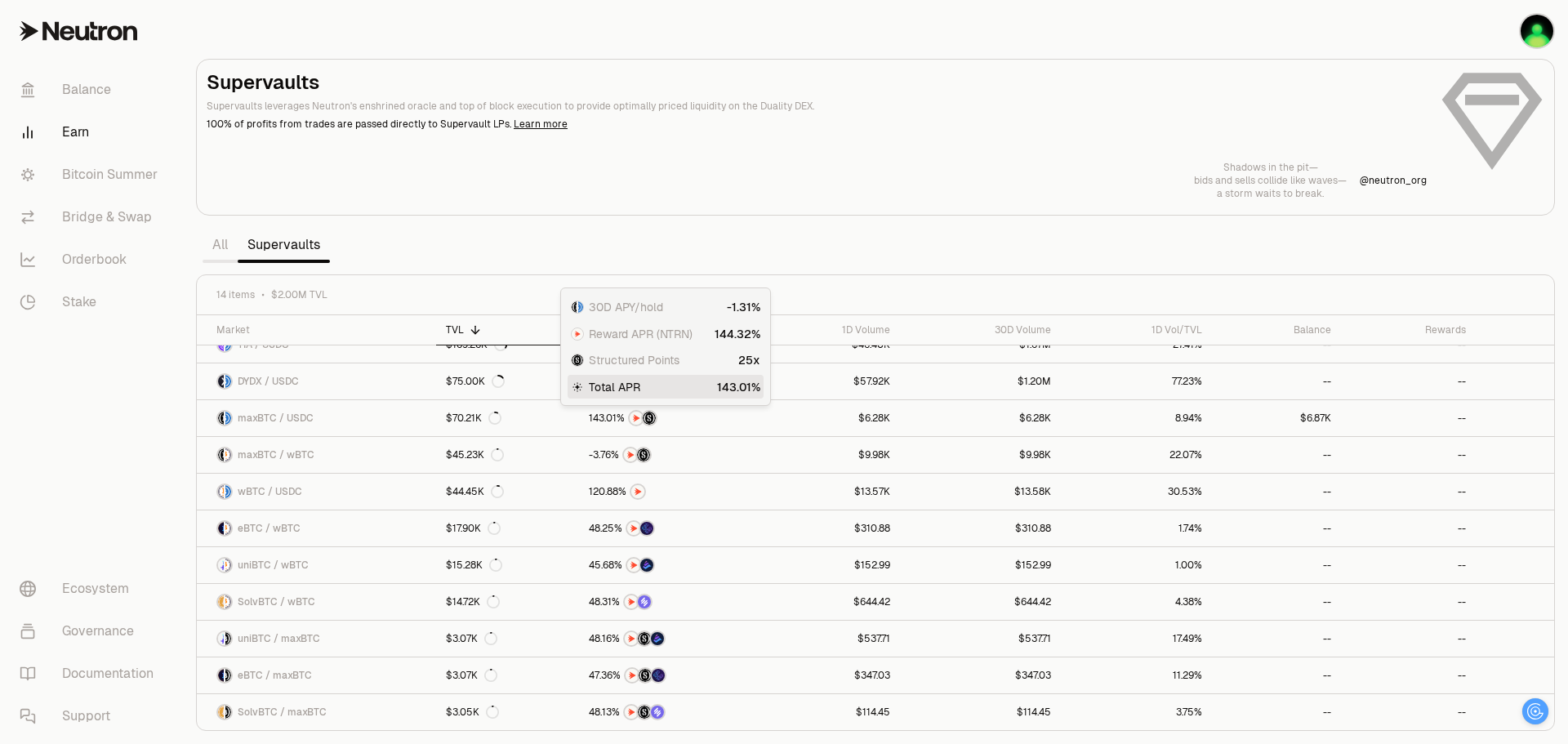
click at [590, 360] on span "Structured Points" at bounding box center [634, 360] width 91 height 17
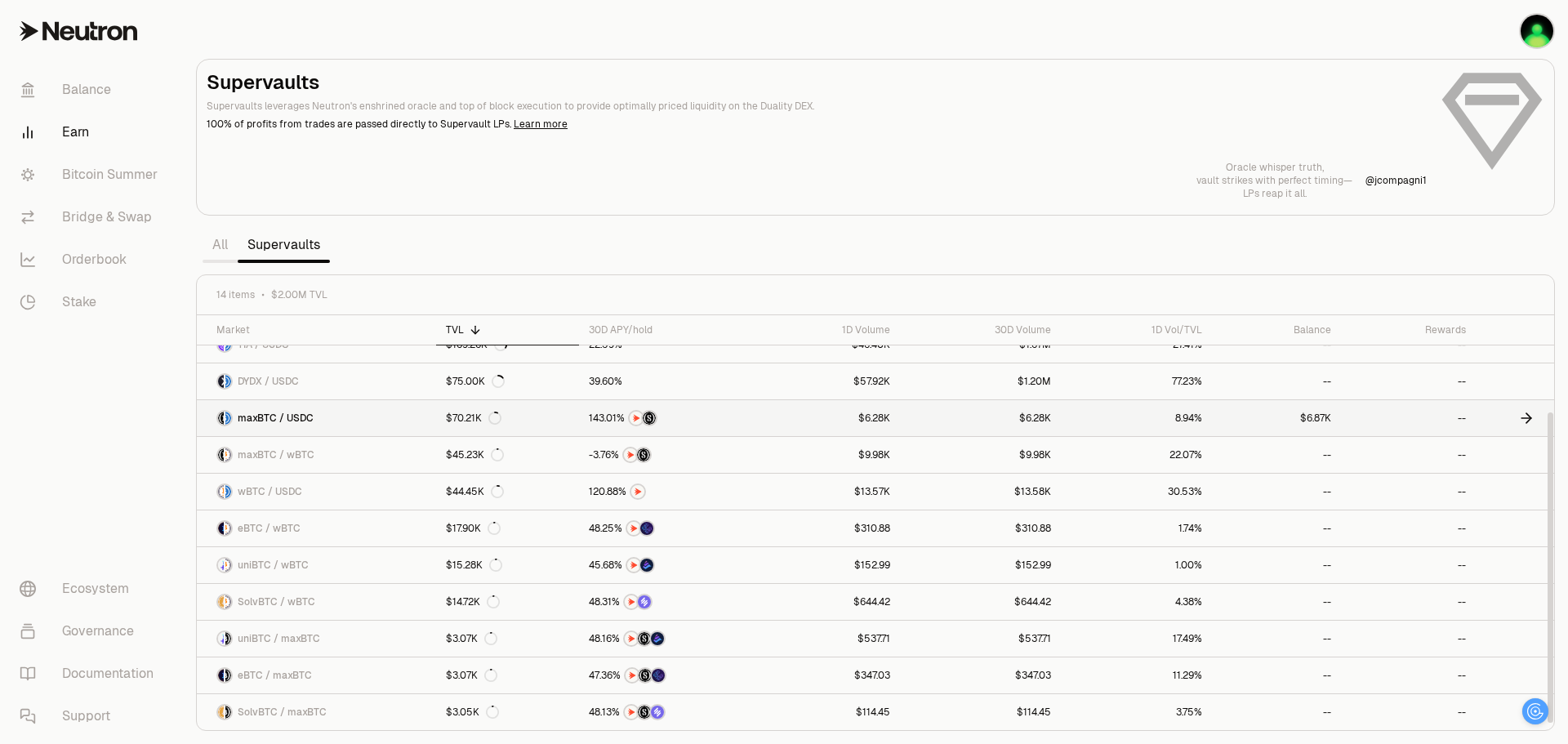
click at [804, 421] on link "$6.28K" at bounding box center [826, 418] width 147 height 36
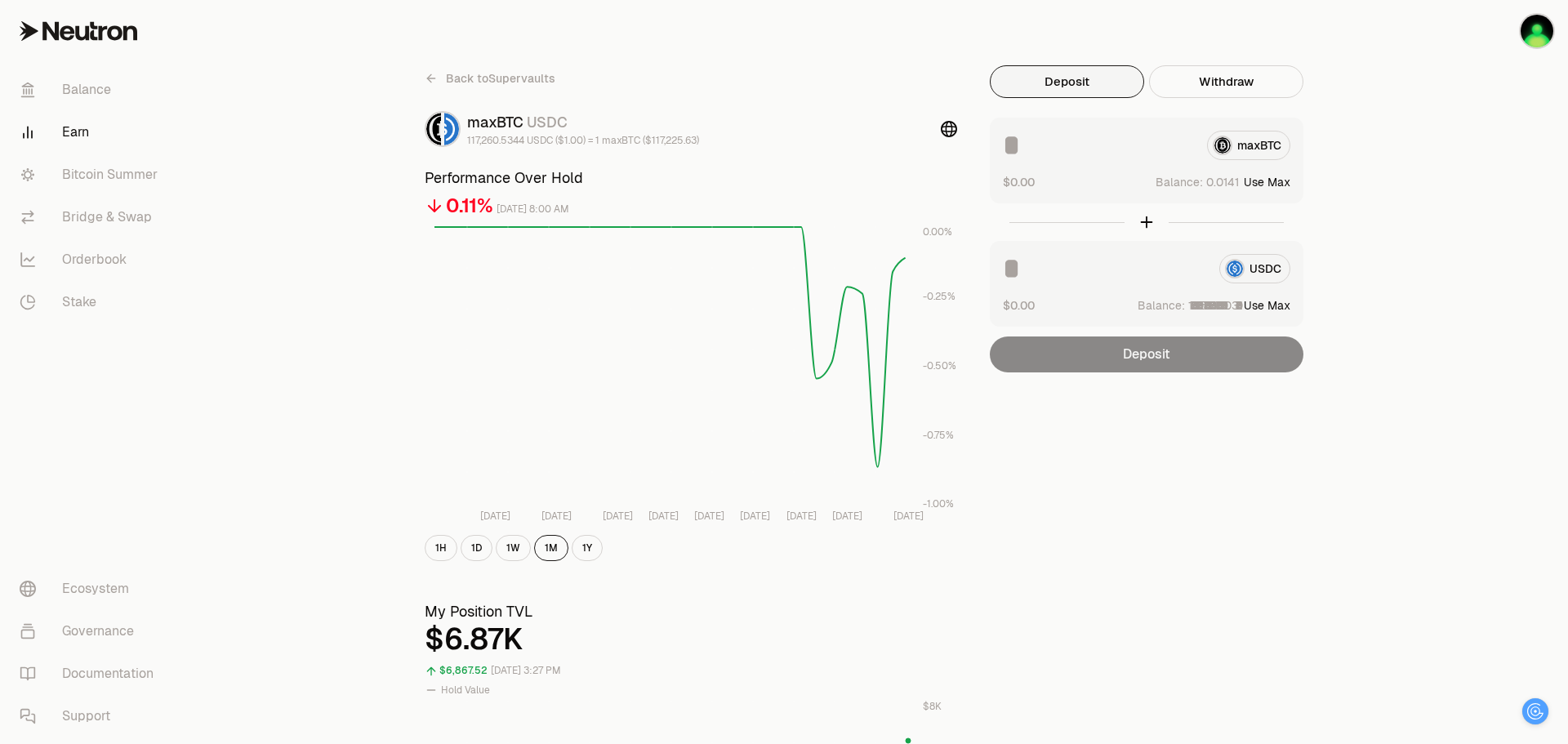
click at [1275, 178] on button "Use Max" at bounding box center [1266, 182] width 46 height 17
type input "**********"
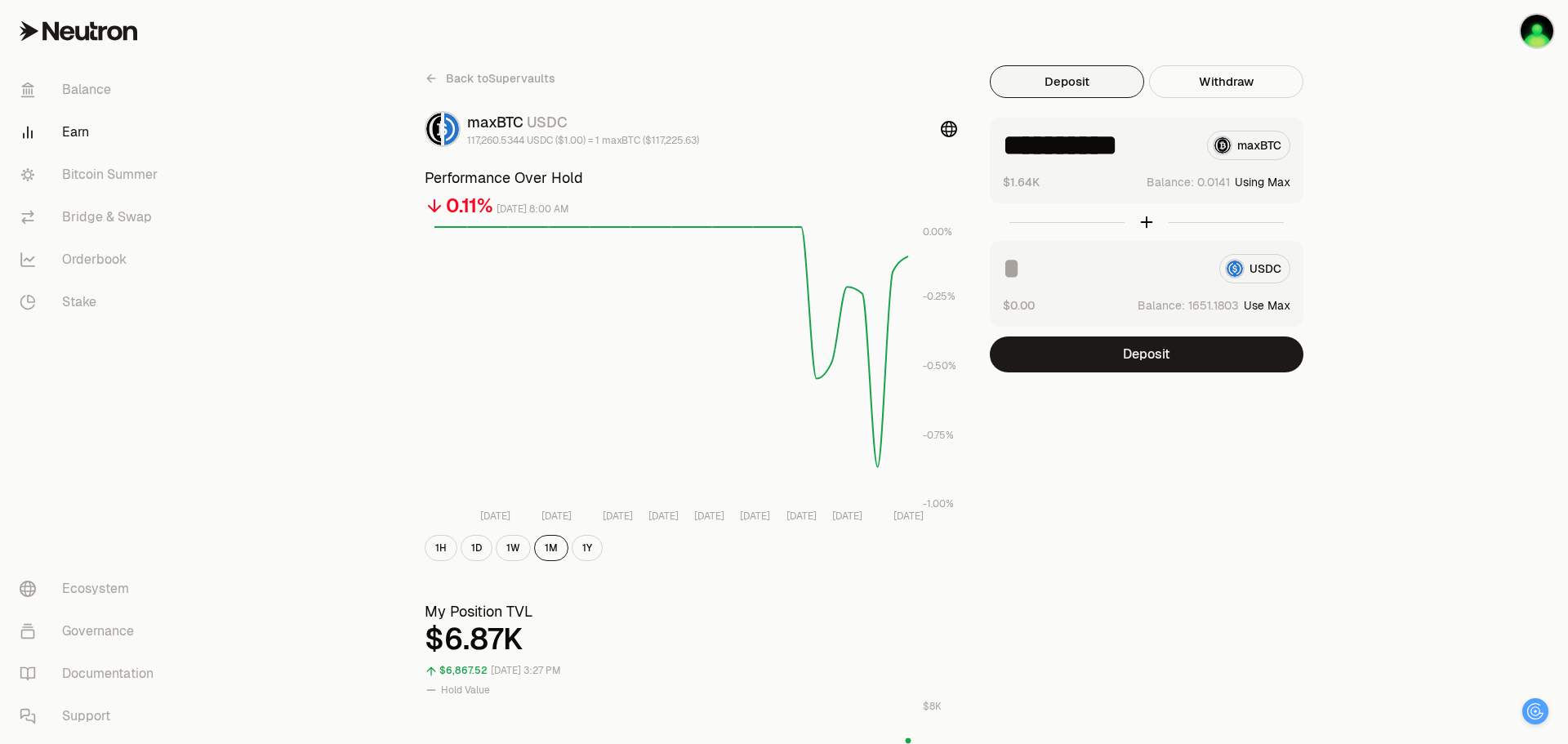
click at [1279, 303] on button "Use Max" at bounding box center [1266, 305] width 46 height 17
type input "**********"
click at [1193, 361] on button "Deposit" at bounding box center [1147, 354] width 313 height 36
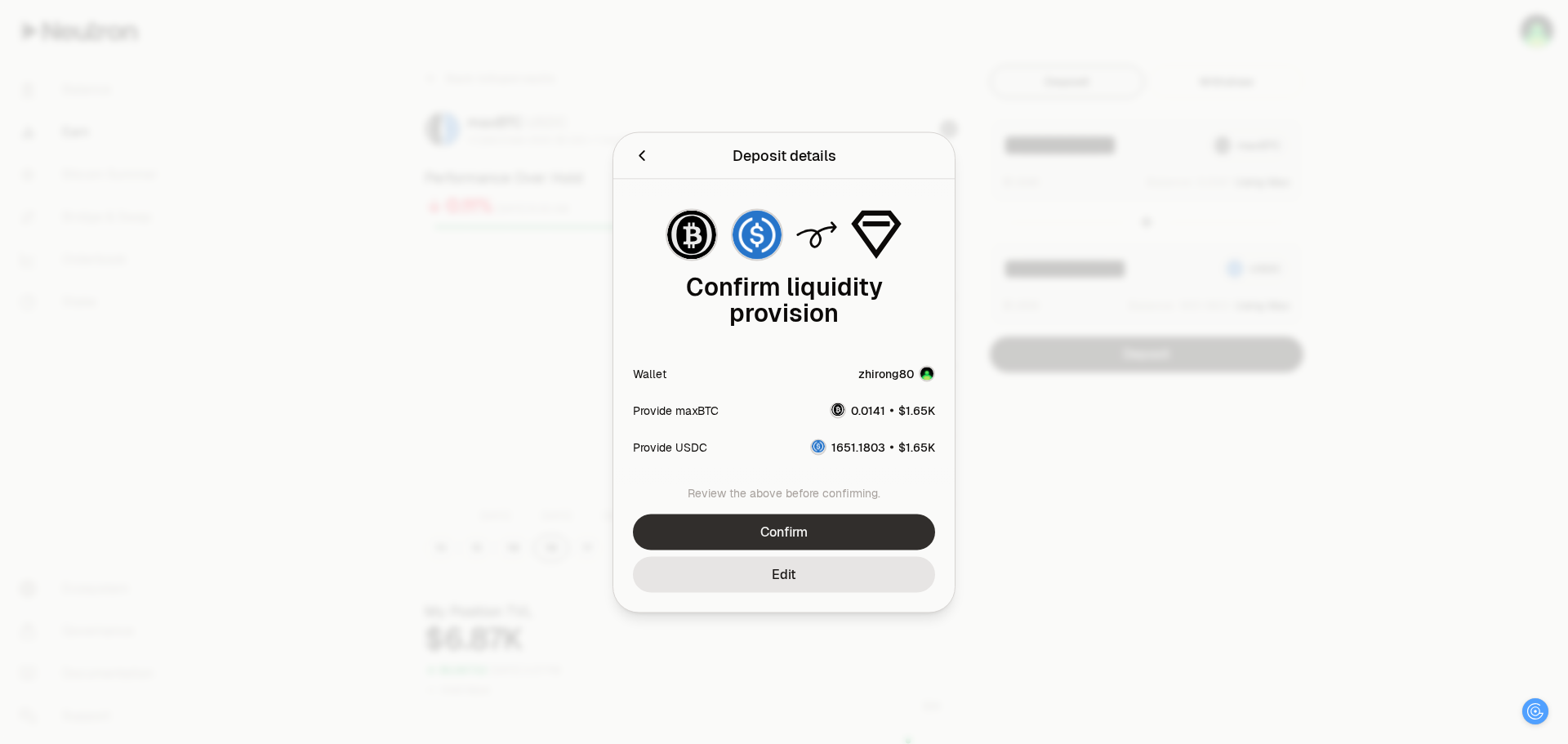
click at [794, 531] on button "Confirm" at bounding box center [784, 531] width 302 height 36
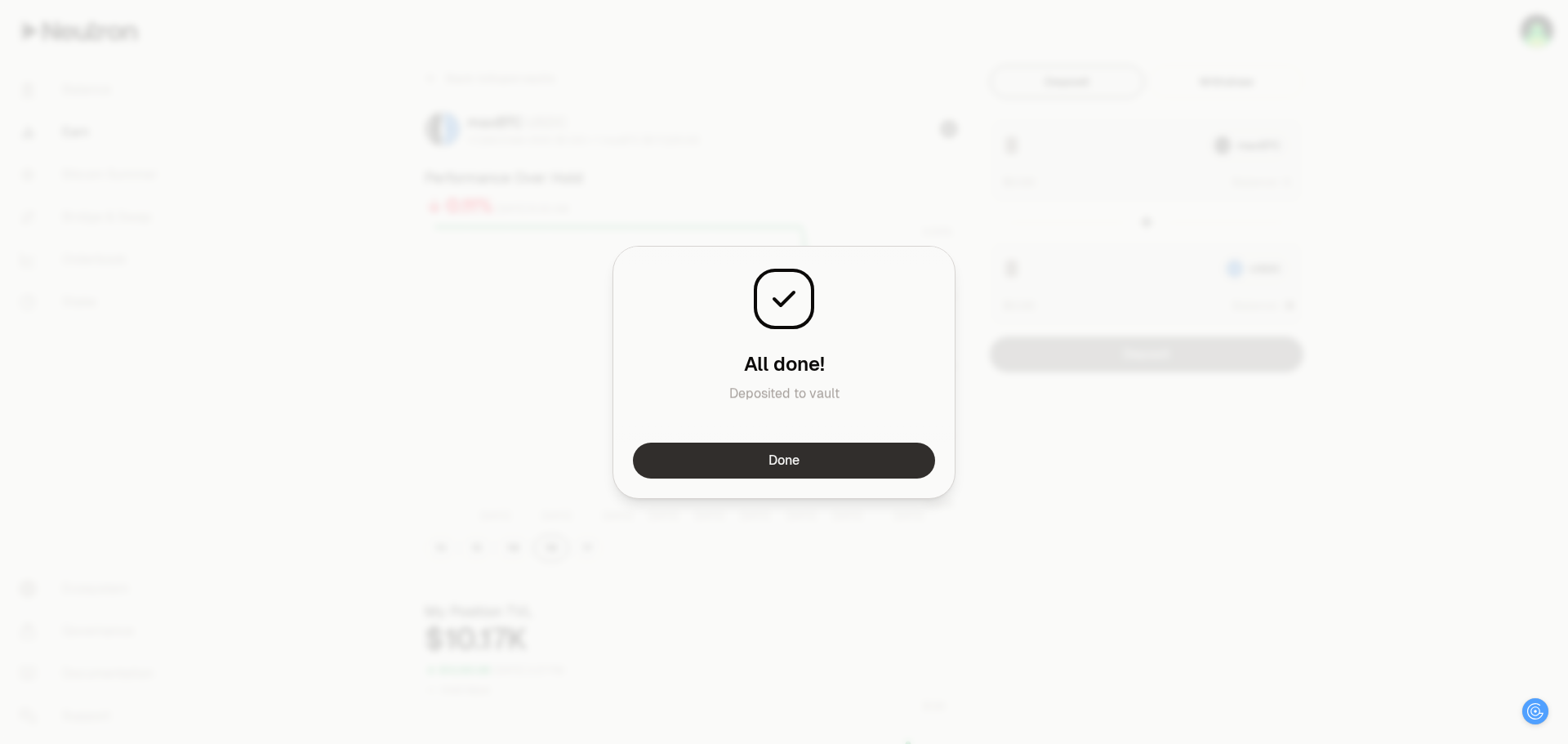
click at [751, 461] on button "Done" at bounding box center [784, 460] width 302 height 36
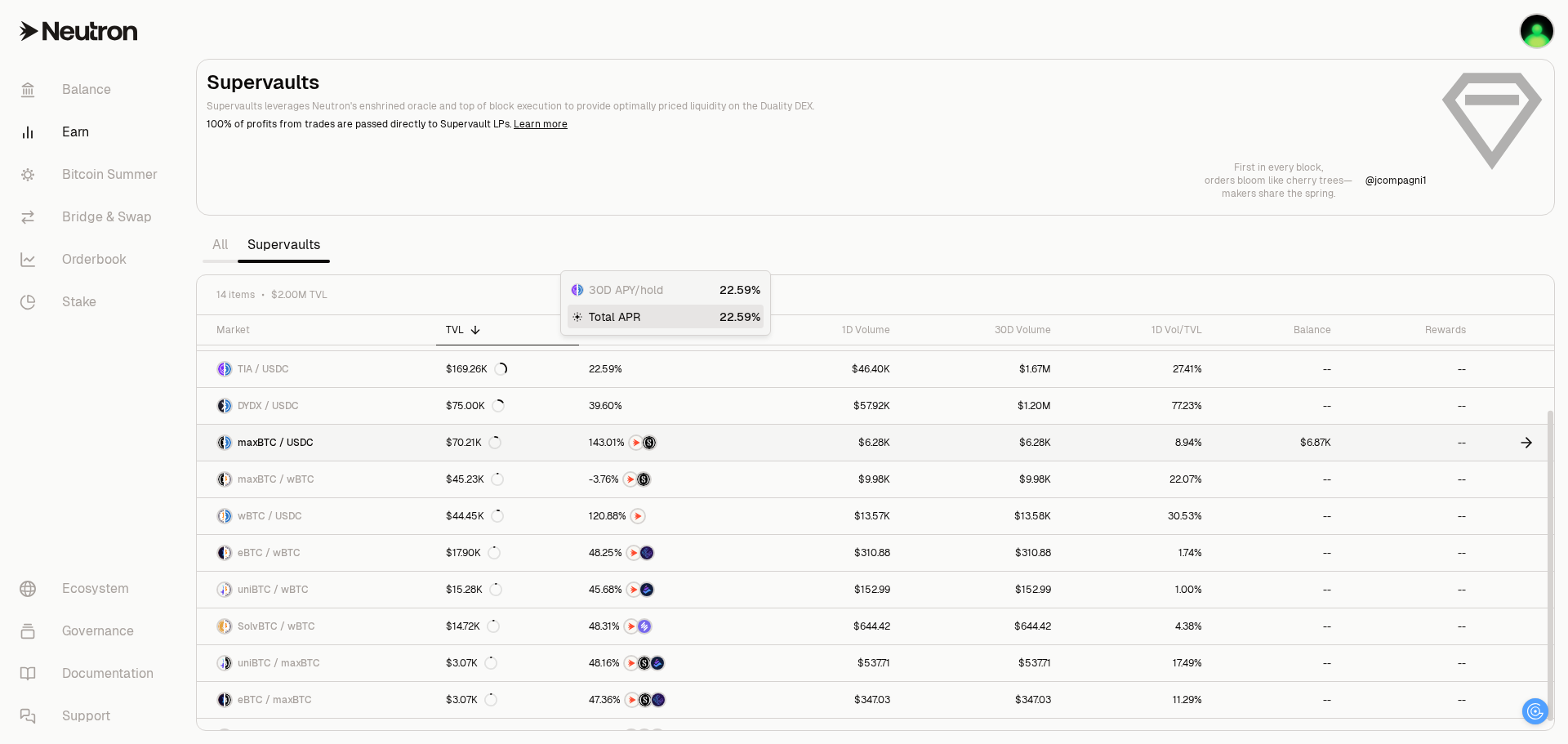
scroll to position [129, 0]
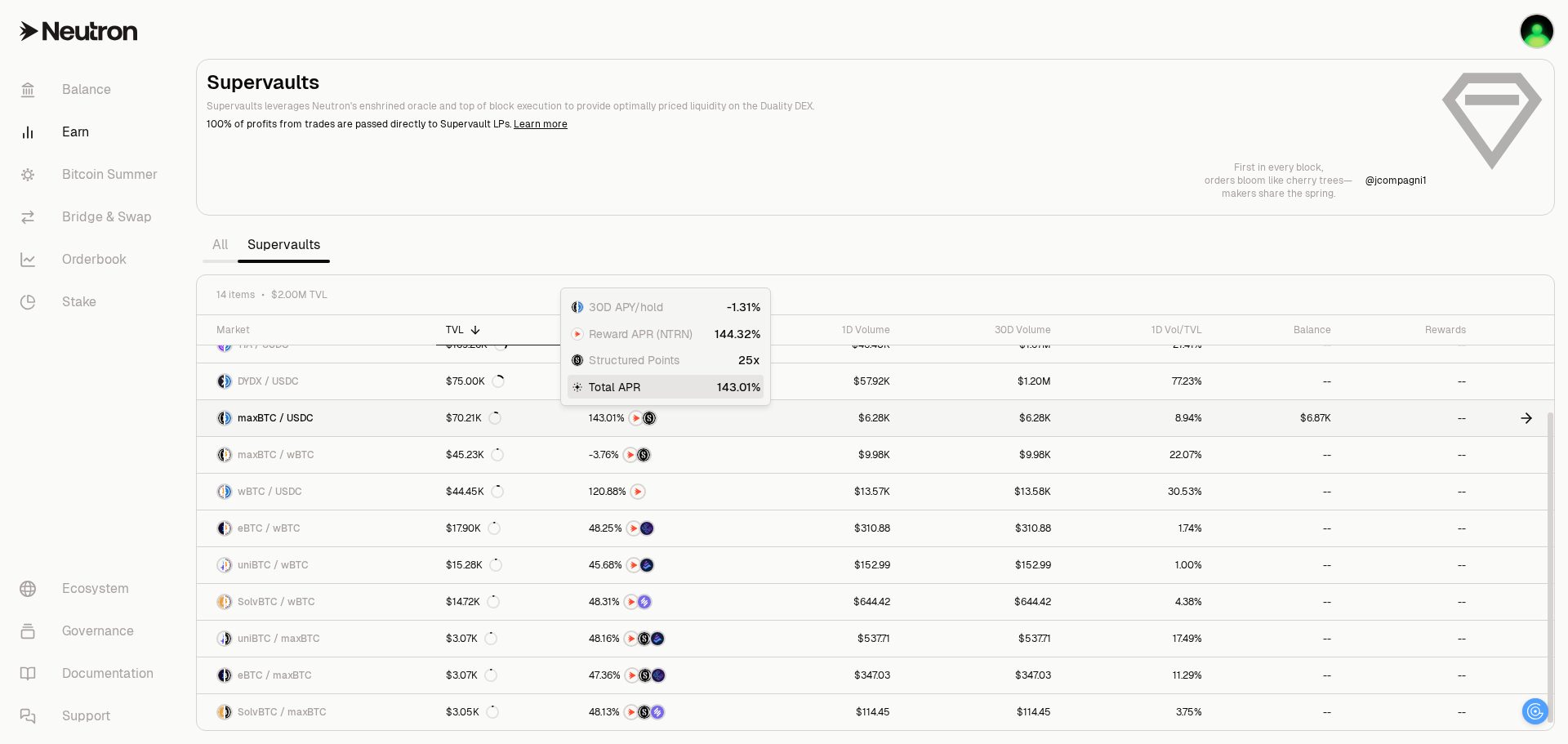
click at [683, 414] on div at bounding box center [665, 418] width 154 height 17
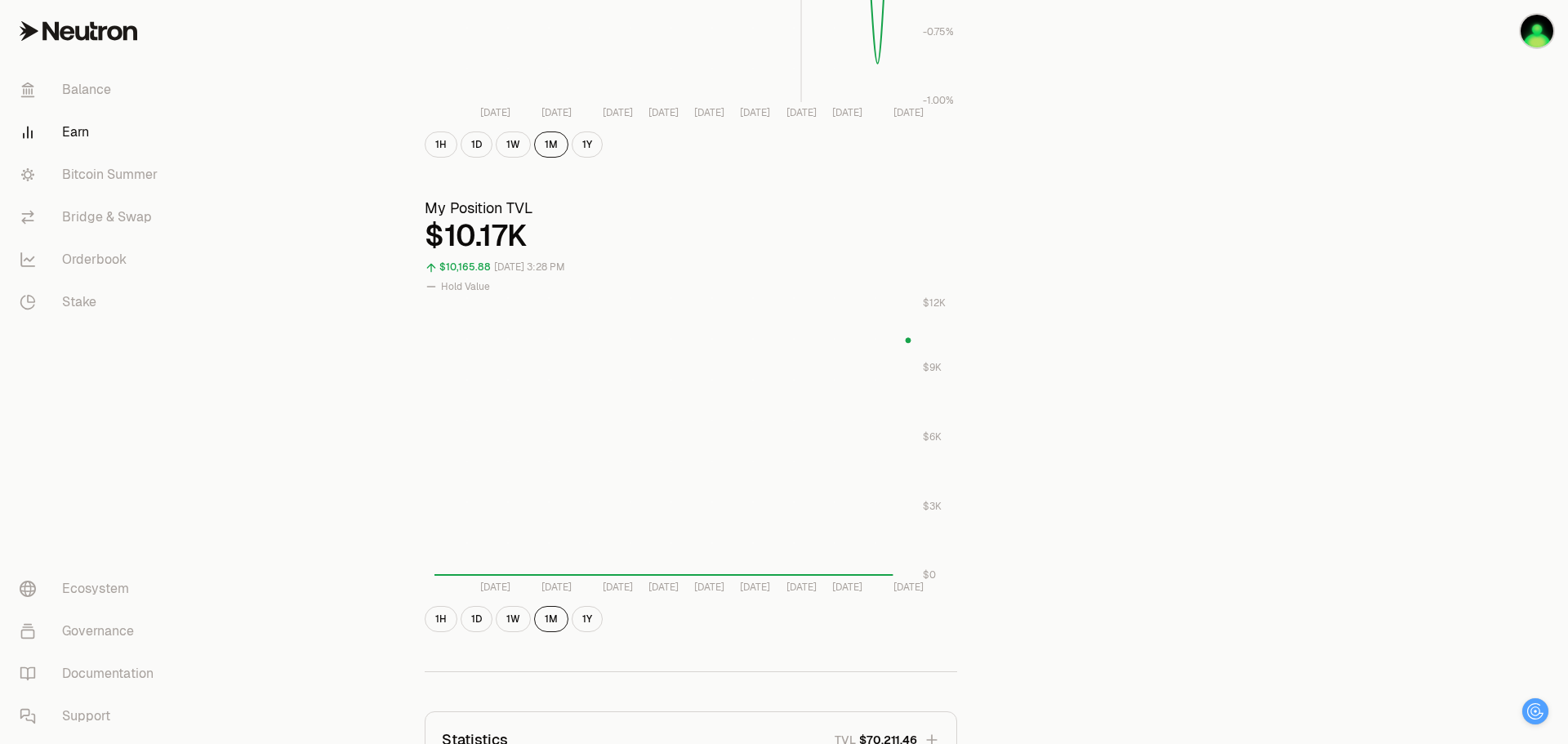
scroll to position [409, 0]
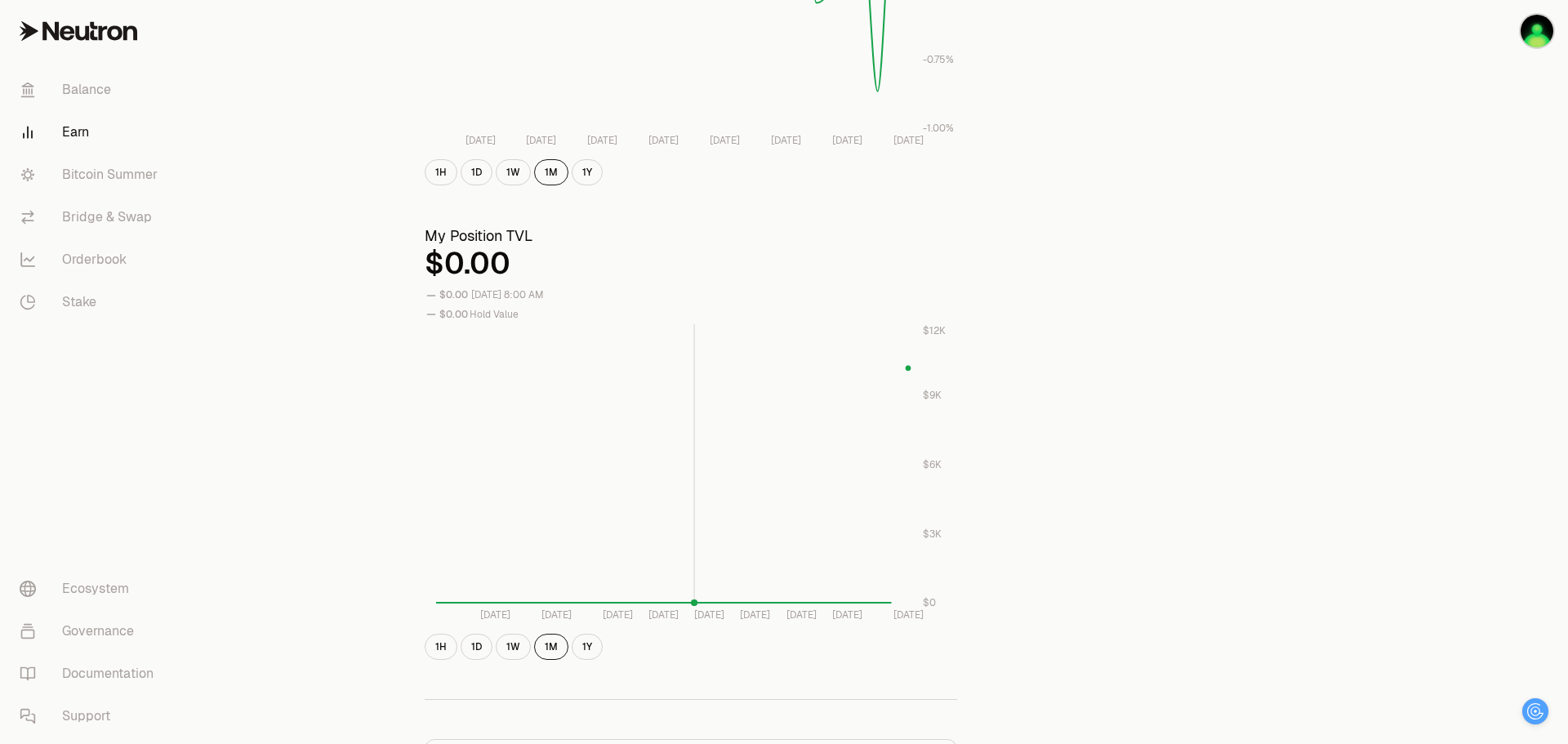
scroll to position [409, 0]
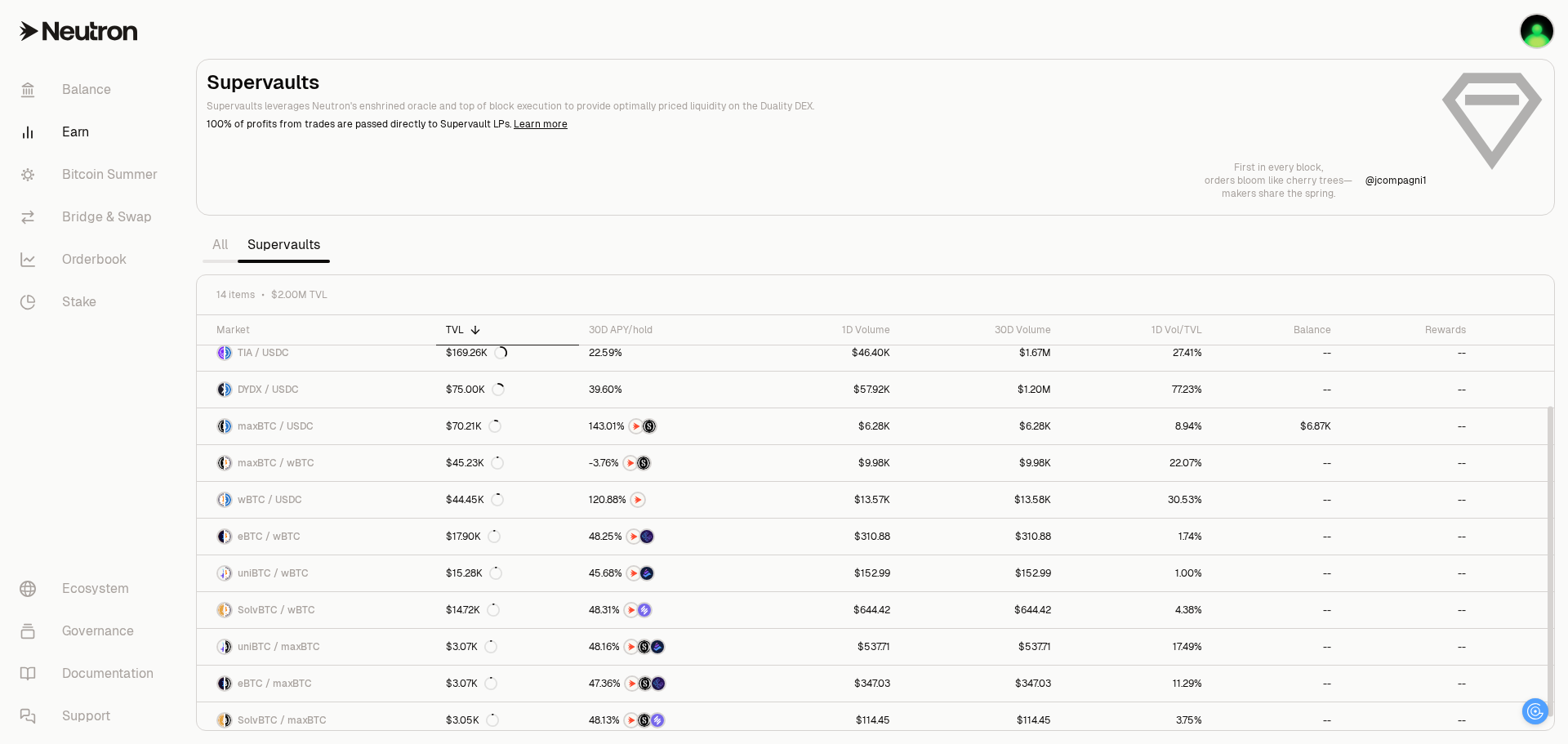
scroll to position [129, 0]
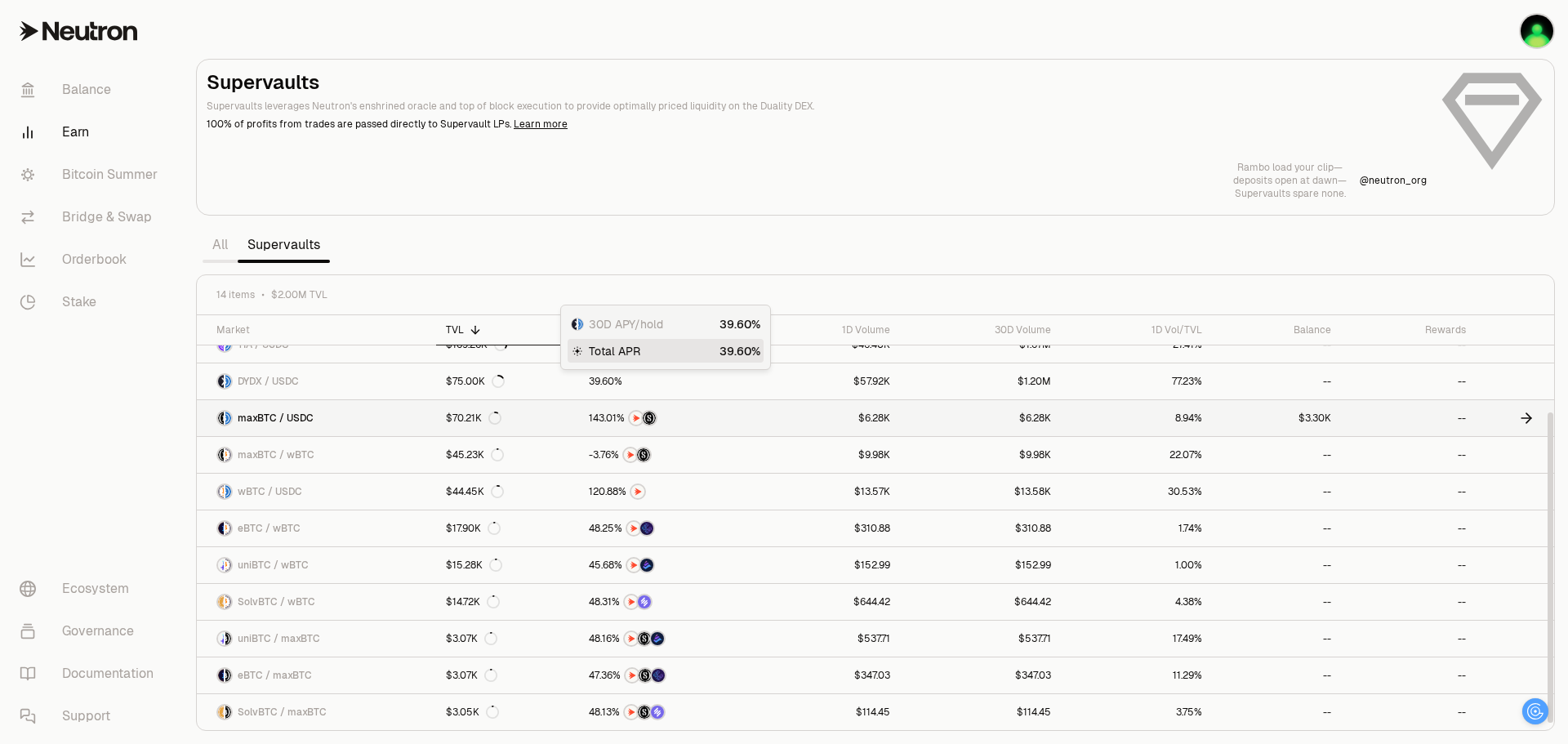
click at [308, 420] on span "maxBTC / USDC" at bounding box center [275, 418] width 76 height 13
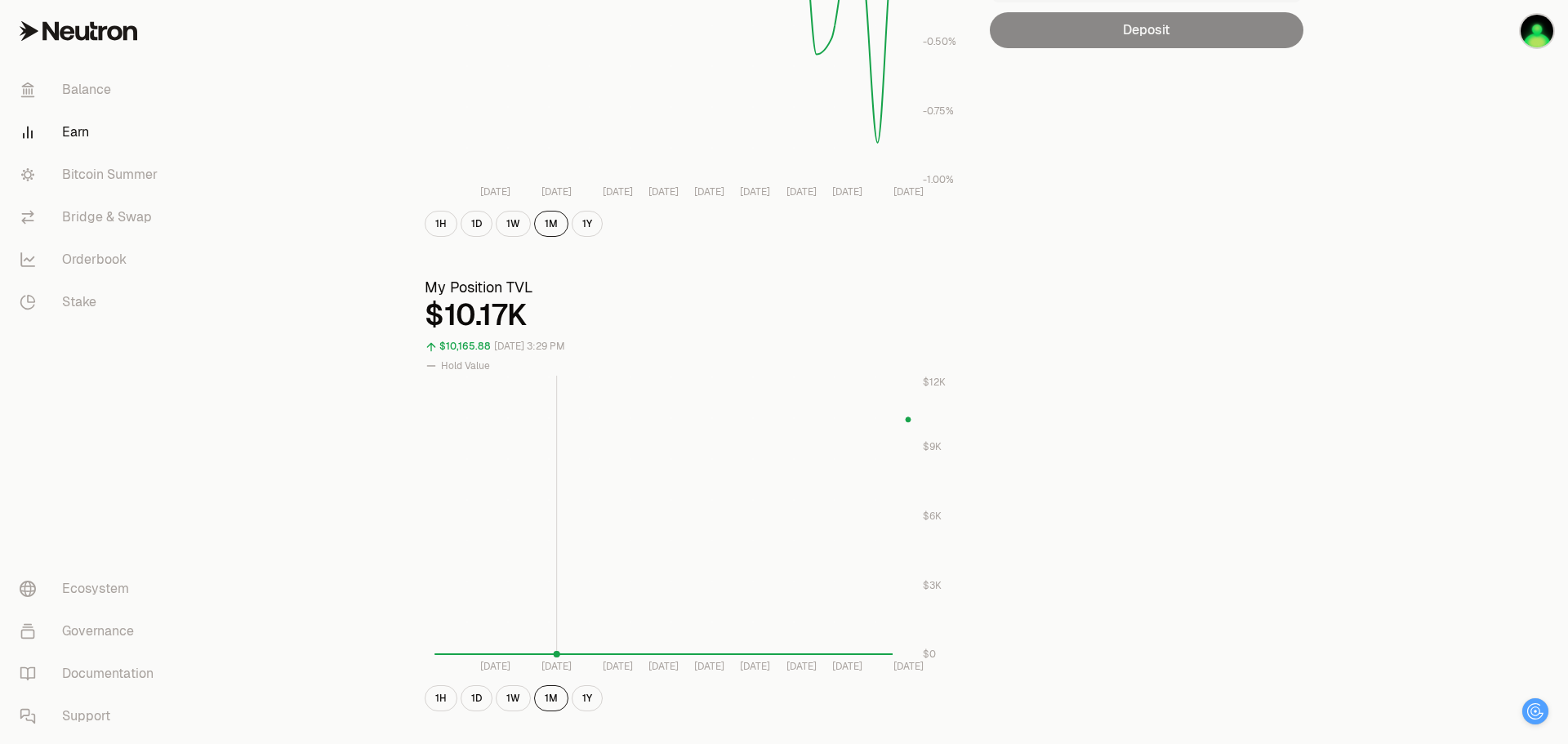
scroll to position [490, 0]
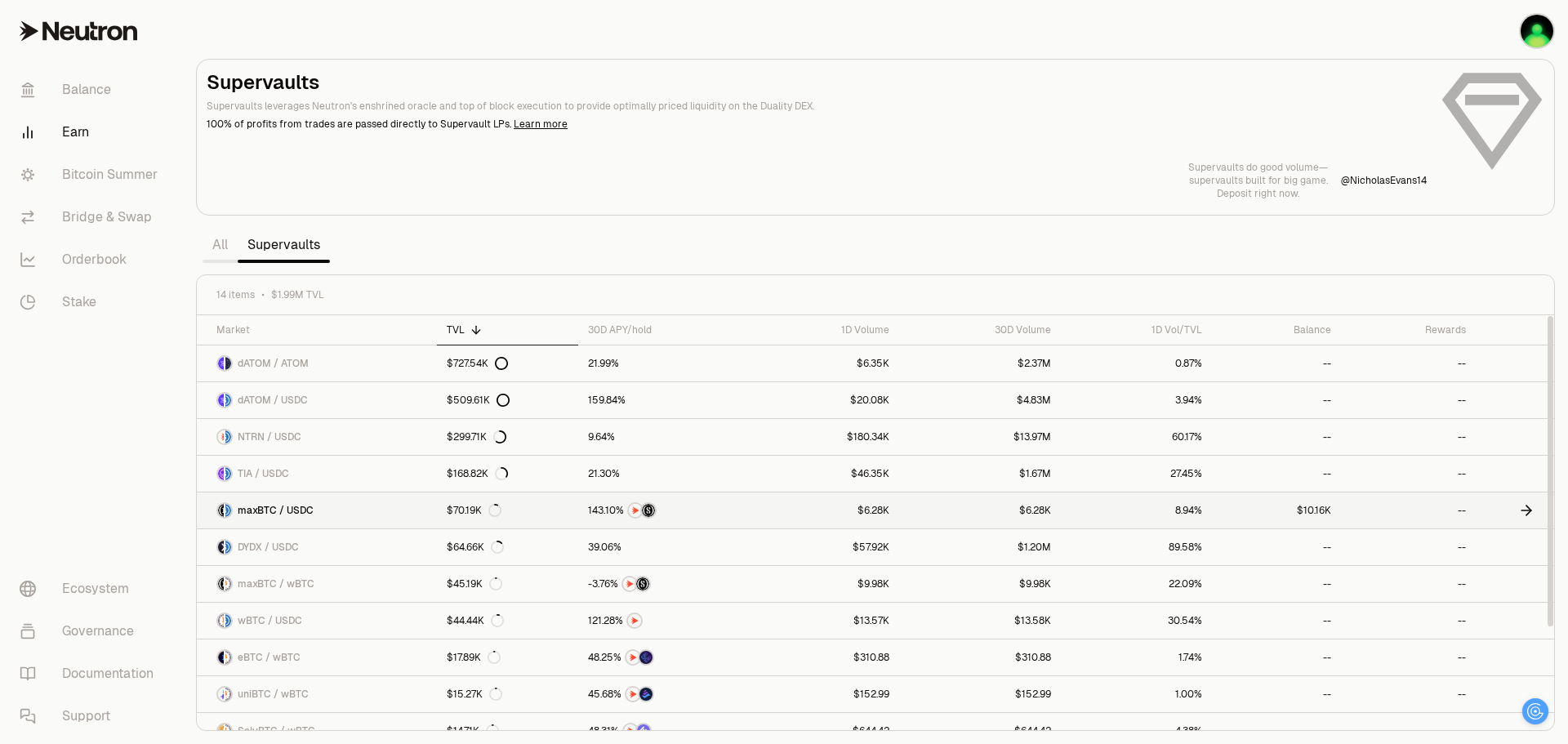
click at [1531, 511] on icon at bounding box center [1529, 510] width 5 height 10
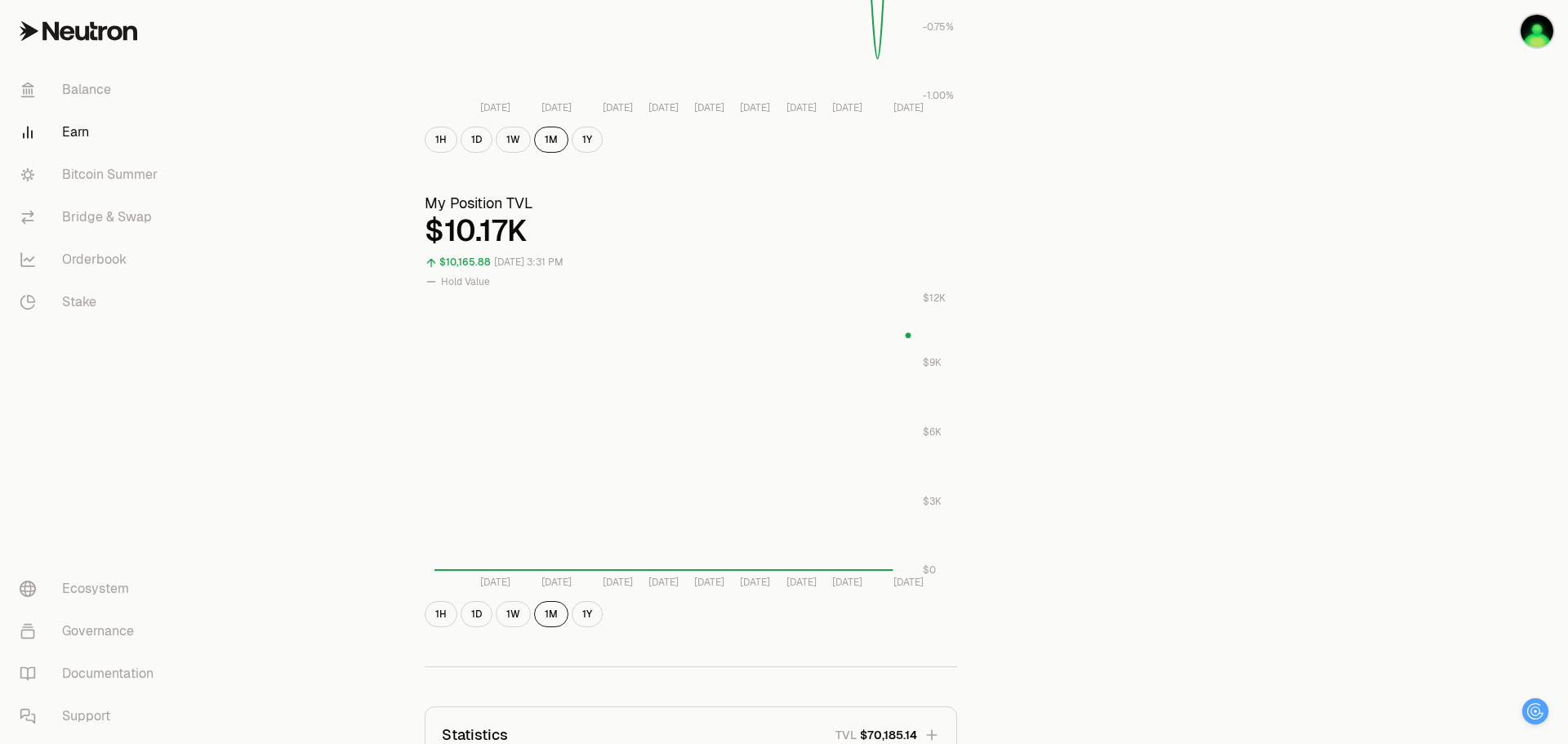
scroll to position [791, 0]
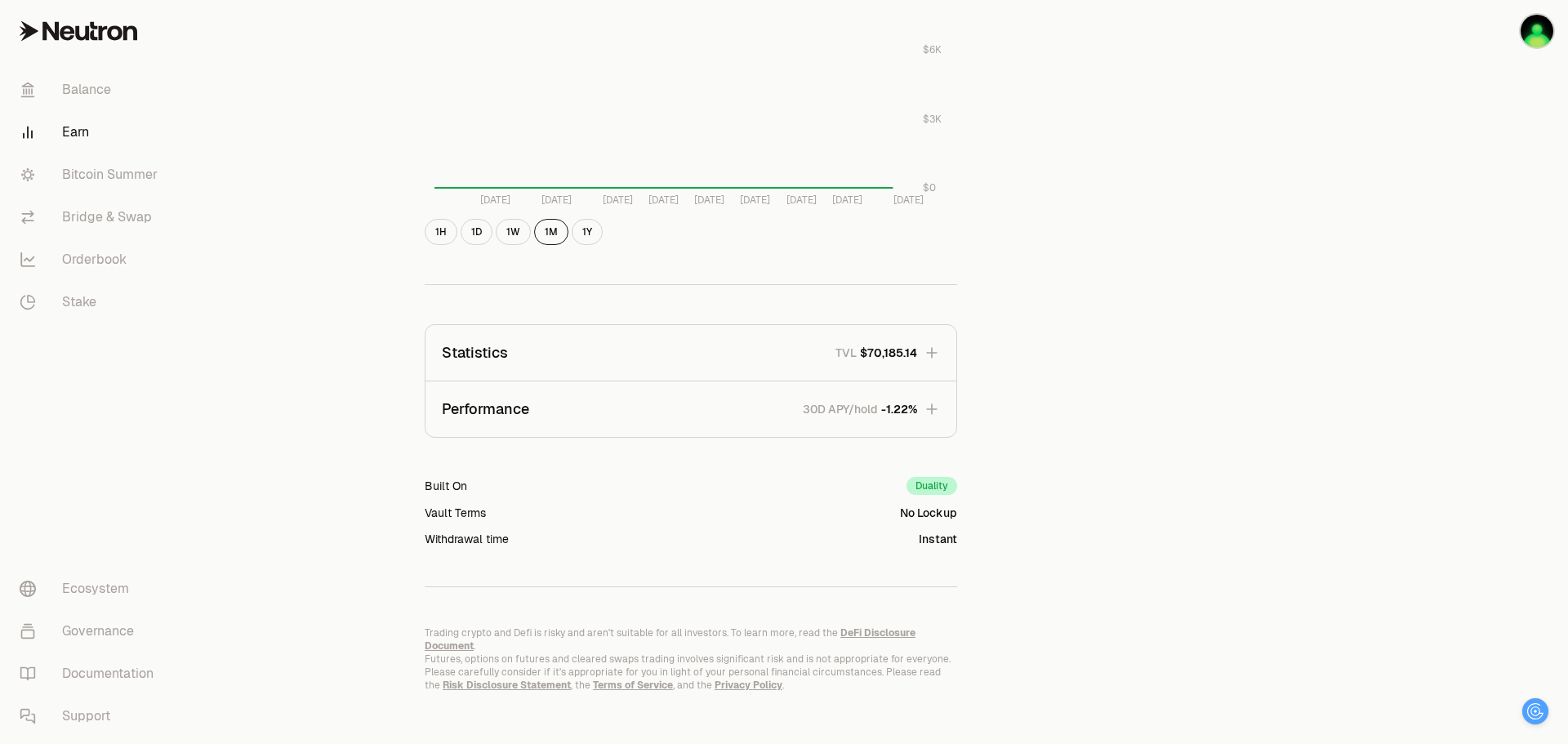
click at [936, 360] on icon "button" at bounding box center [932, 353] width 17 height 17
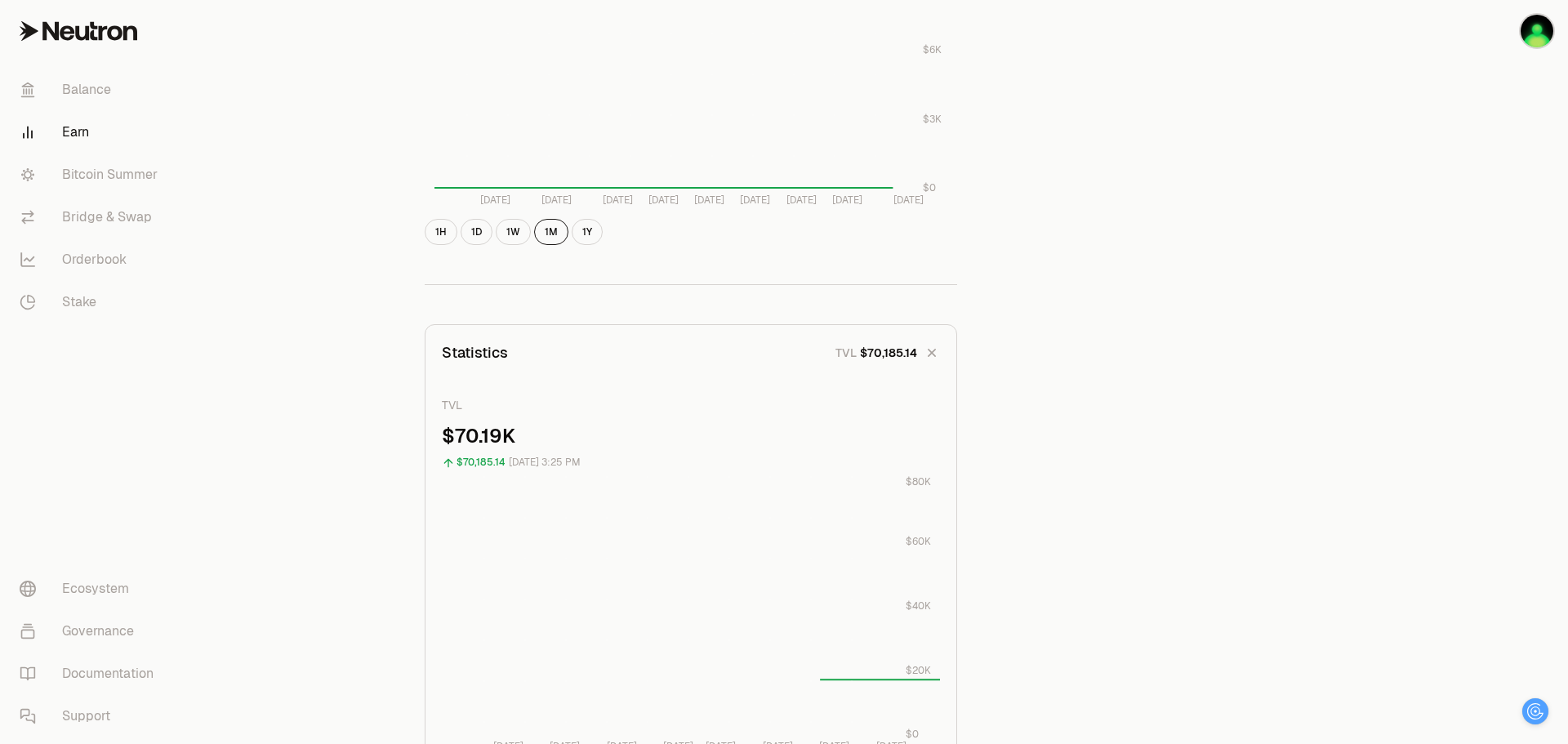
click at [936, 360] on icon "button" at bounding box center [932, 353] width 23 height 23
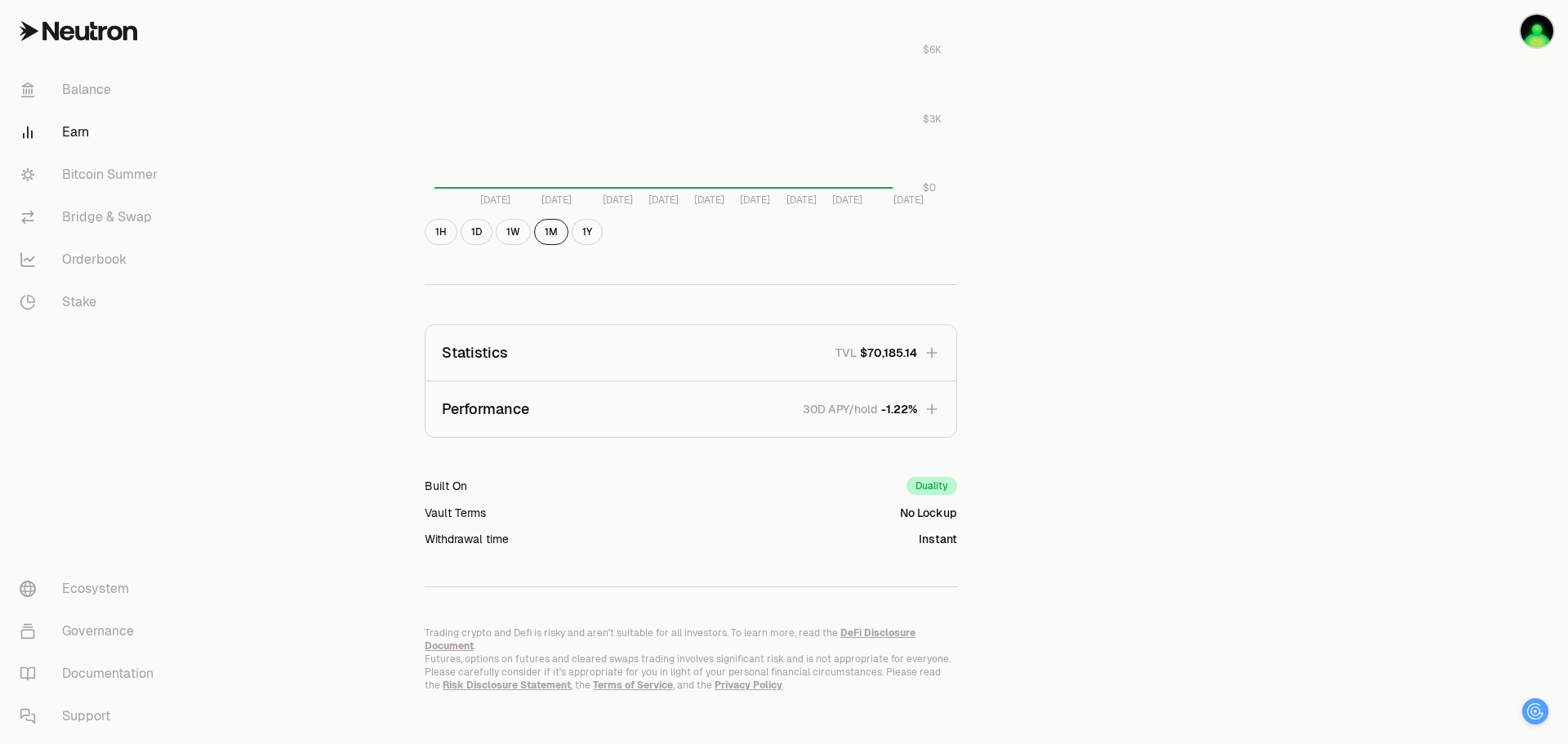
click at [936, 360] on icon "button" at bounding box center [932, 353] width 17 height 17
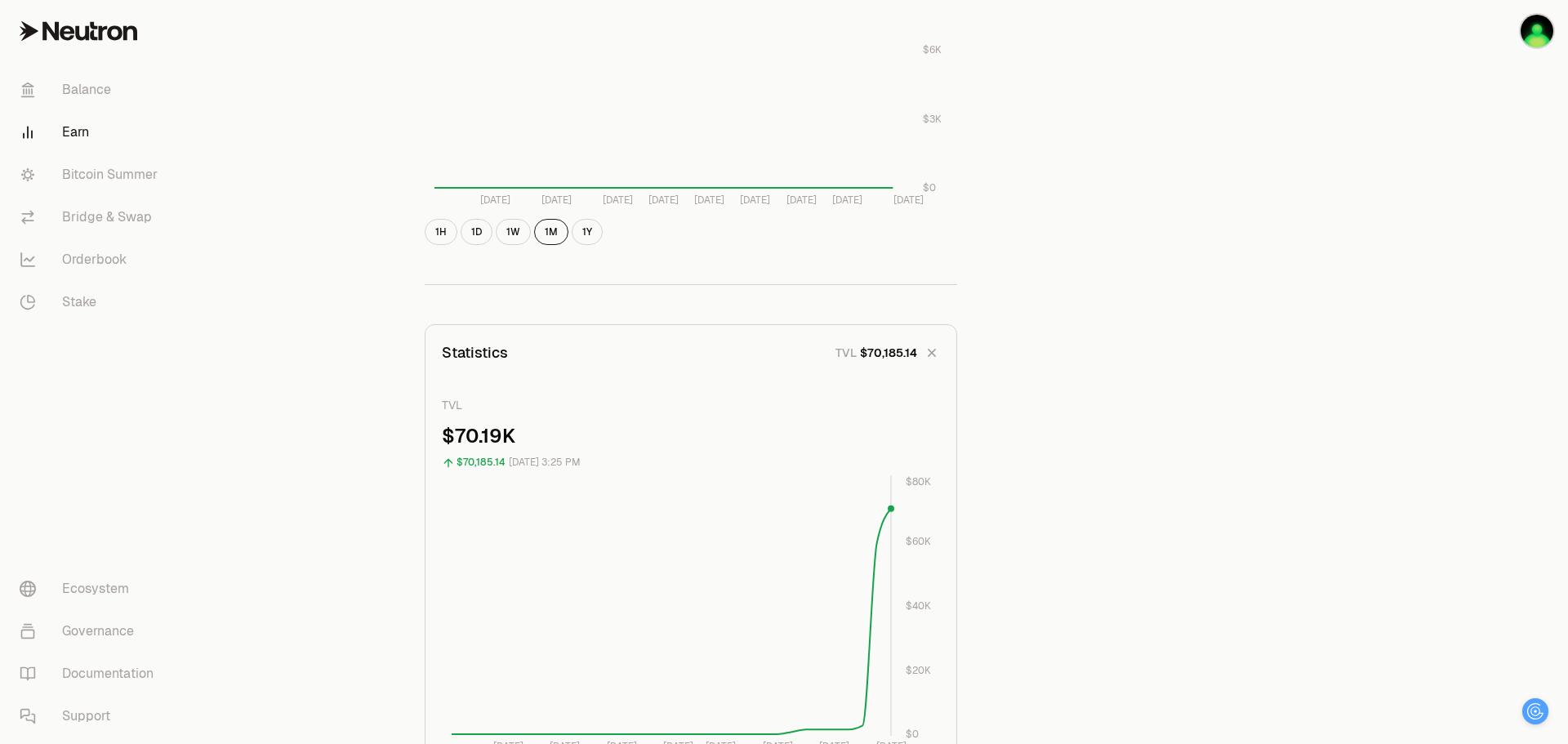
scroll to position [1118, 0]
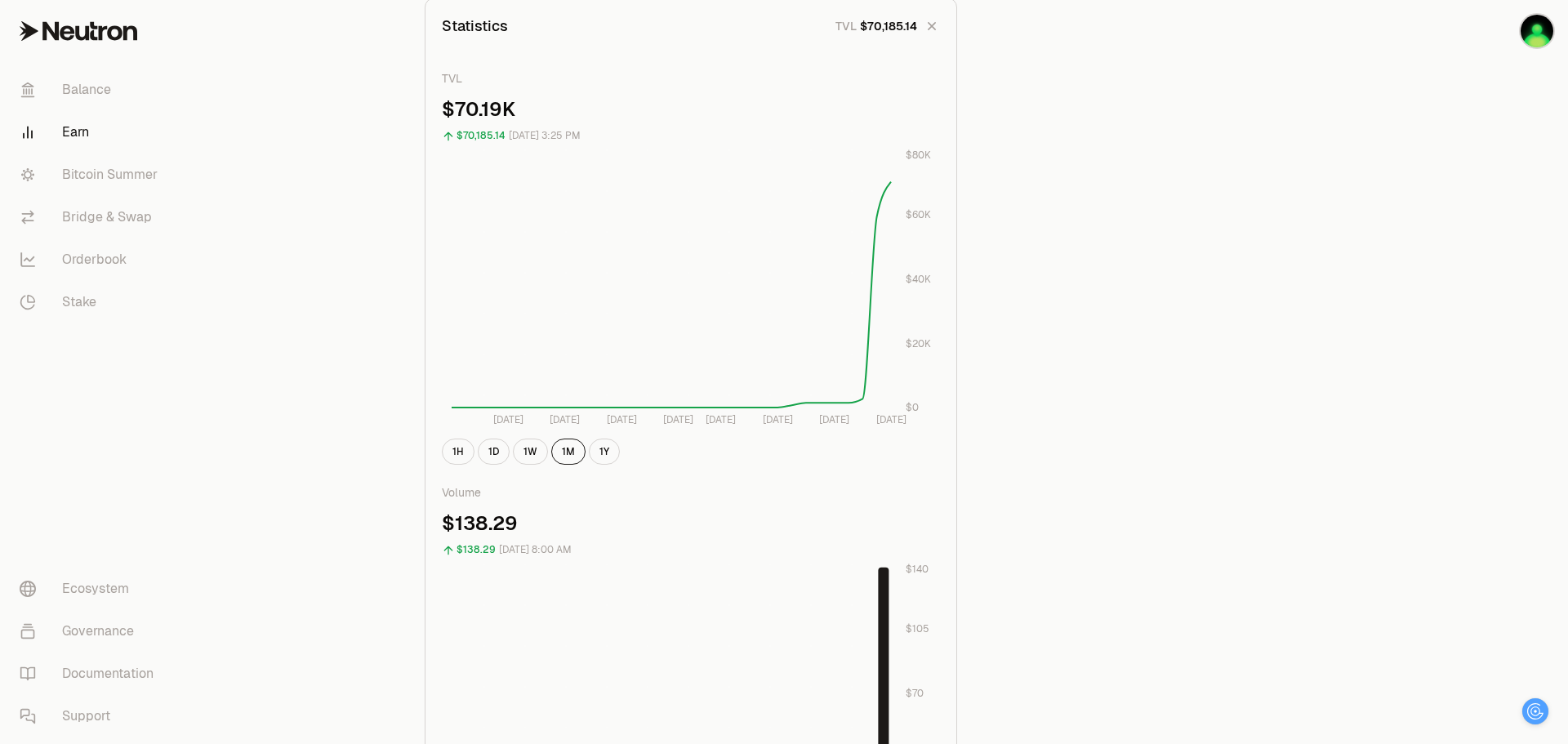
click at [77, 32] on icon at bounding box center [82, 33] width 14 height 15
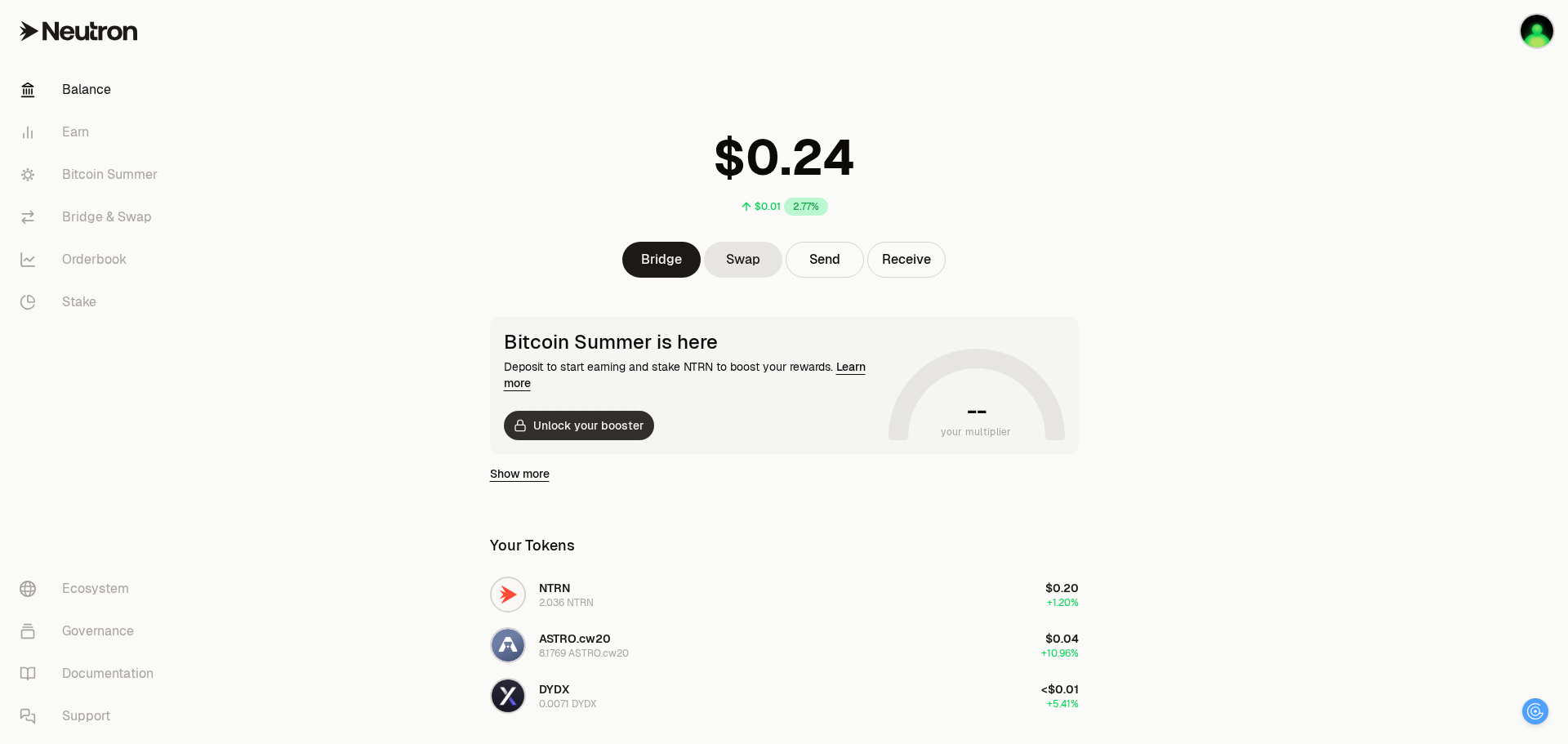
click at [602, 422] on button "Unlock your booster" at bounding box center [579, 426] width 151 height 30
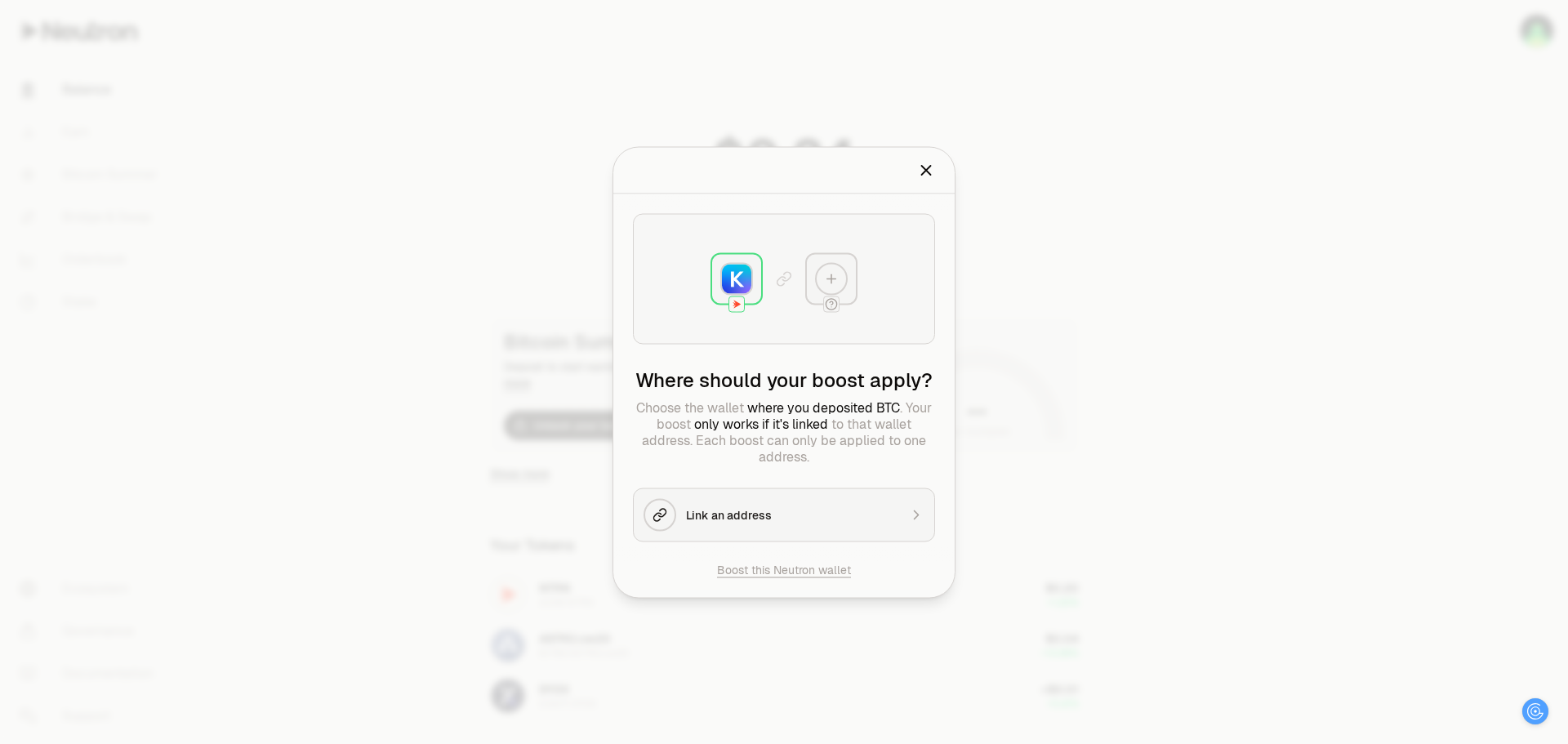
click at [738, 282] on img at bounding box center [737, 279] width 30 height 30
click at [735, 286] on img at bounding box center [737, 279] width 30 height 30
click at [819, 508] on div "Link an address" at bounding box center [792, 514] width 212 height 17
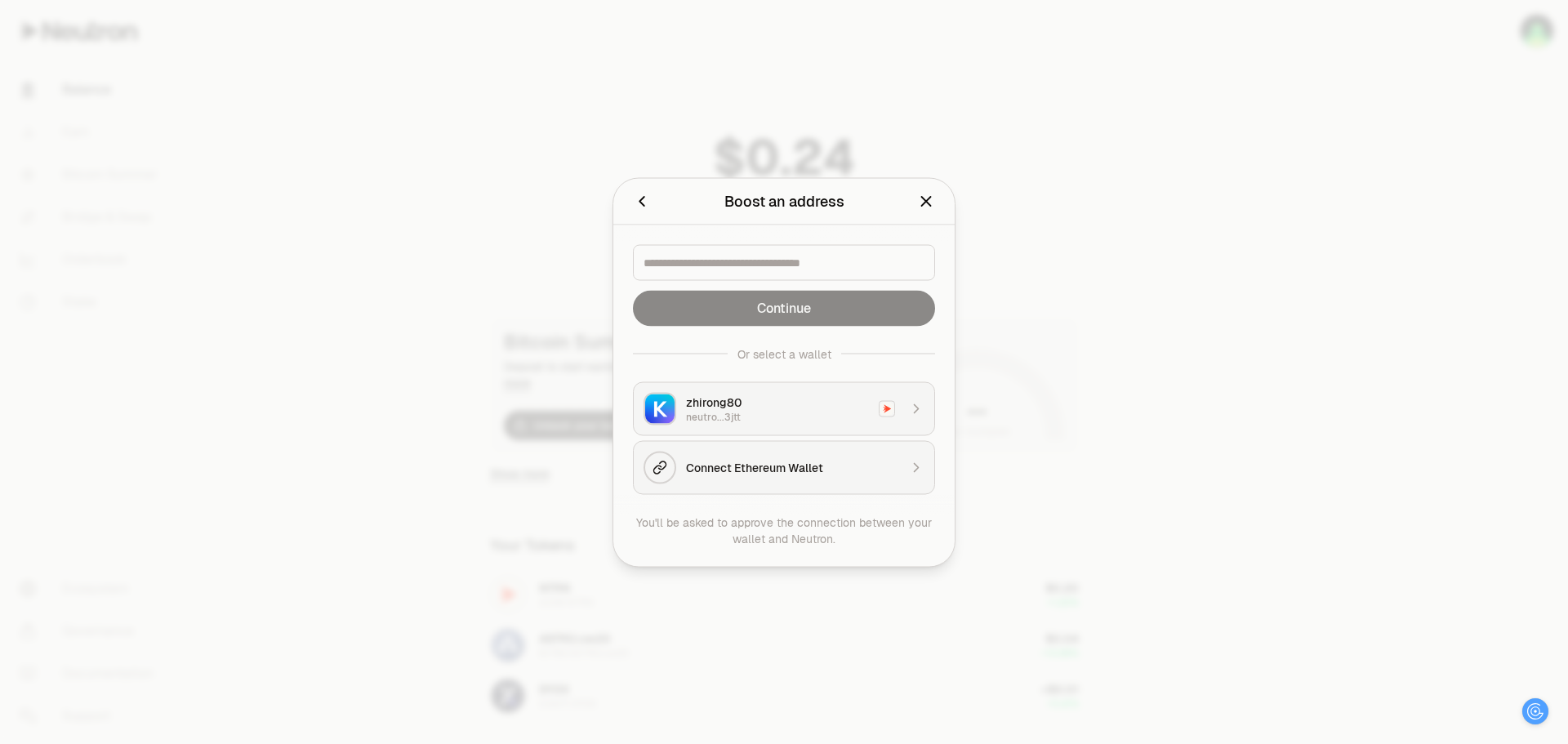
click at [765, 402] on div "zhirong80" at bounding box center [777, 402] width 183 height 17
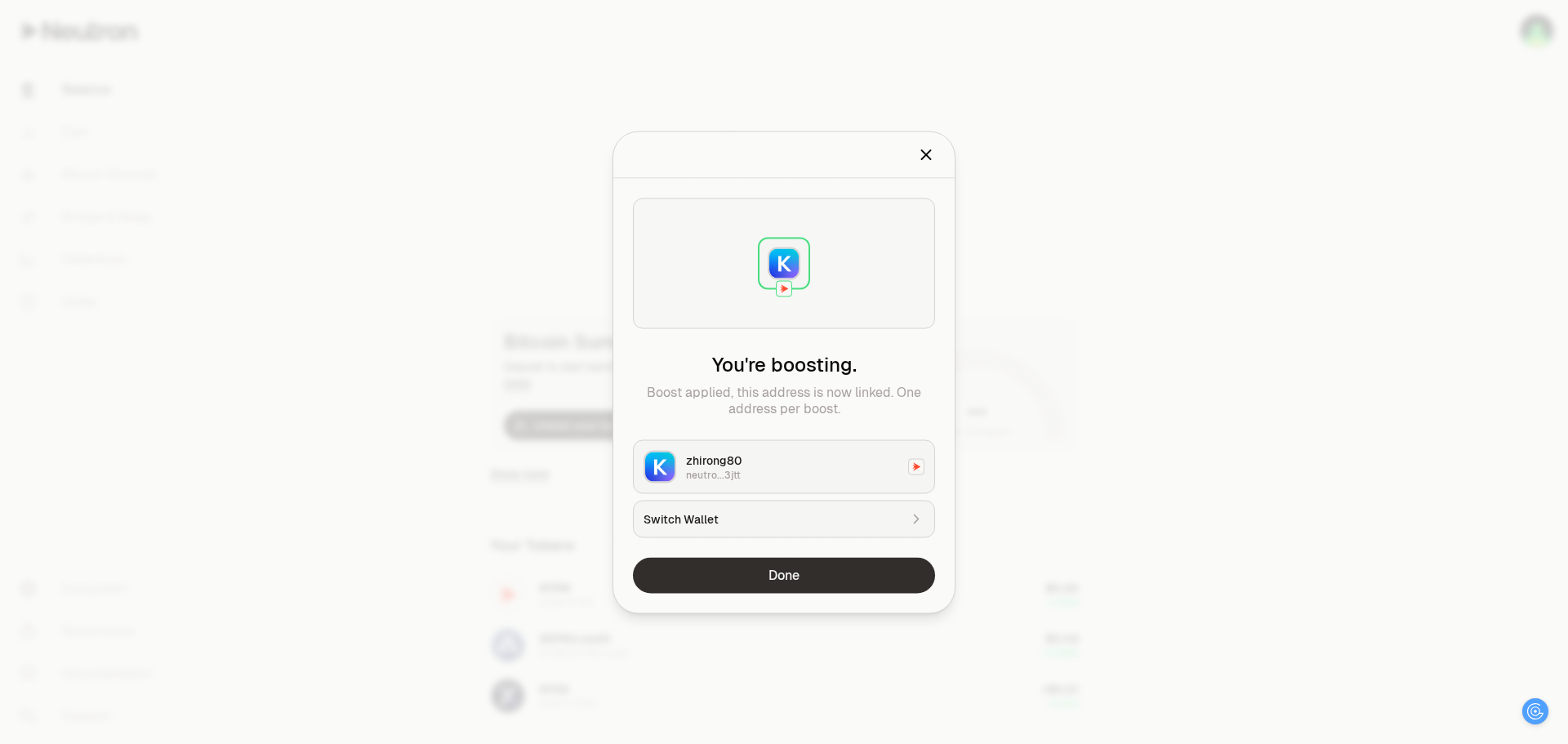
click at [788, 572] on button "Done" at bounding box center [784, 575] width 302 height 36
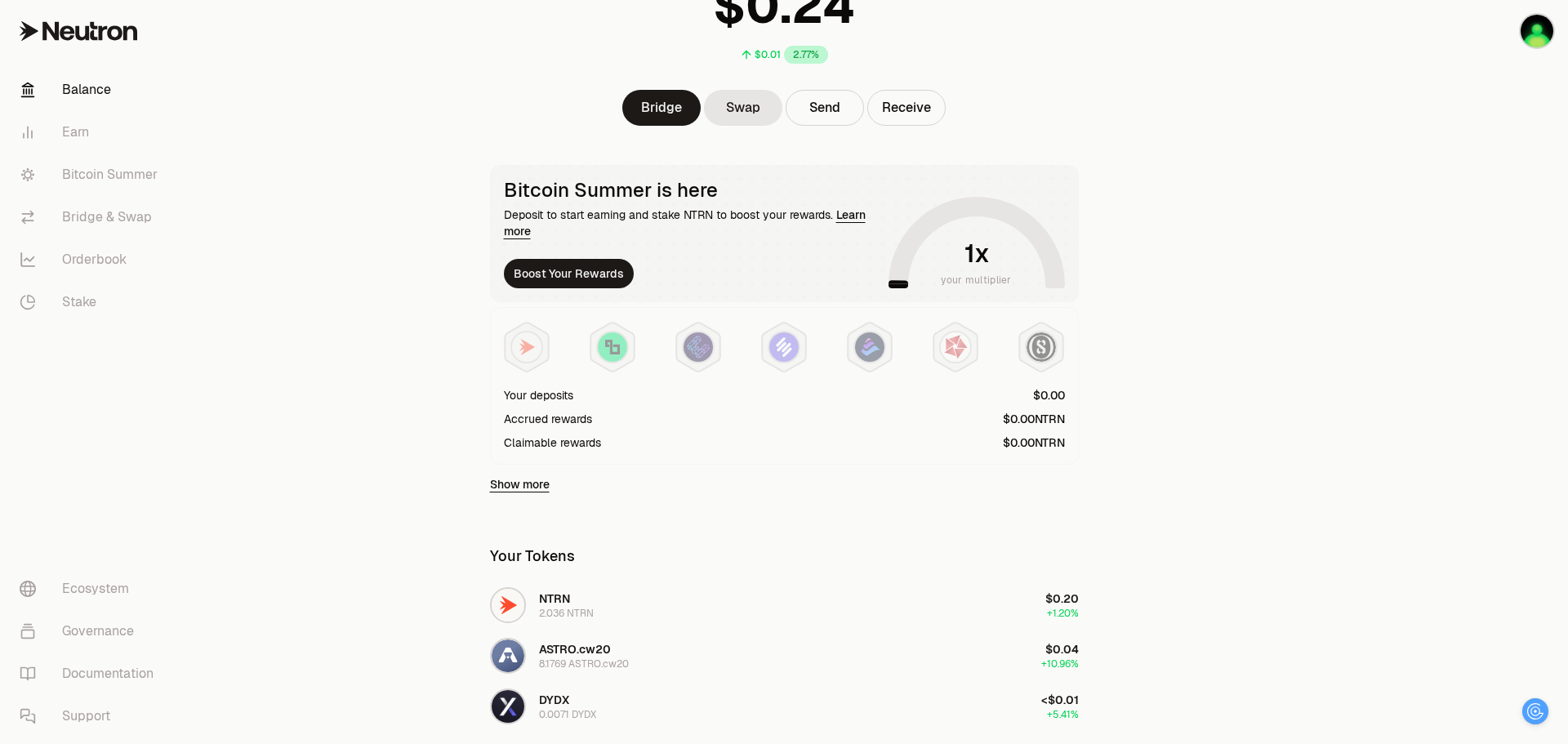
scroll to position [245, 0]
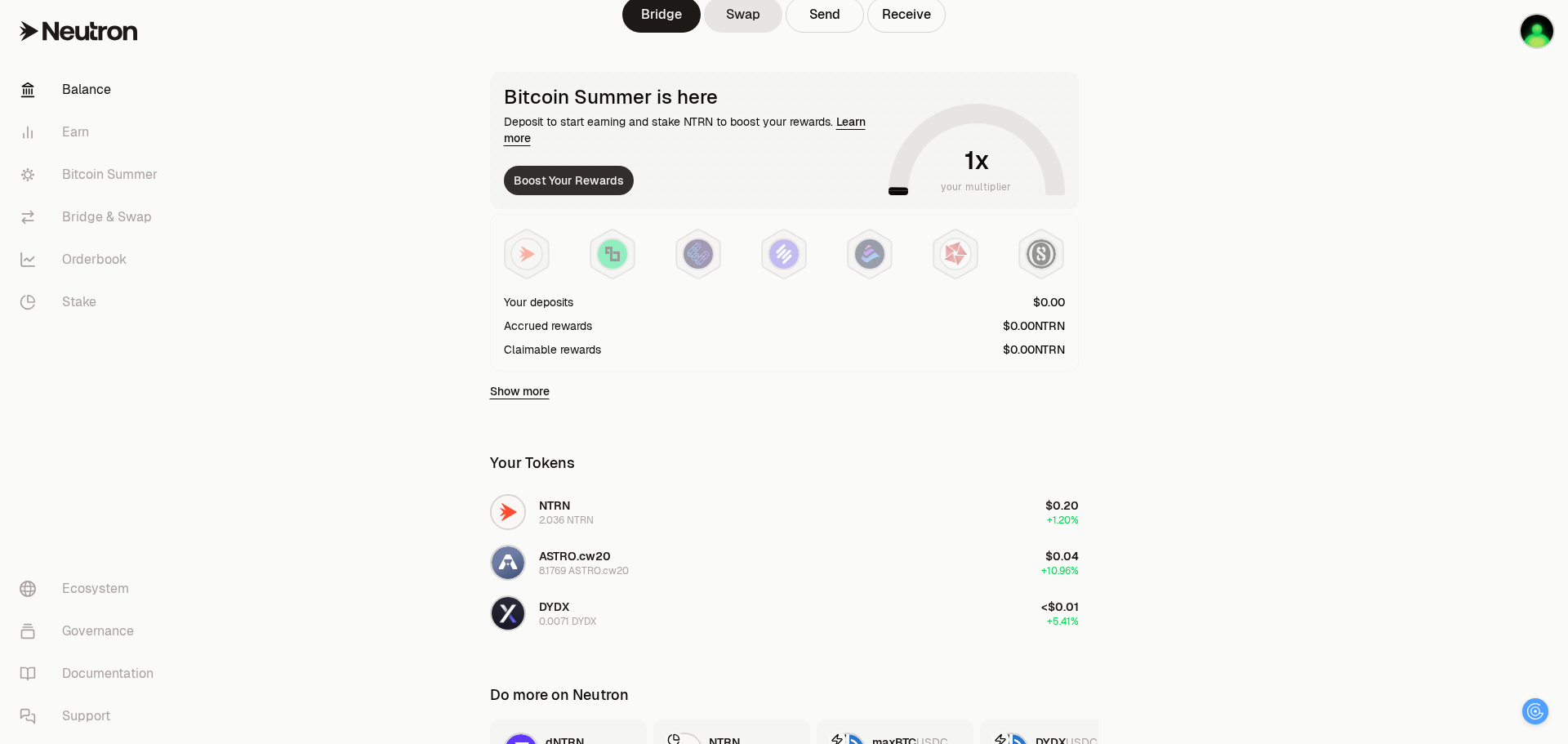
click at [574, 183] on button "Boost Your Rewards" at bounding box center [569, 180] width 130 height 30
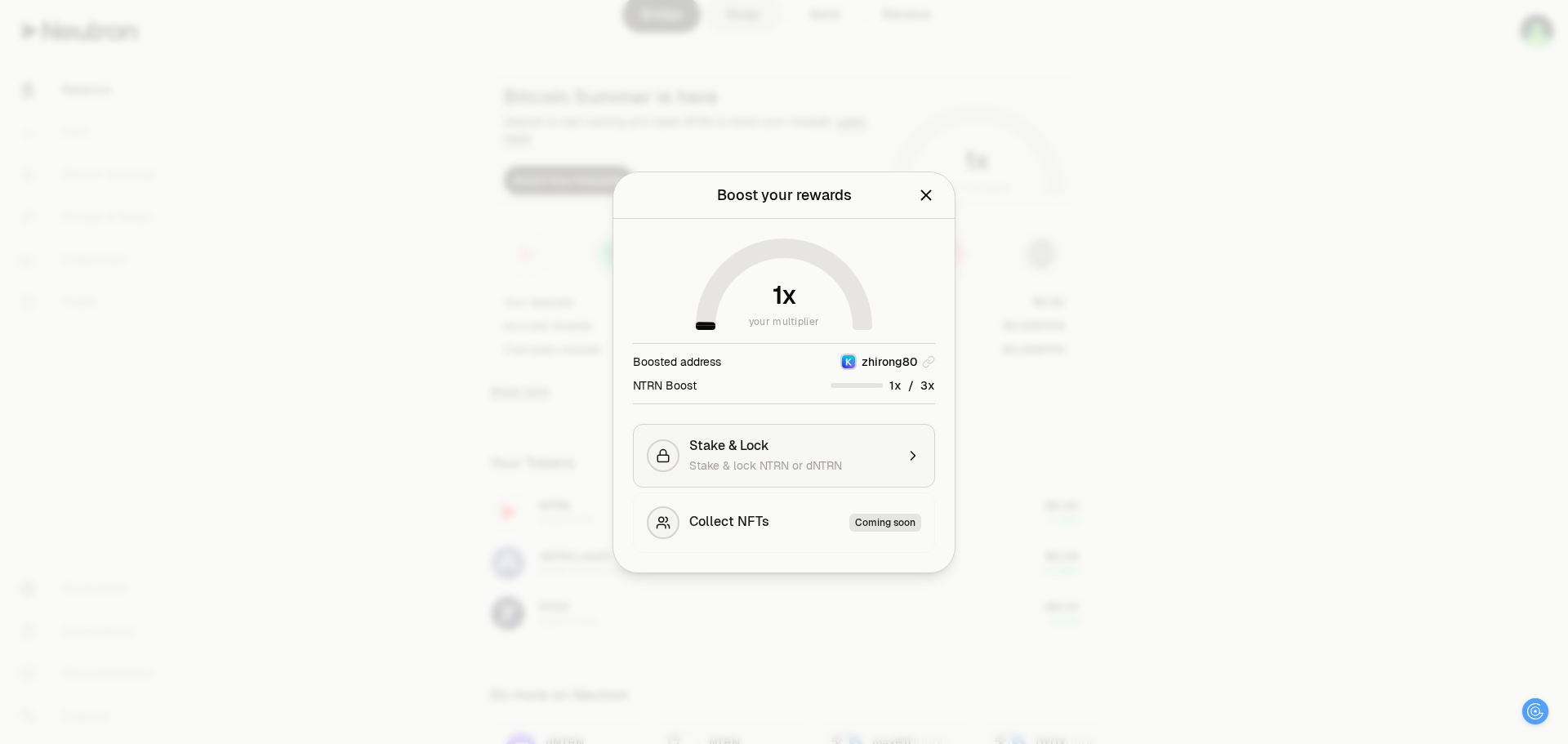
click at [878, 465] on div "Stake & lock NTRN or dNTRN" at bounding box center [791, 465] width 205 height 17
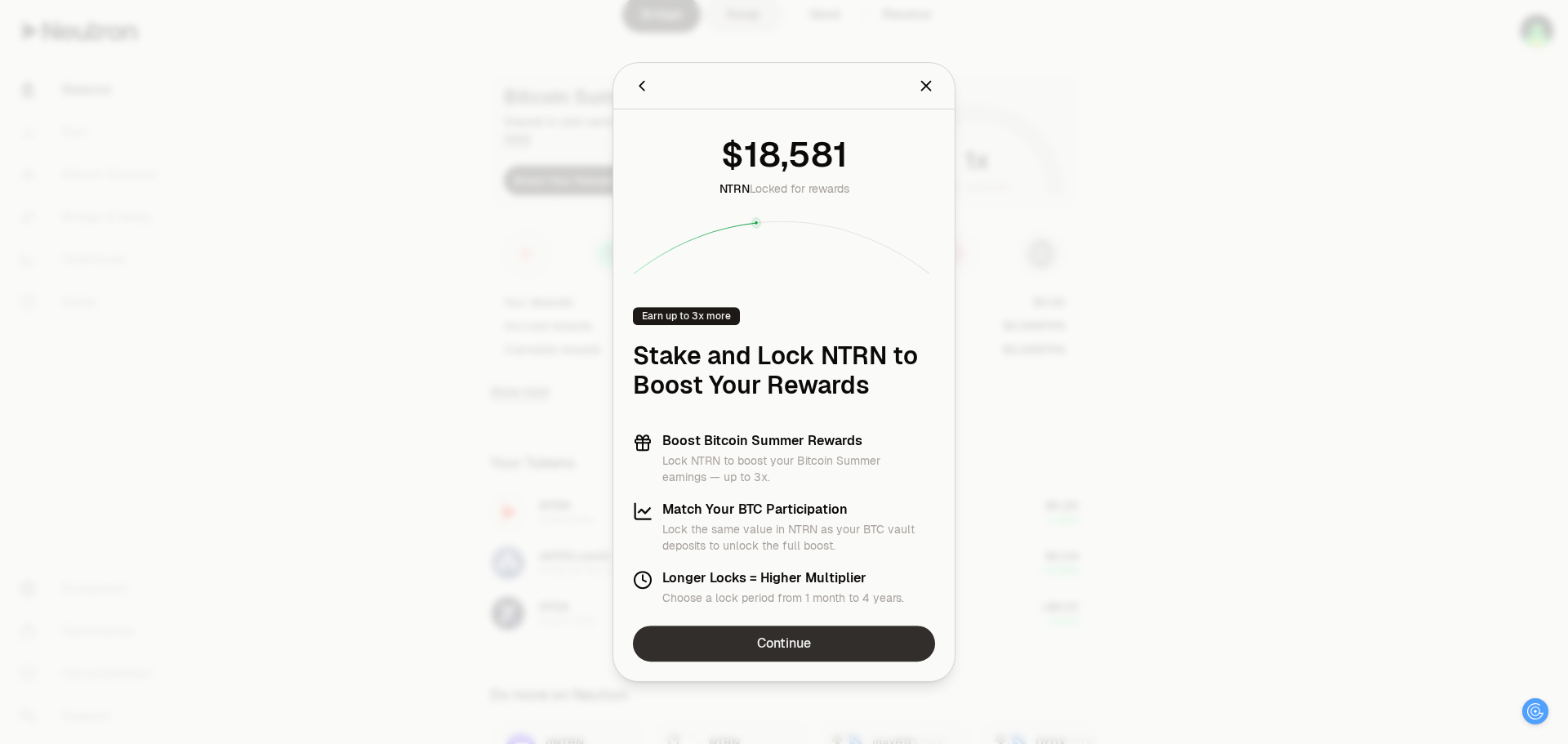
click at [799, 645] on link "Continue" at bounding box center [784, 643] width 302 height 36
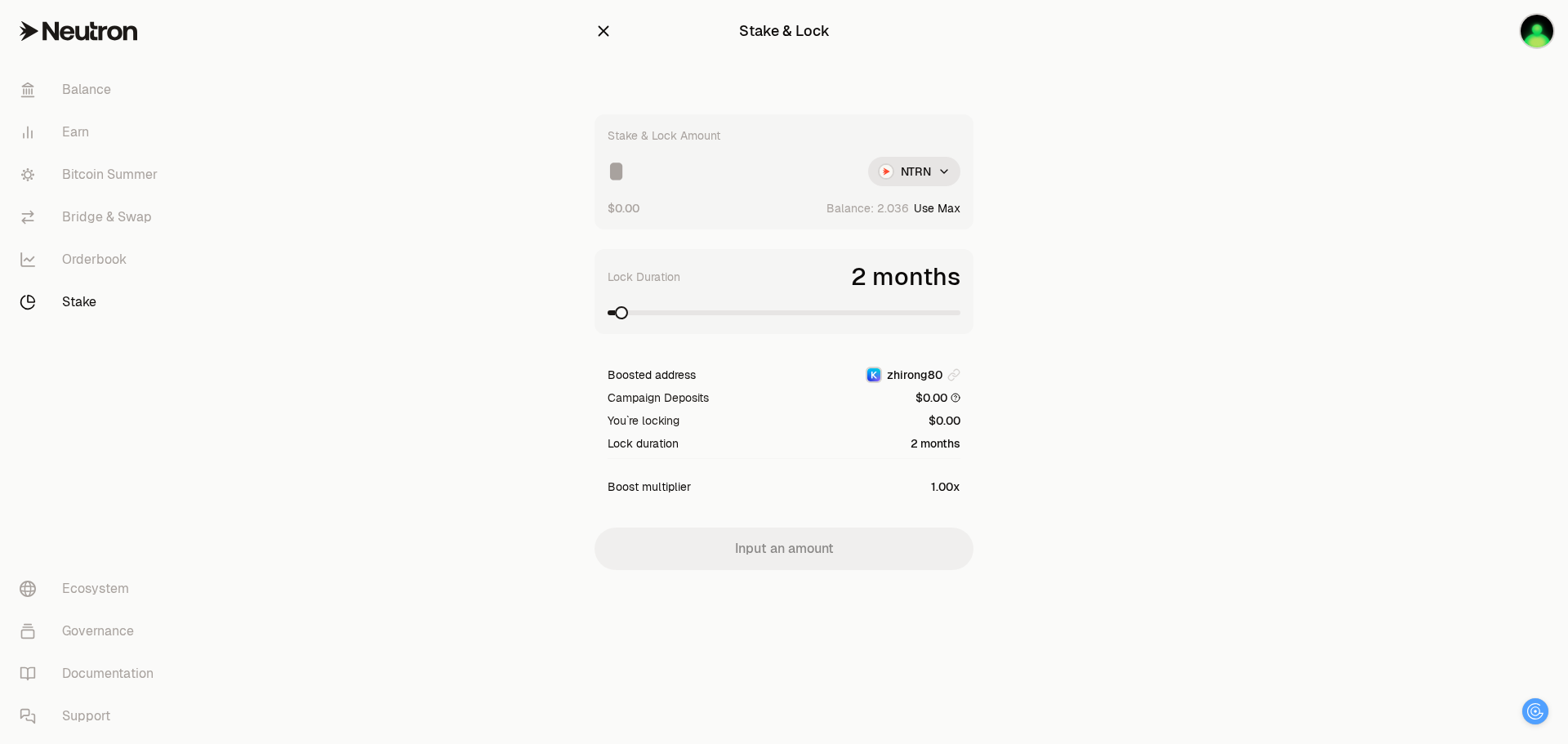
click at [942, 208] on button "Use Max" at bounding box center [936, 208] width 46 height 17
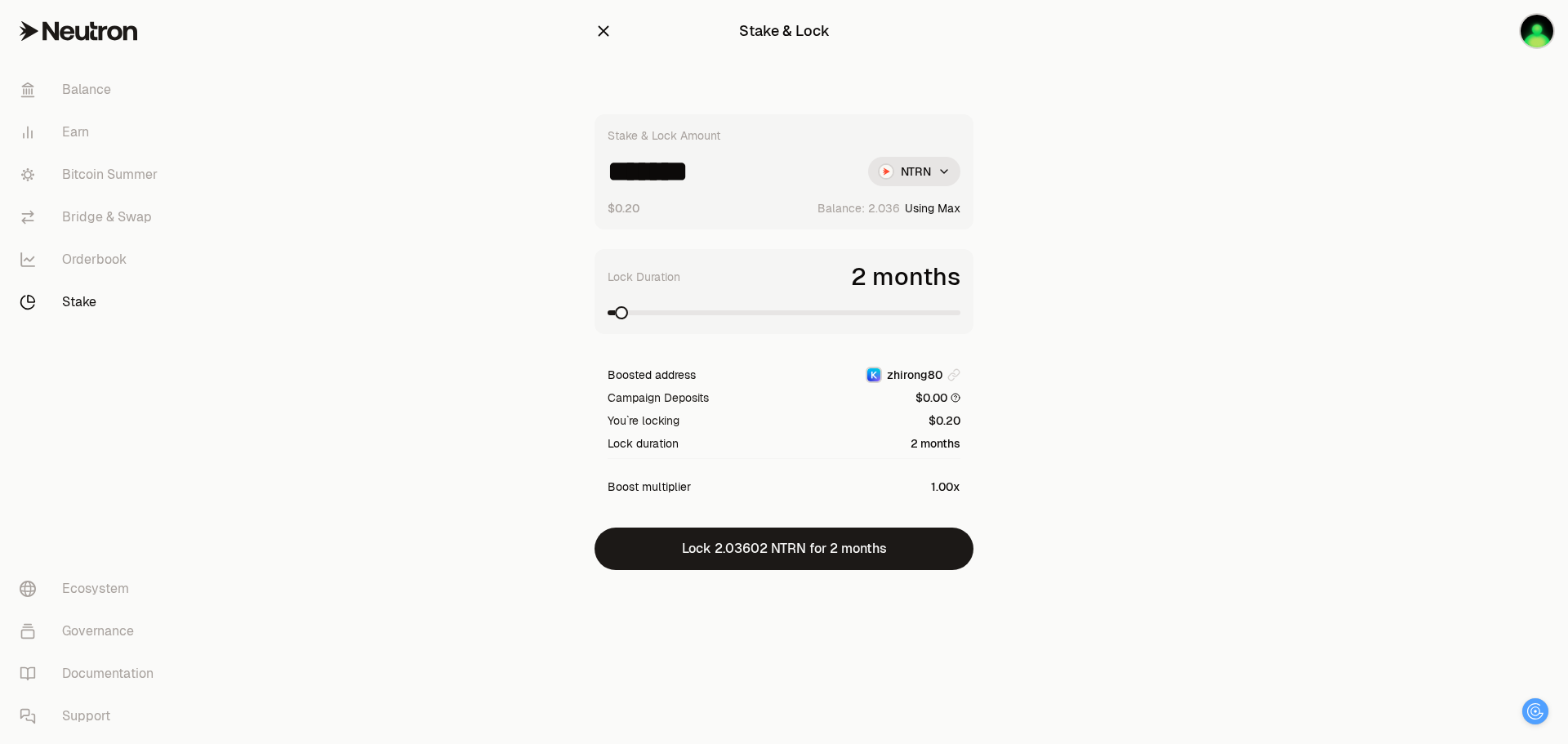
drag, startPoint x: 734, startPoint y: 175, endPoint x: 650, endPoint y: 179, distance: 84.1
click at [650, 179] on input "*******" at bounding box center [731, 172] width 247 height 30
type input "***"
click at [960, 320] on span at bounding box center [953, 313] width 13 height 13
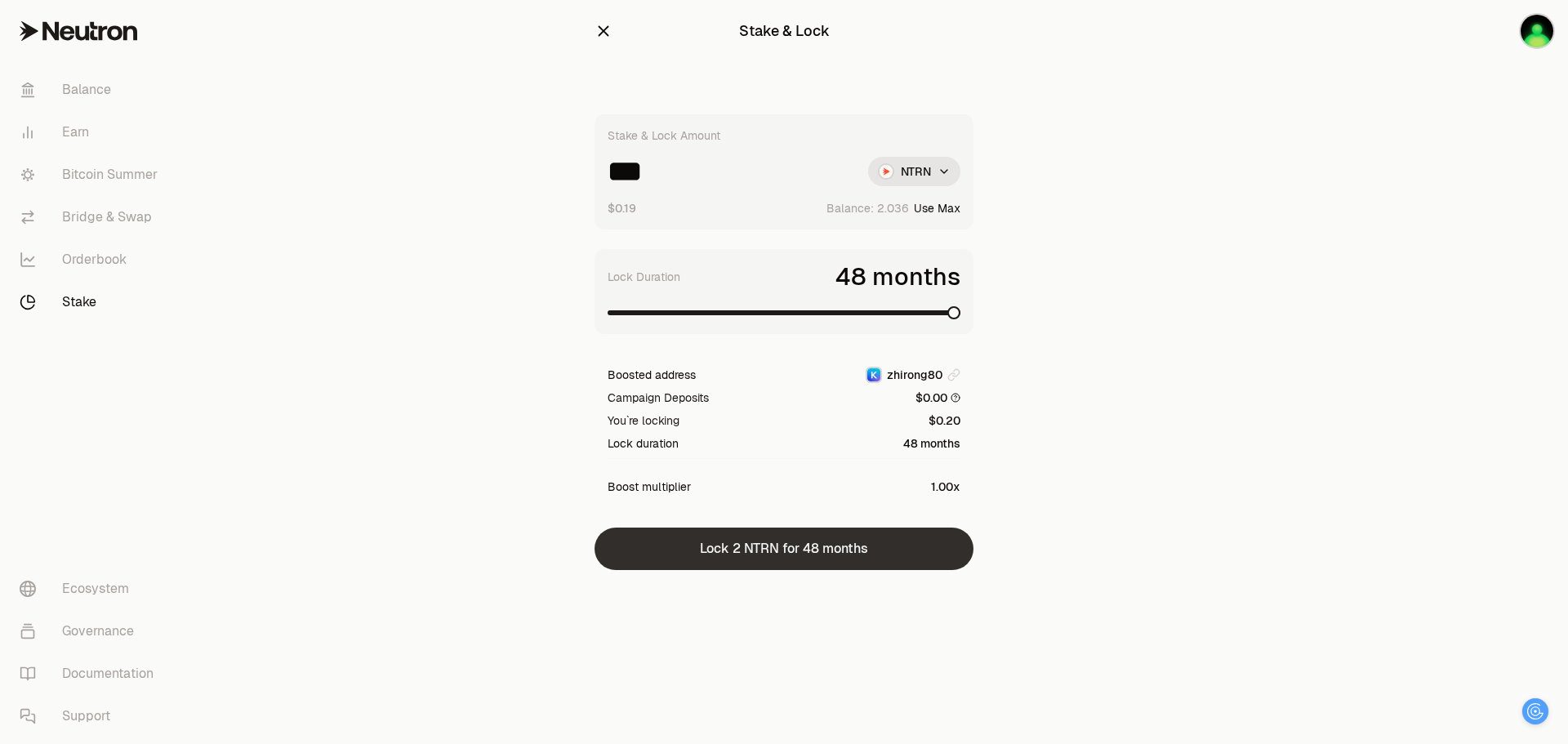
click at [788, 555] on button "Lock 2 NTRN for 48 months" at bounding box center [784, 549] width 379 height 43
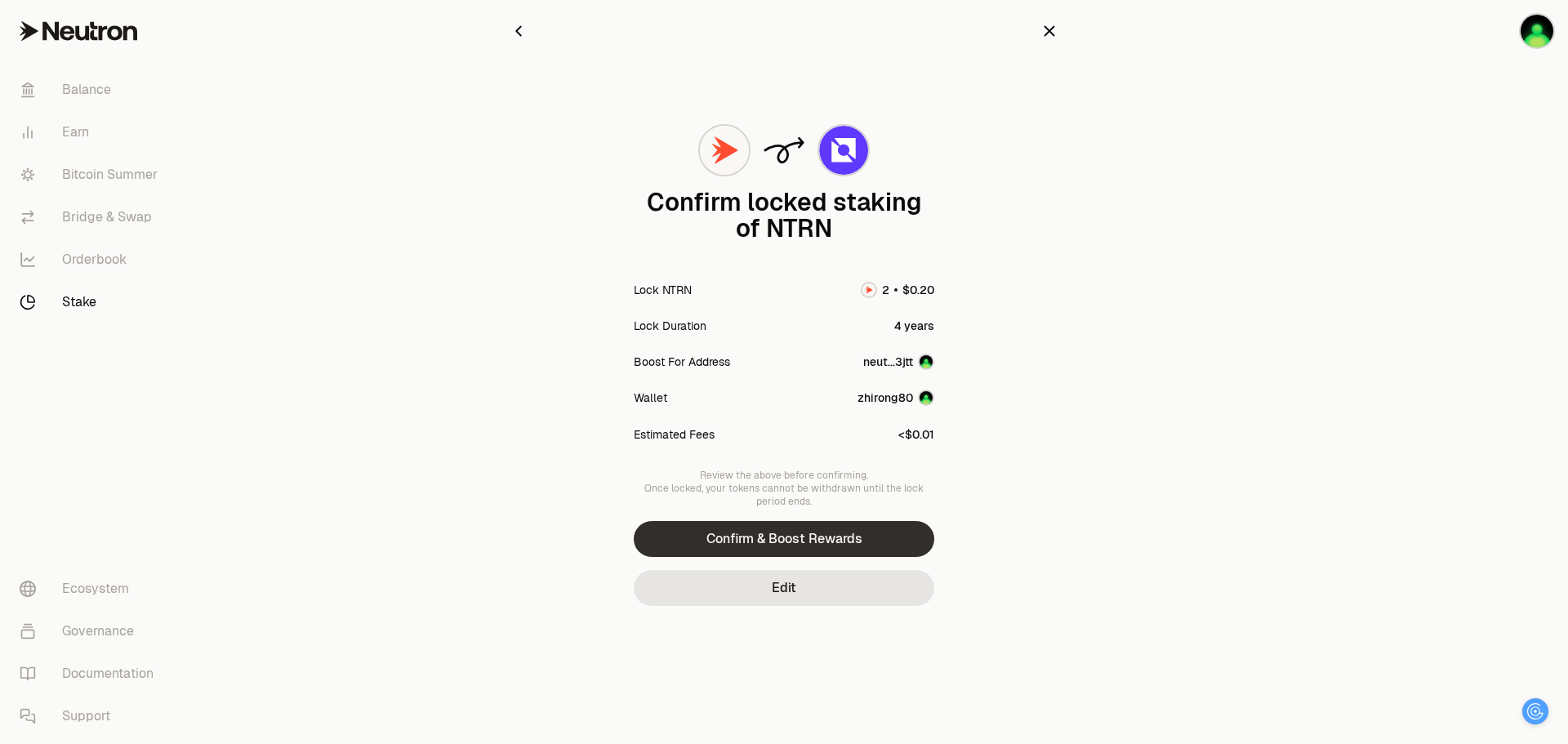
click at [785, 540] on button "Confirm & Boost Rewards" at bounding box center [784, 538] width 300 height 36
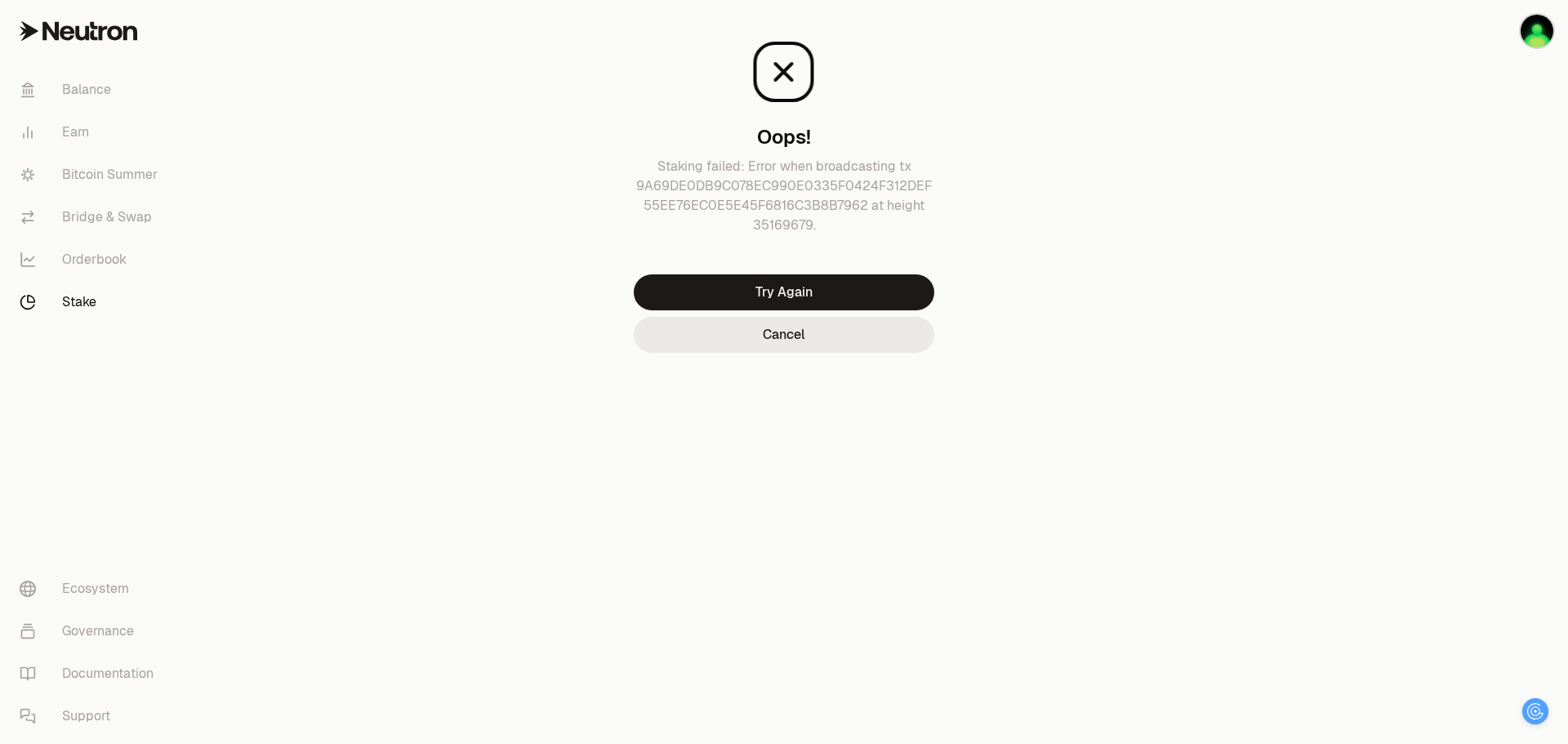
click at [803, 337] on button "Cancel" at bounding box center [784, 335] width 300 height 36
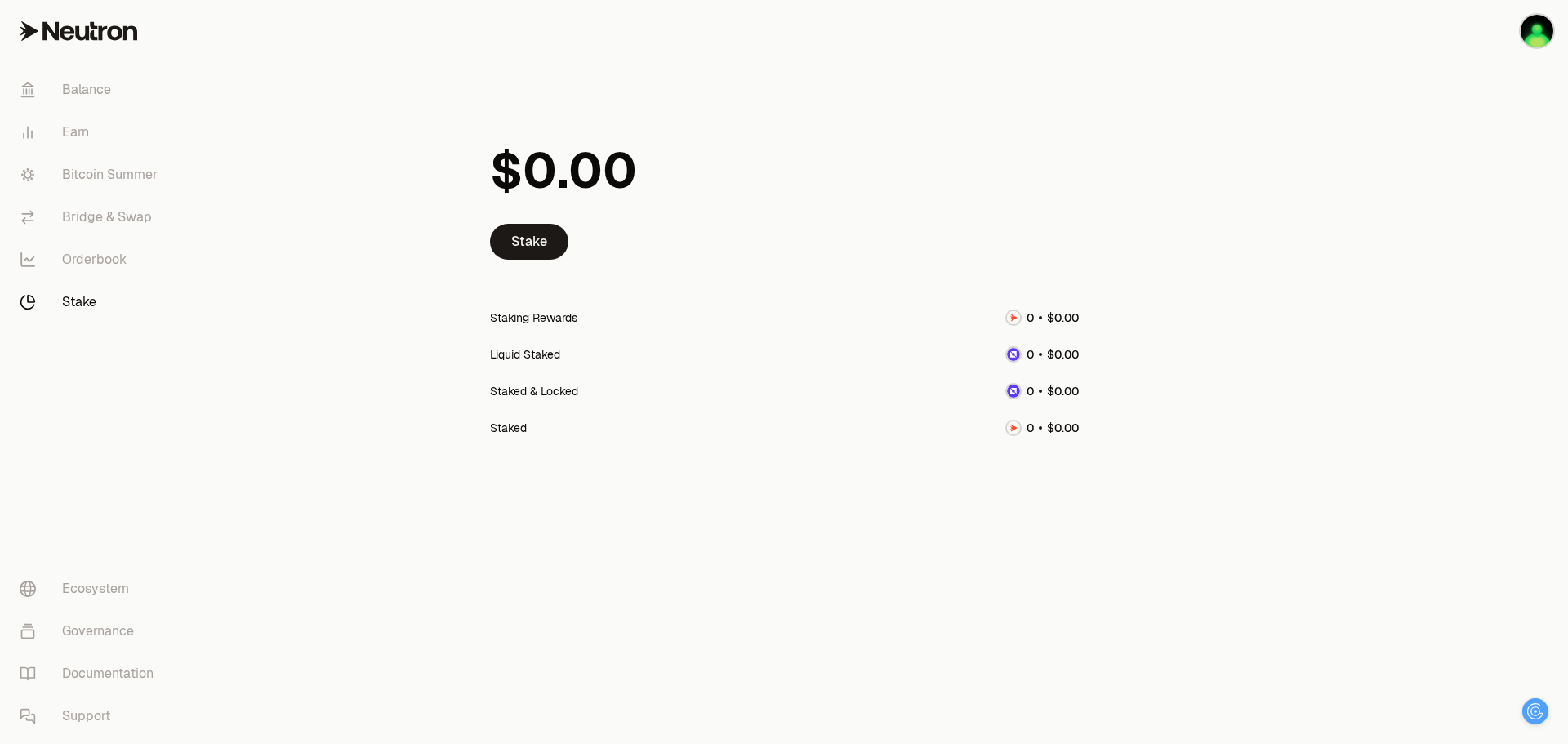
click at [89, 47] on link at bounding box center [91, 30] width 183 height 62
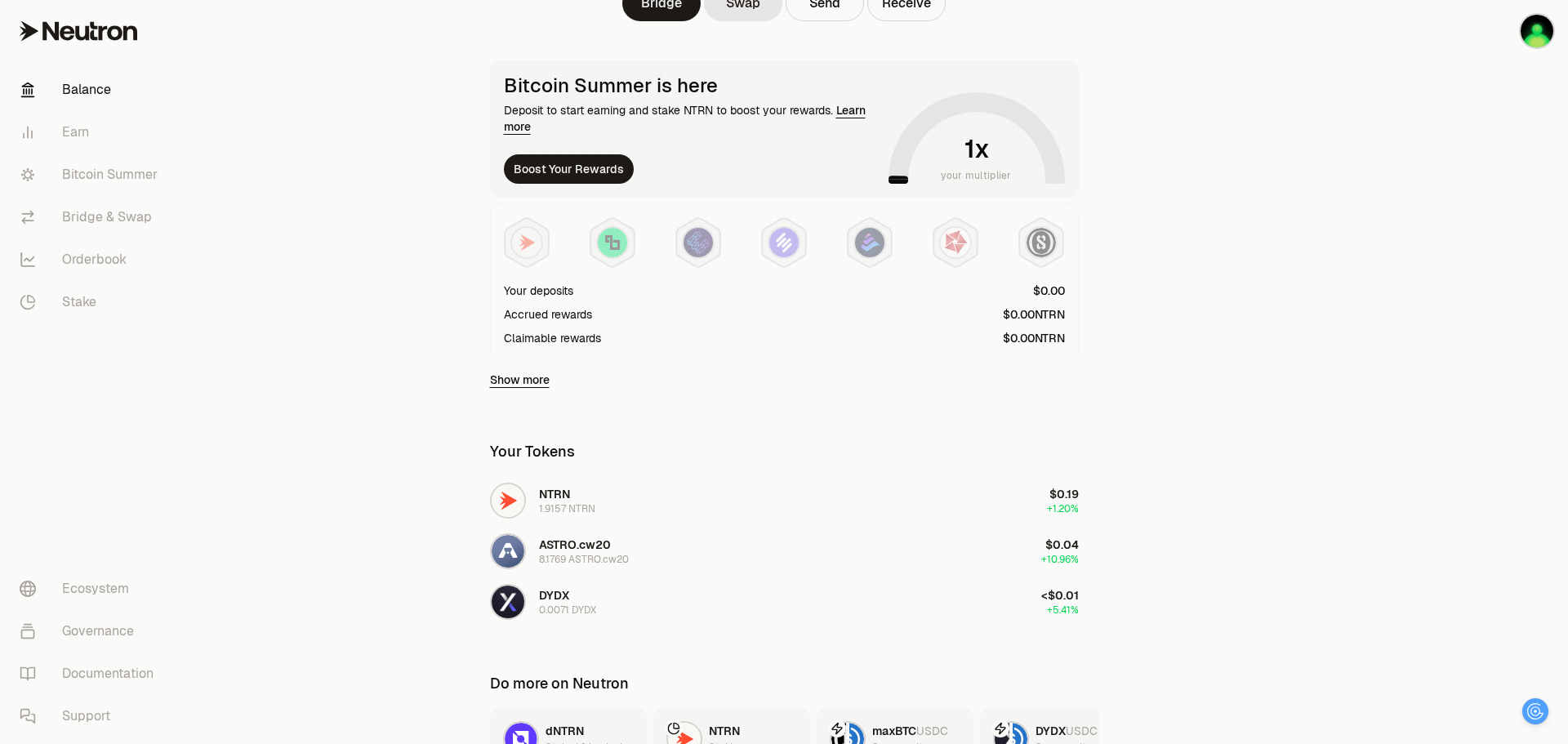
scroll to position [254, 0]
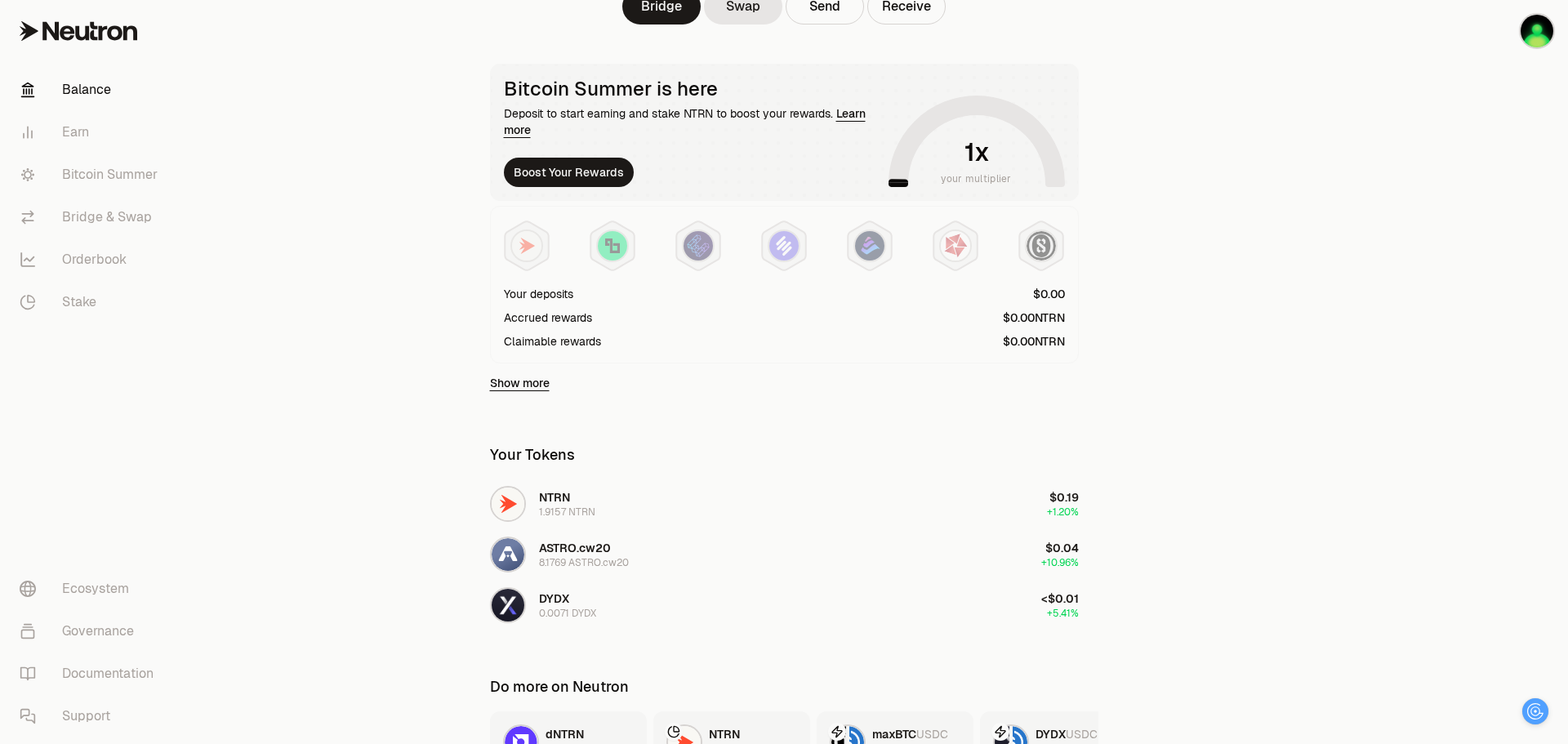
click at [527, 388] on link "Show more" at bounding box center [520, 382] width 59 height 17
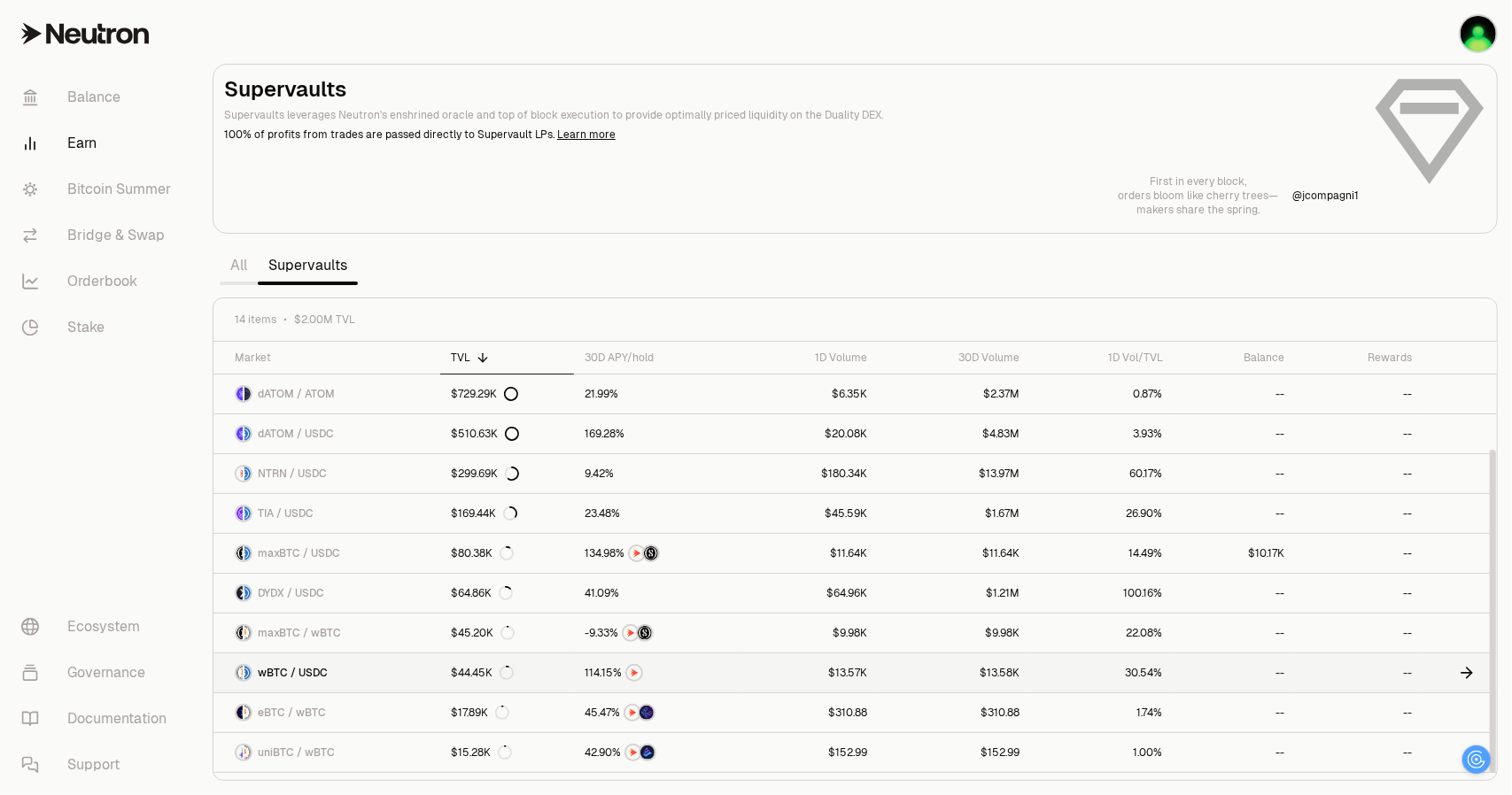
scroll to position [145, 0]
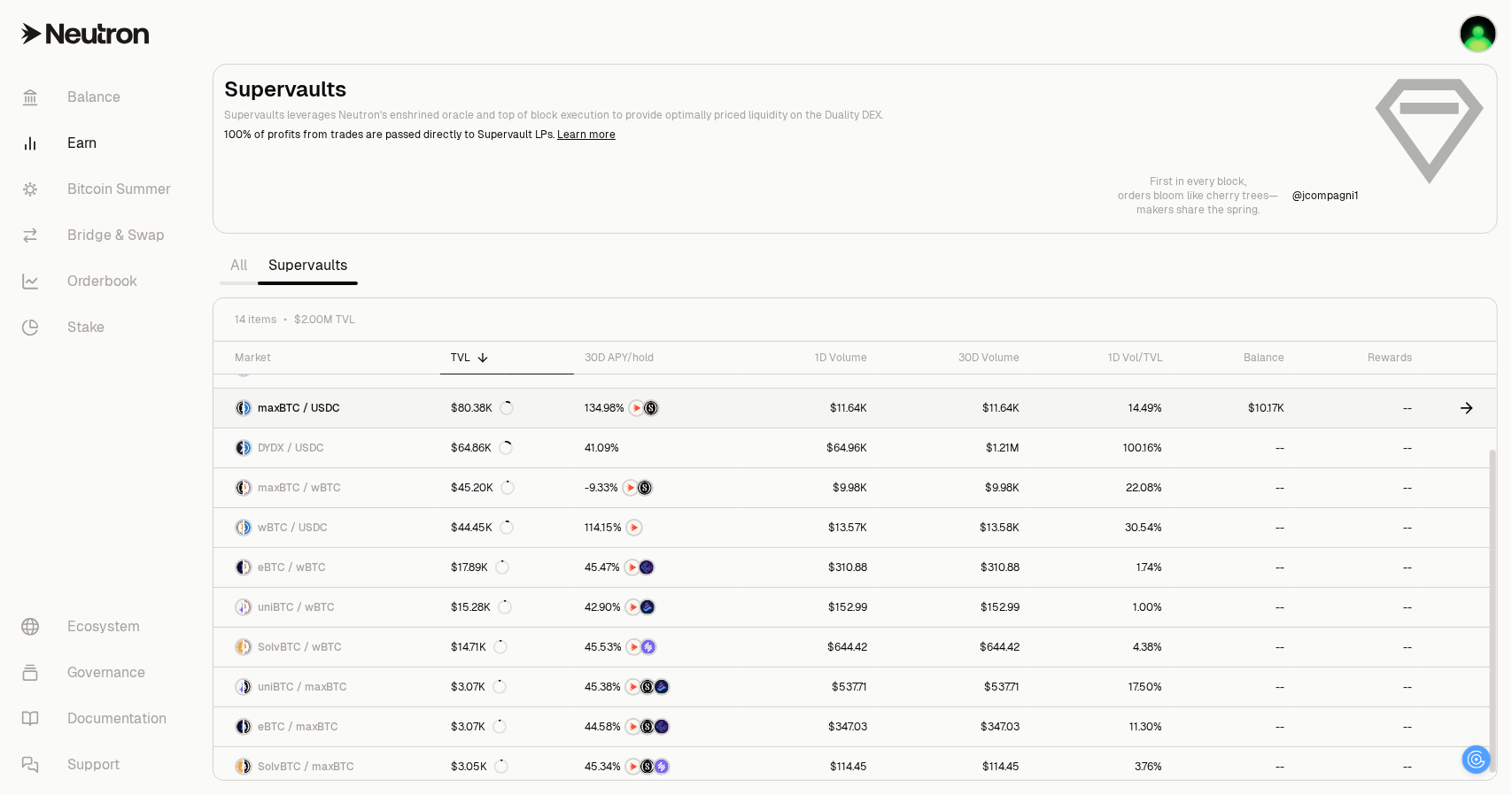
click at [765, 398] on link "$11.64K" at bounding box center [807, 408] width 139 height 39
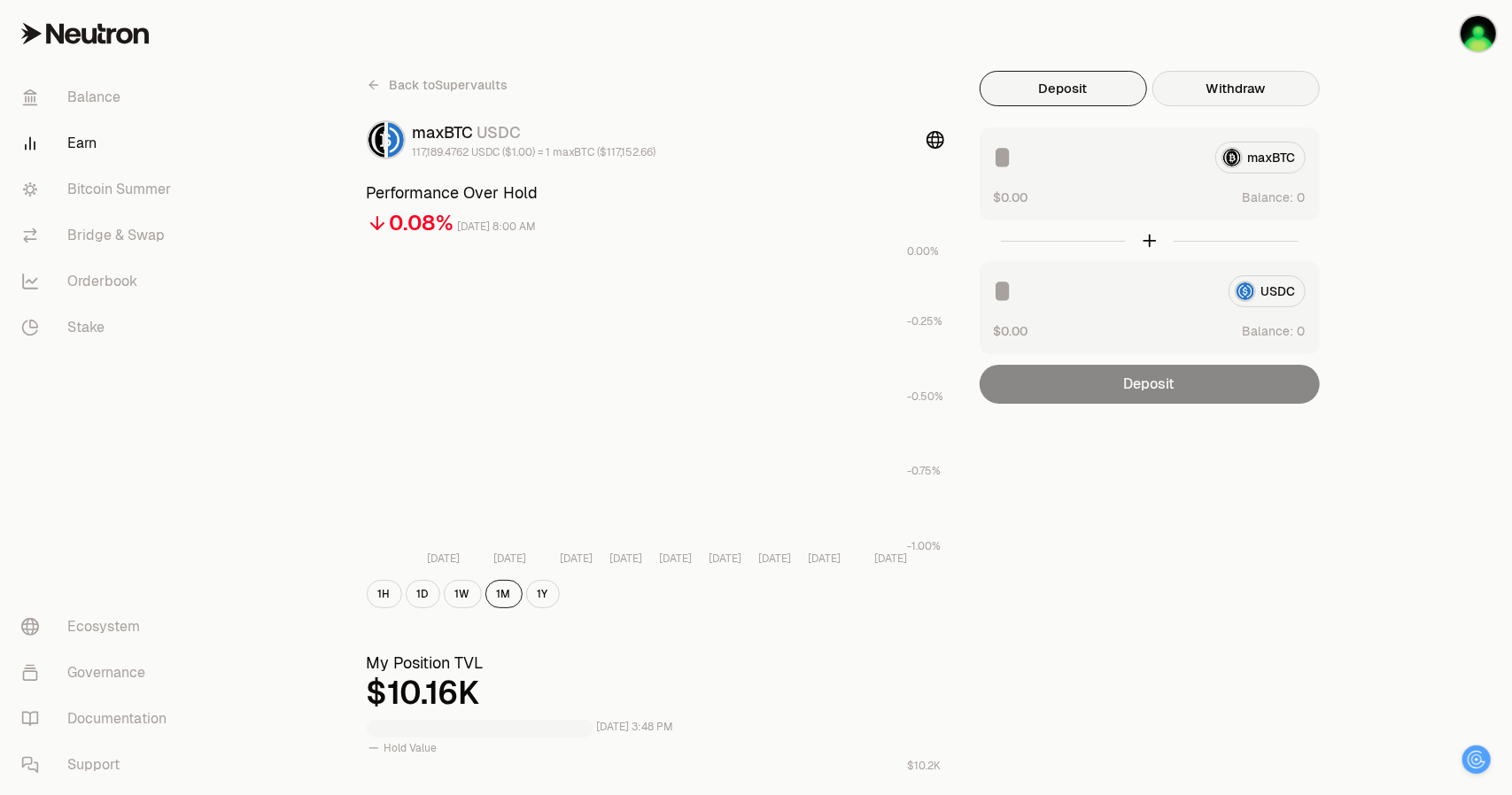
click at [1260, 101] on button "Withdraw" at bounding box center [1235, 89] width 167 height 36
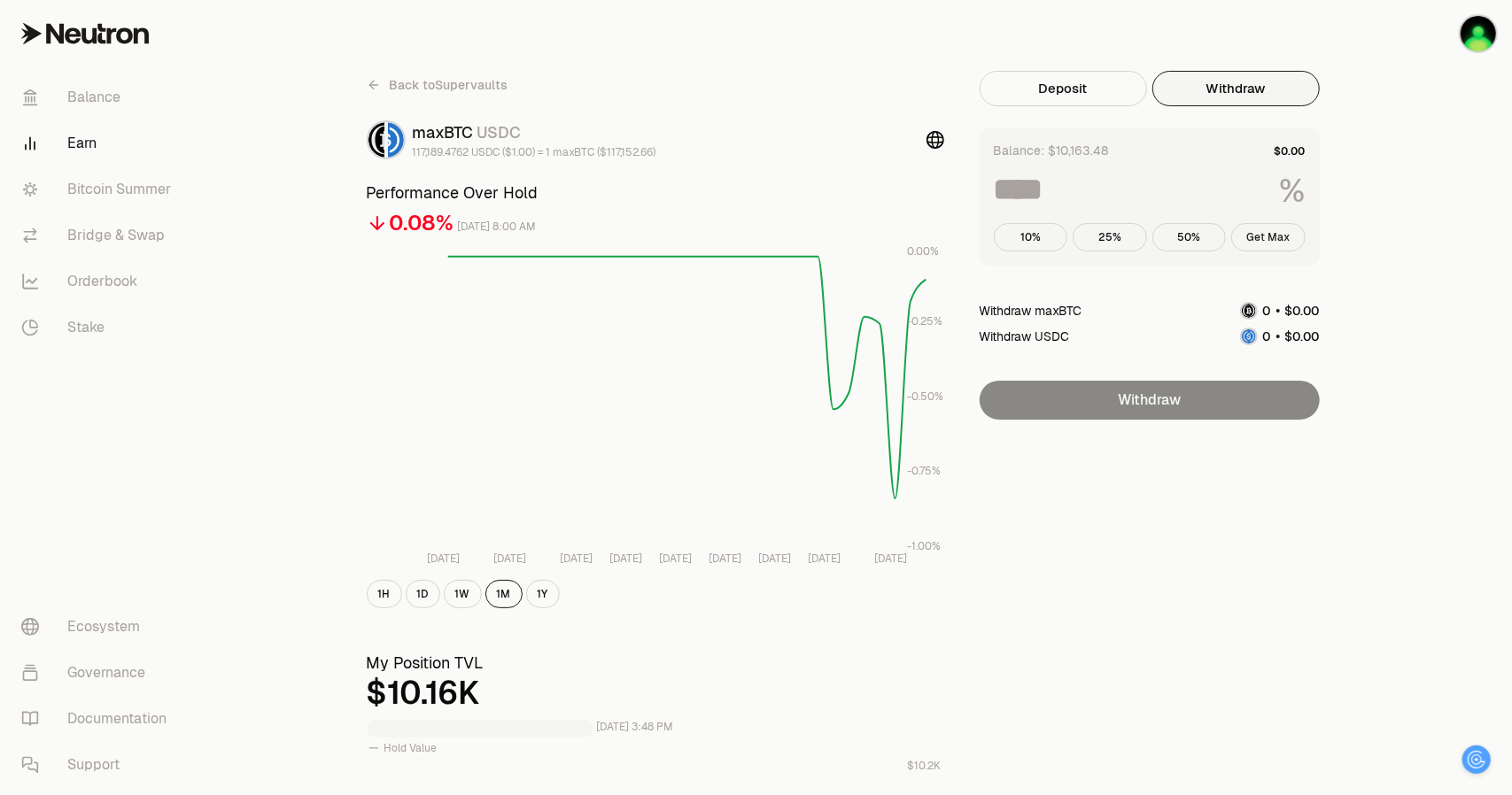
click at [1264, 241] on button "Get Max" at bounding box center [1268, 237] width 75 height 28
type input "***"
